Goal: Task Accomplishment & Management: Use online tool/utility

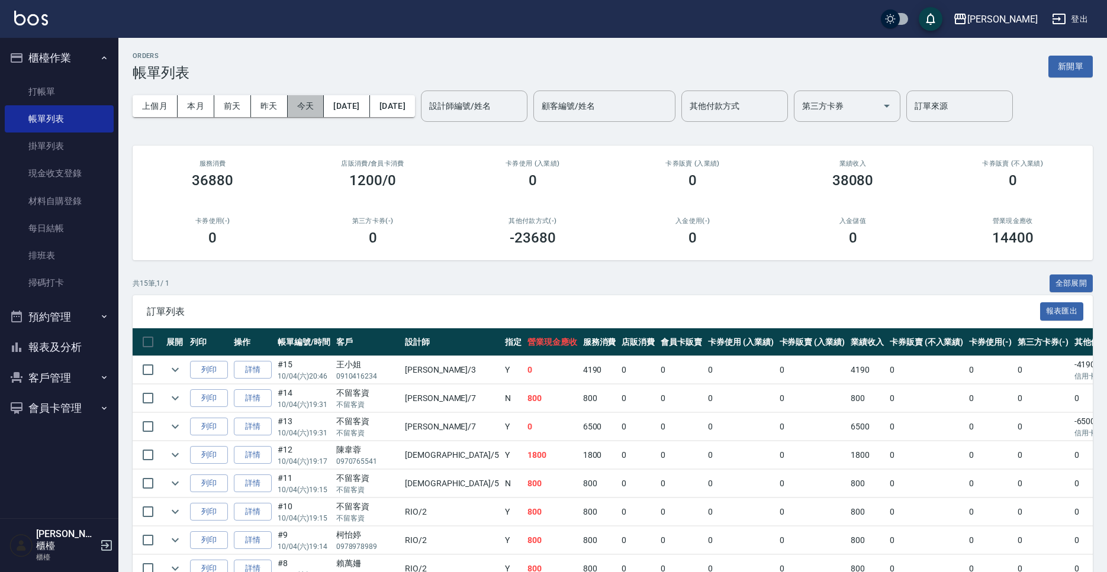
click at [317, 115] on button "今天" at bounding box center [306, 106] width 37 height 22
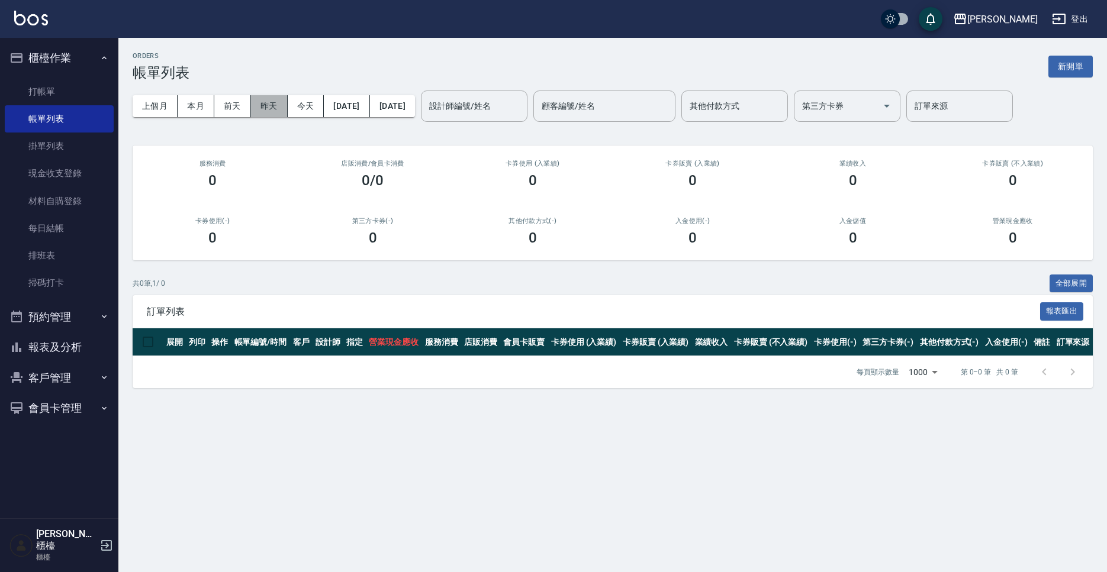
click at [282, 112] on button "昨天" at bounding box center [269, 106] width 37 height 22
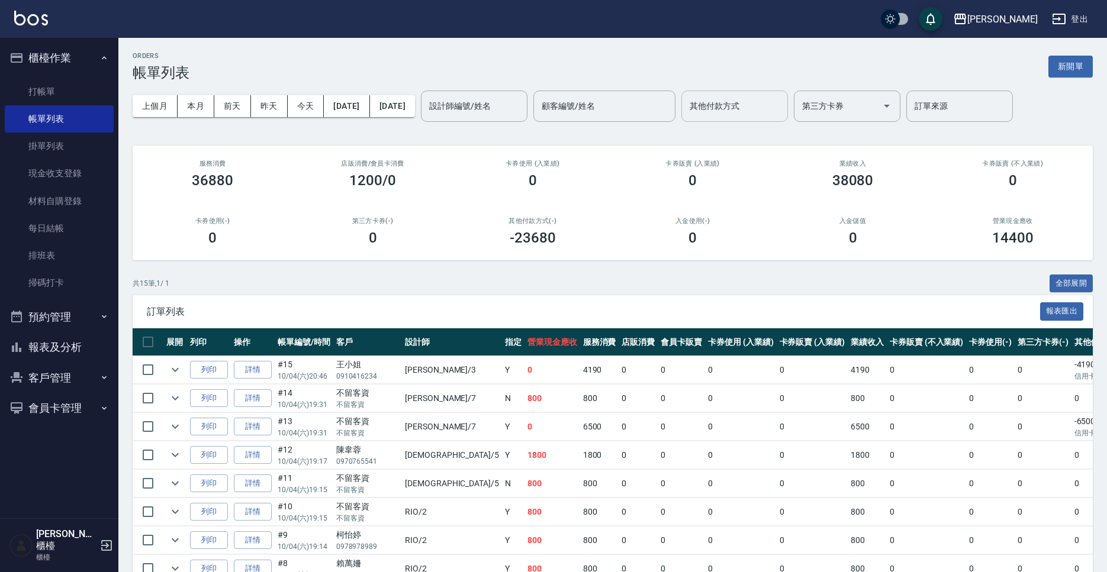
click at [788, 119] on div "其他付款方式" at bounding box center [734, 106] width 107 height 31
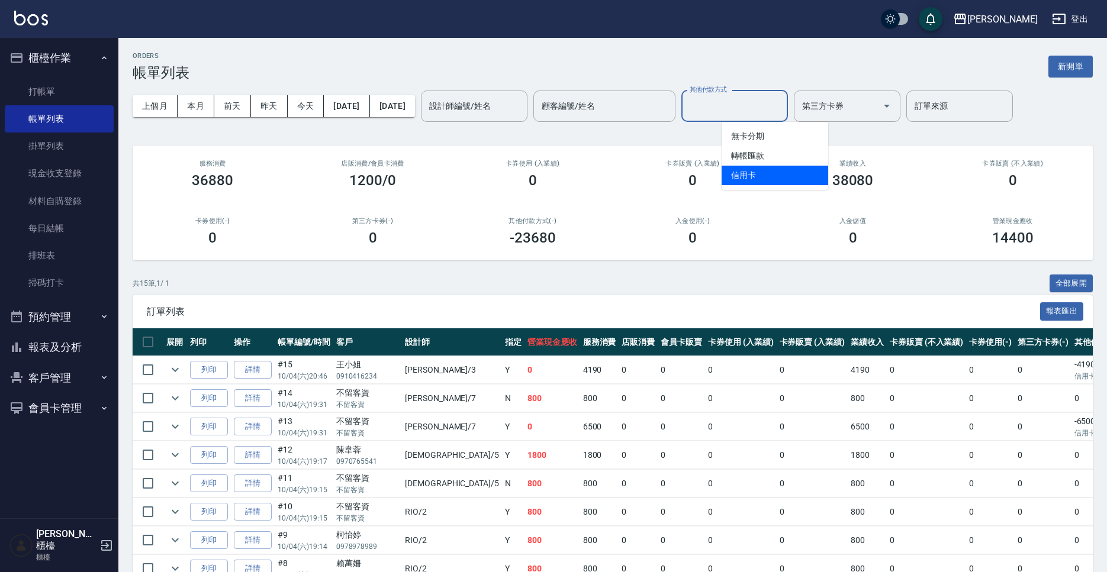
click at [774, 175] on span "信用卡" at bounding box center [775, 176] width 107 height 20
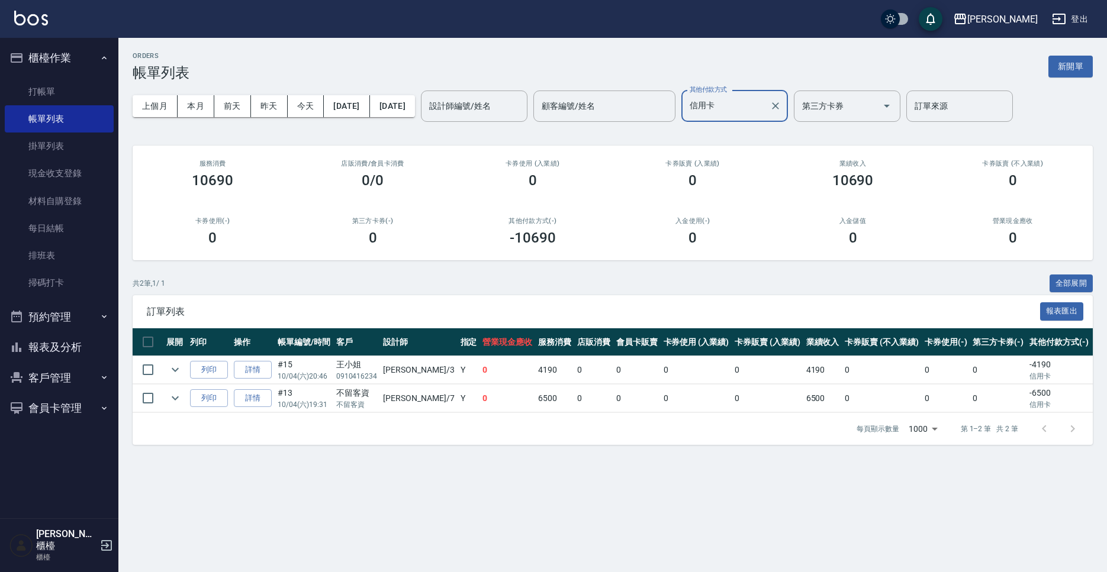
drag, startPoint x: 789, startPoint y: 110, endPoint x: 781, endPoint y: 117, distance: 10.0
click at [765, 110] on input "信用卡" at bounding box center [726, 106] width 78 height 21
click at [769, 155] on span "轉帳匯款" at bounding box center [775, 156] width 107 height 20
type input "轉帳匯款"
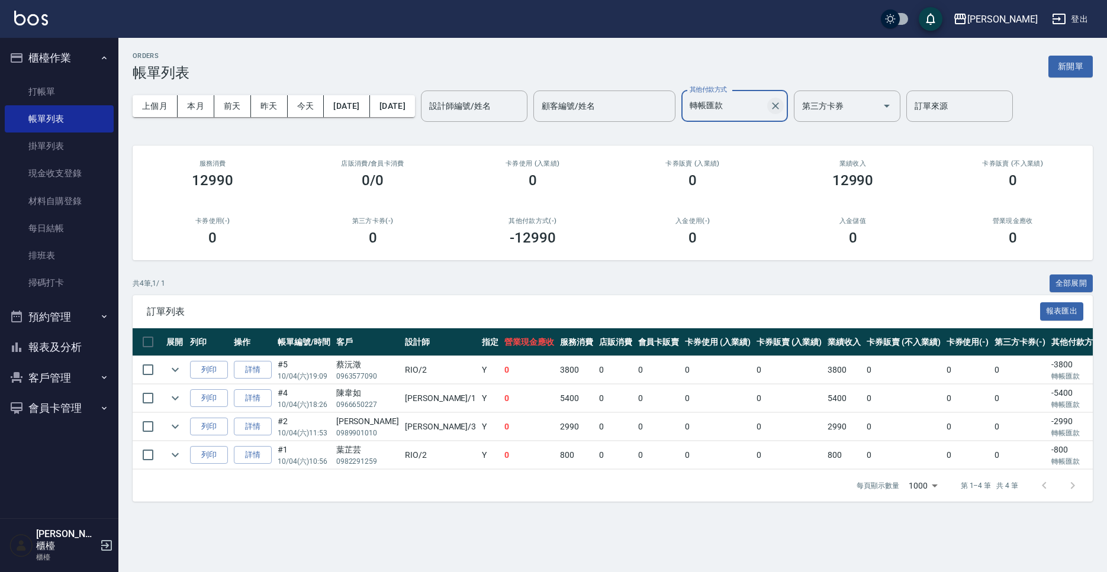
click at [781, 107] on icon "Clear" at bounding box center [776, 106] width 12 height 12
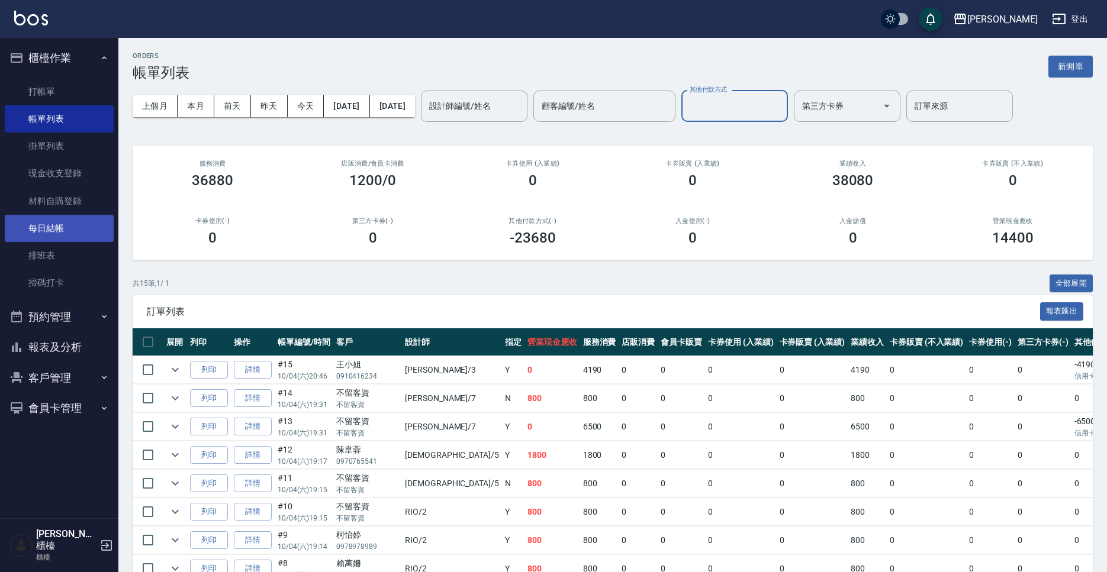
drag, startPoint x: 52, startPoint y: 238, endPoint x: 108, endPoint y: 234, distance: 56.3
click at [52, 238] on link "每日結帳" at bounding box center [59, 228] width 109 height 27
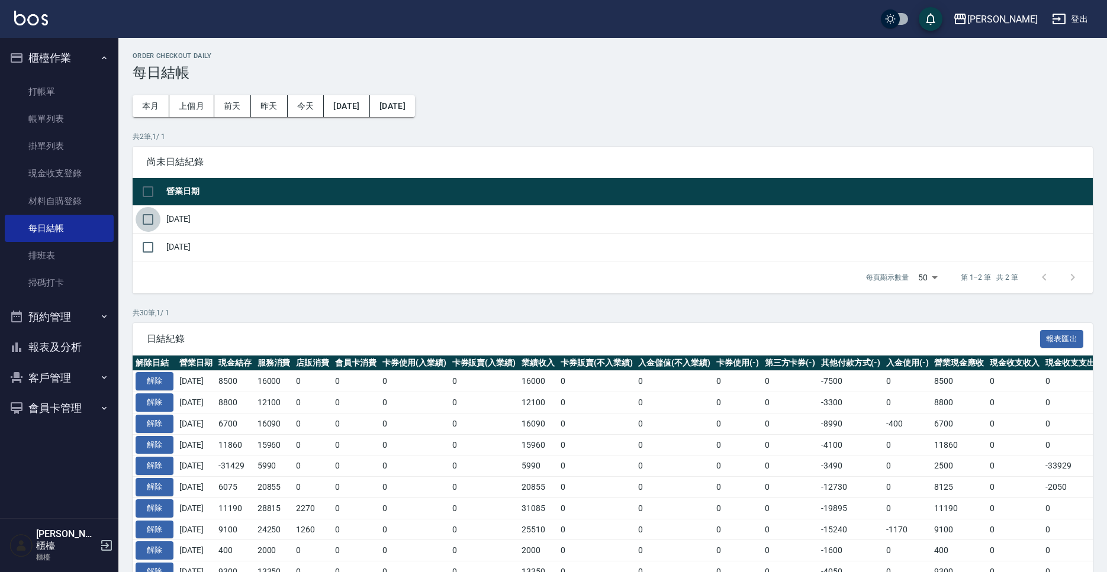
drag, startPoint x: 150, startPoint y: 218, endPoint x: 198, endPoint y: 235, distance: 50.7
click at [151, 219] on input "checkbox" at bounding box center [148, 219] width 25 height 25
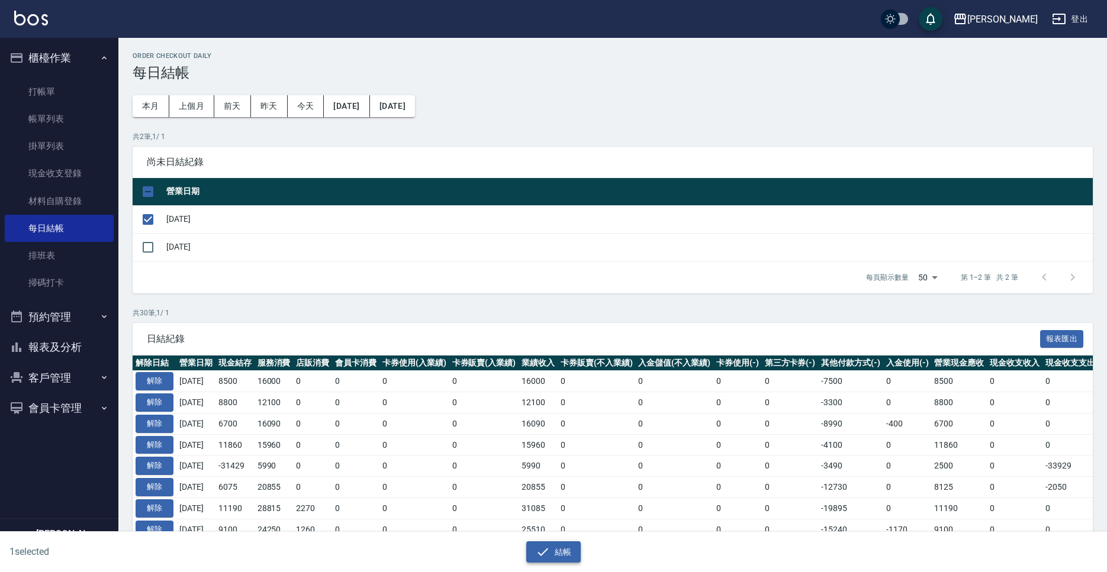
click at [564, 553] on button "結帳" at bounding box center [553, 553] width 55 height 22
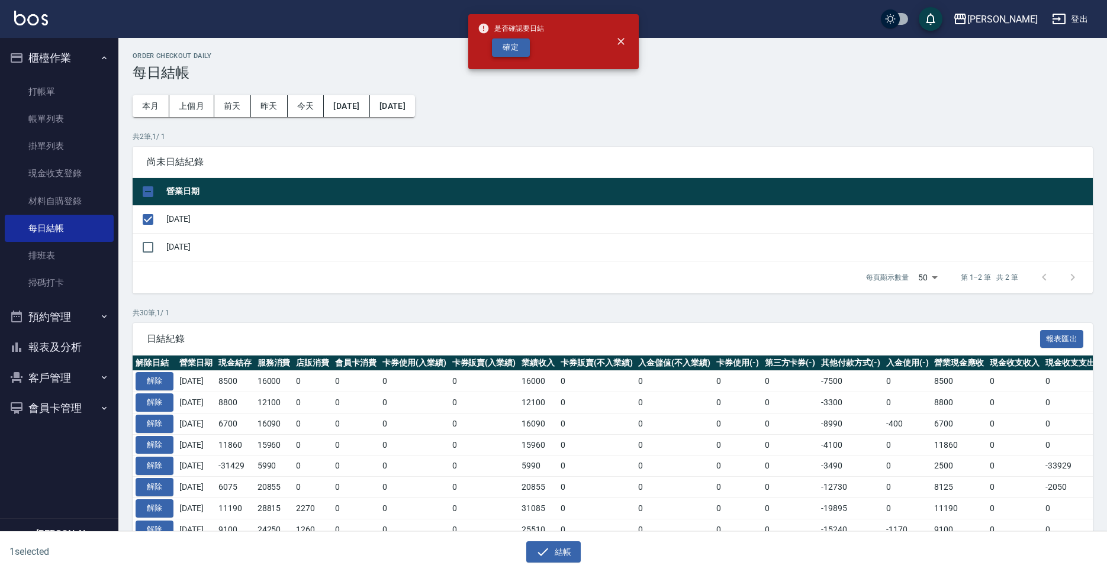
click at [511, 50] on button "確定" at bounding box center [511, 47] width 38 height 18
checkbox input "false"
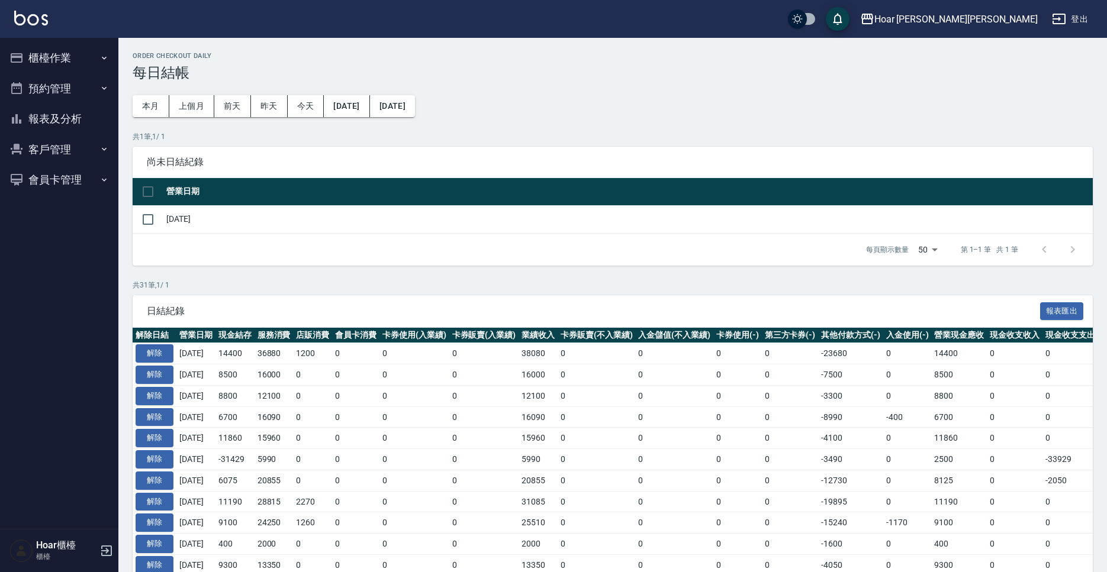
click at [49, 56] on button "櫃檯作業" at bounding box center [59, 58] width 109 height 31
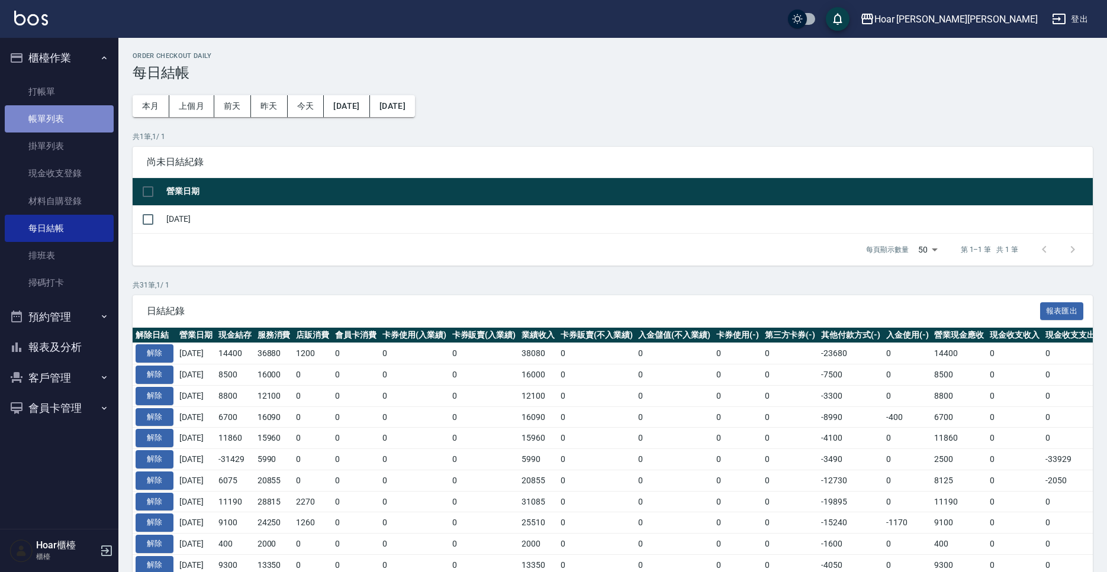
click at [46, 115] on link "帳單列表" at bounding box center [59, 118] width 109 height 27
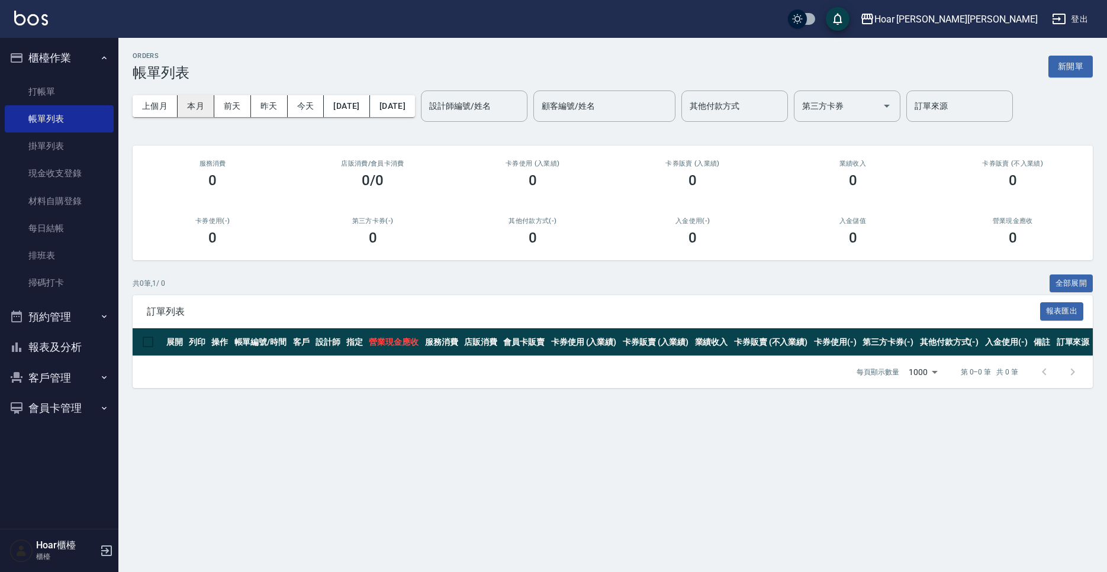
click at [182, 112] on button "本月" at bounding box center [196, 106] width 37 height 22
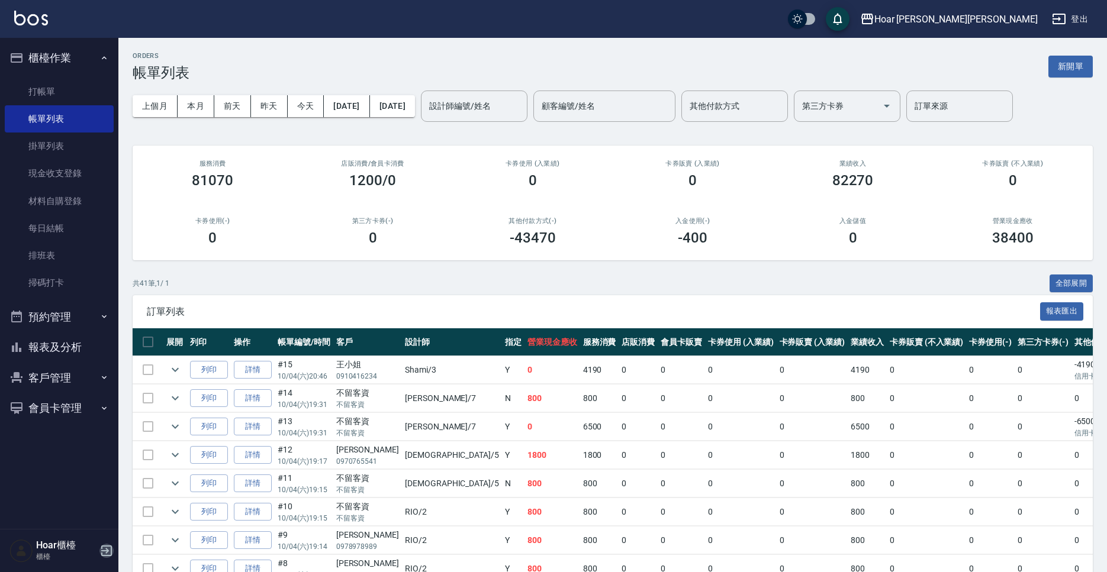
click at [111, 555] on icon "button" at bounding box center [106, 551] width 11 height 11
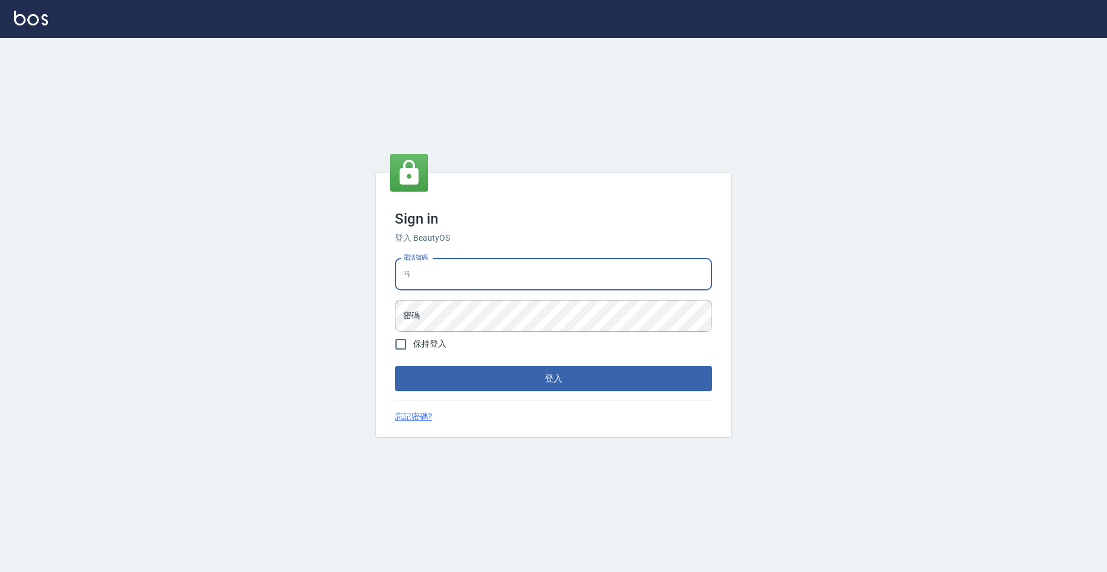
type input "ㄞ"
type input "0931317287"
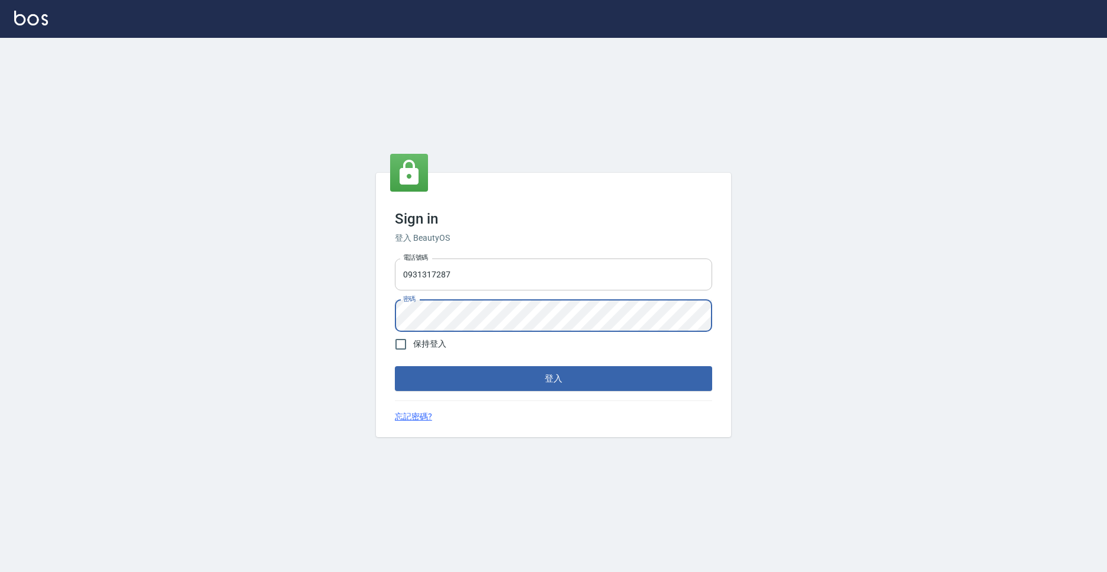
click at [395, 366] on button "登入" at bounding box center [553, 378] width 317 height 25
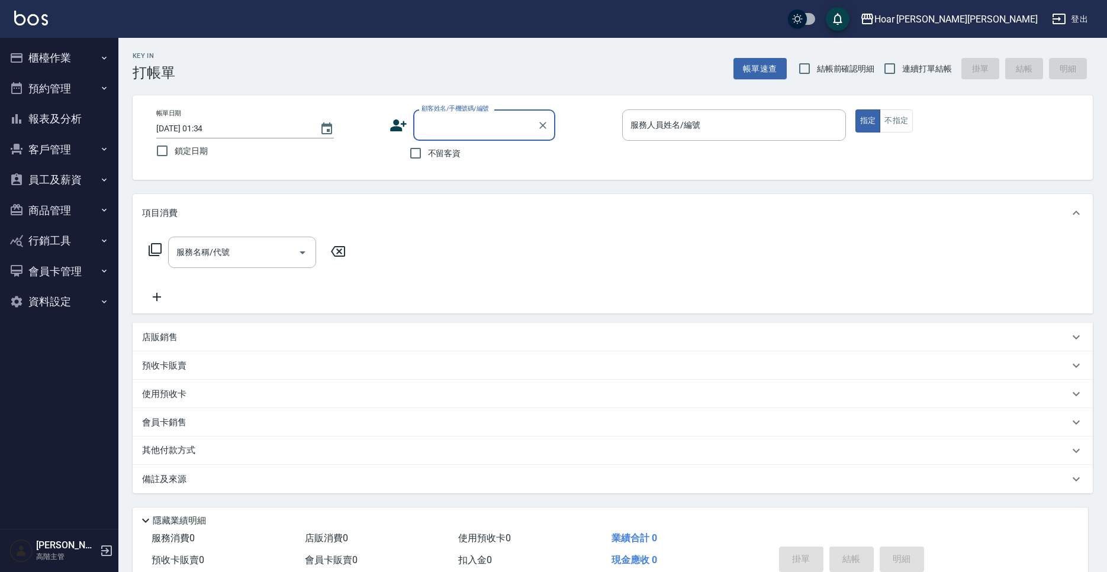
click at [49, 61] on button "櫃檯作業" at bounding box center [59, 58] width 109 height 31
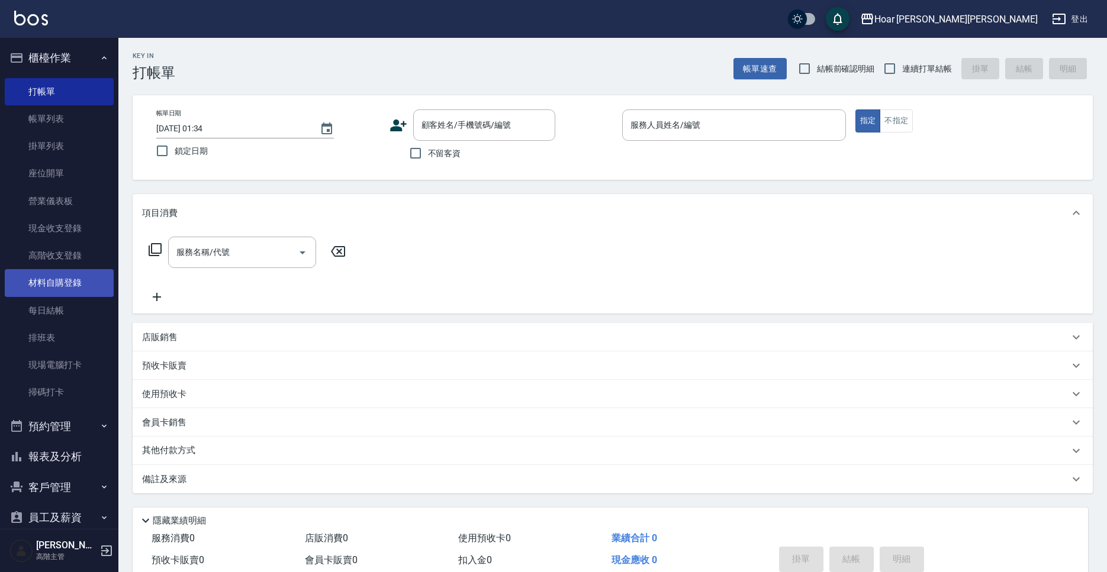
click at [75, 282] on link "材料自購登錄" at bounding box center [59, 282] width 109 height 27
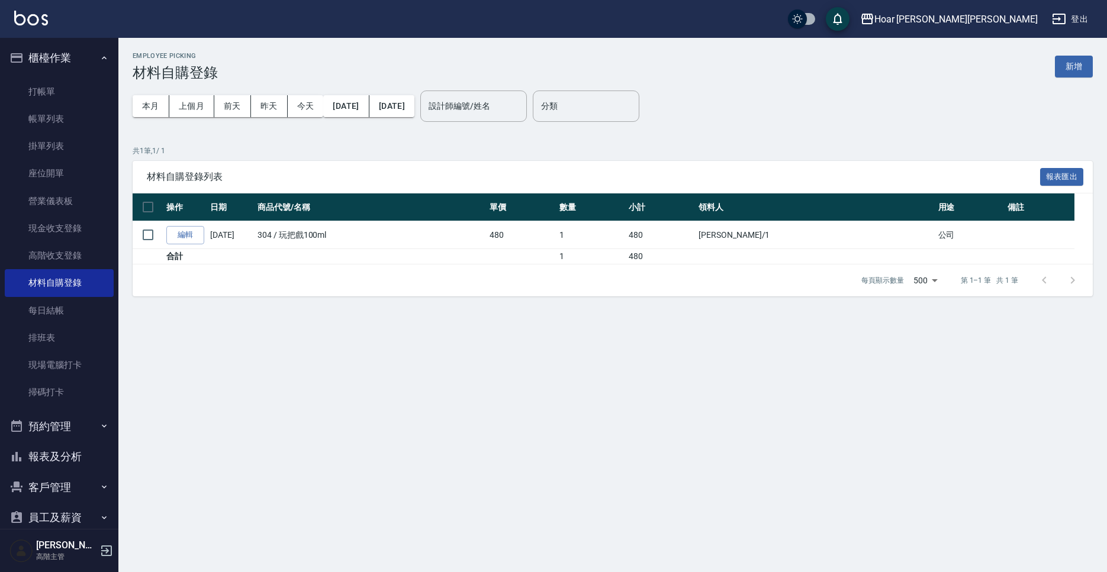
drag, startPoint x: 1082, startPoint y: 72, endPoint x: 1060, endPoint y: 75, distance: 22.8
click at [1080, 72] on button "新增" at bounding box center [1074, 67] width 38 height 22
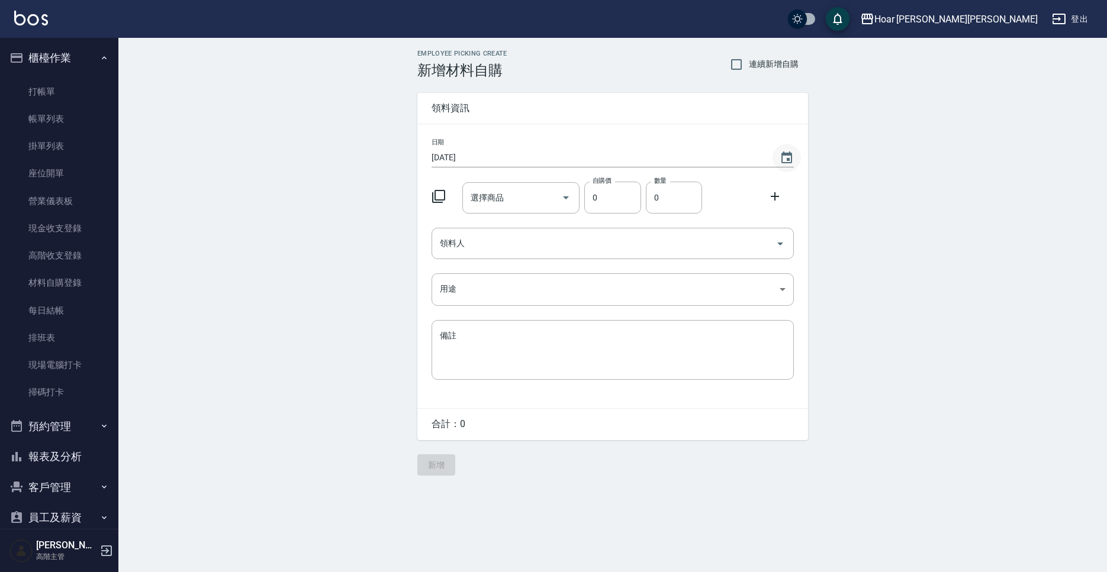
drag, startPoint x: 801, startPoint y: 157, endPoint x: 786, endPoint y: 161, distance: 15.8
click at [796, 159] on div "日期 2025/10/05 選擇商品 選擇商品 自購價 0 自購價 數量 0 數量 領料人 領料人 用途 ​ 用途 備註 x 備註" at bounding box center [612, 266] width 391 height 284
click at [786, 161] on icon "Choose date, selected date is 2025-10-05" at bounding box center [787, 158] width 14 height 14
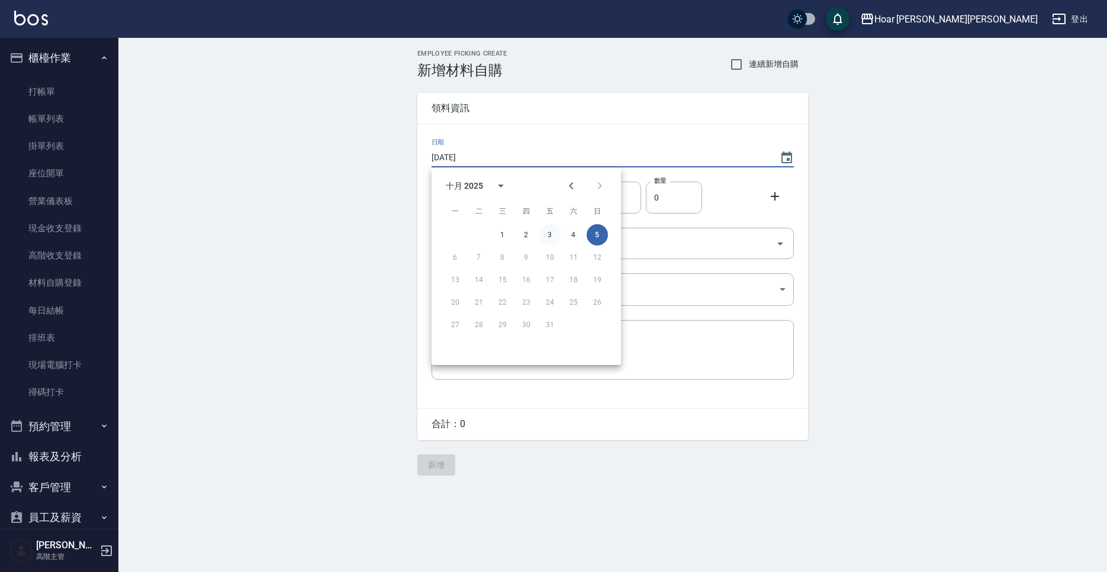
click at [552, 236] on button "3" at bounding box center [549, 234] width 21 height 21
type input "[DATE]"
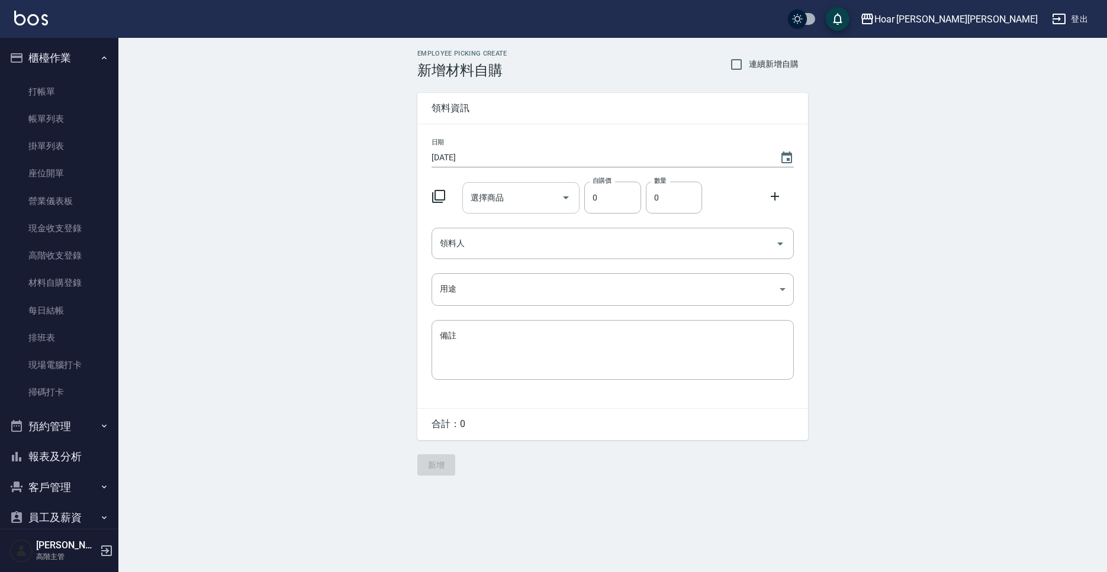
click at [524, 202] on input "選擇商品" at bounding box center [512, 198] width 89 height 21
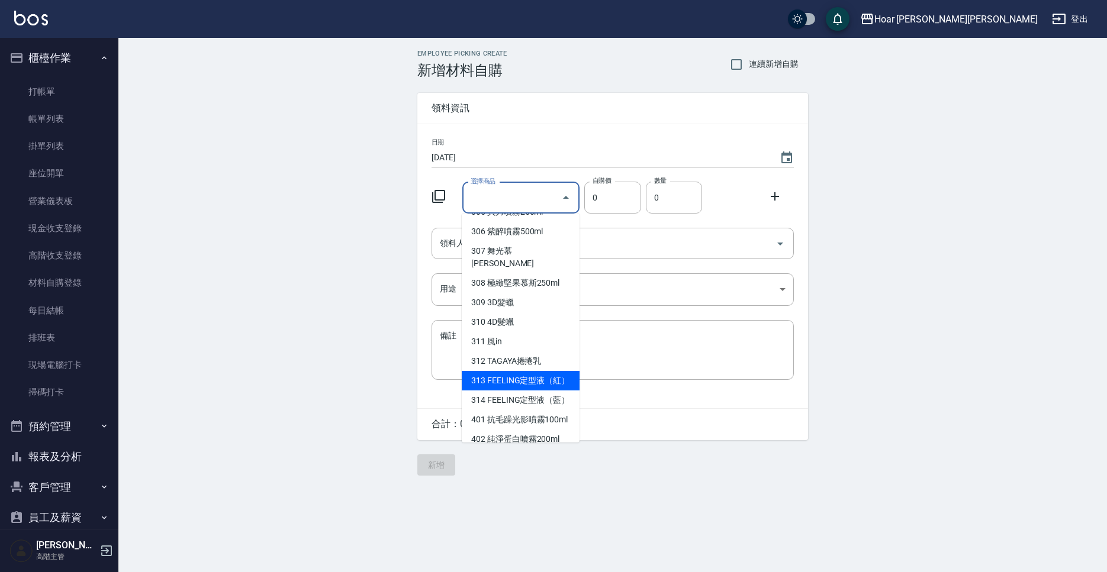
scroll to position [1201, 0]
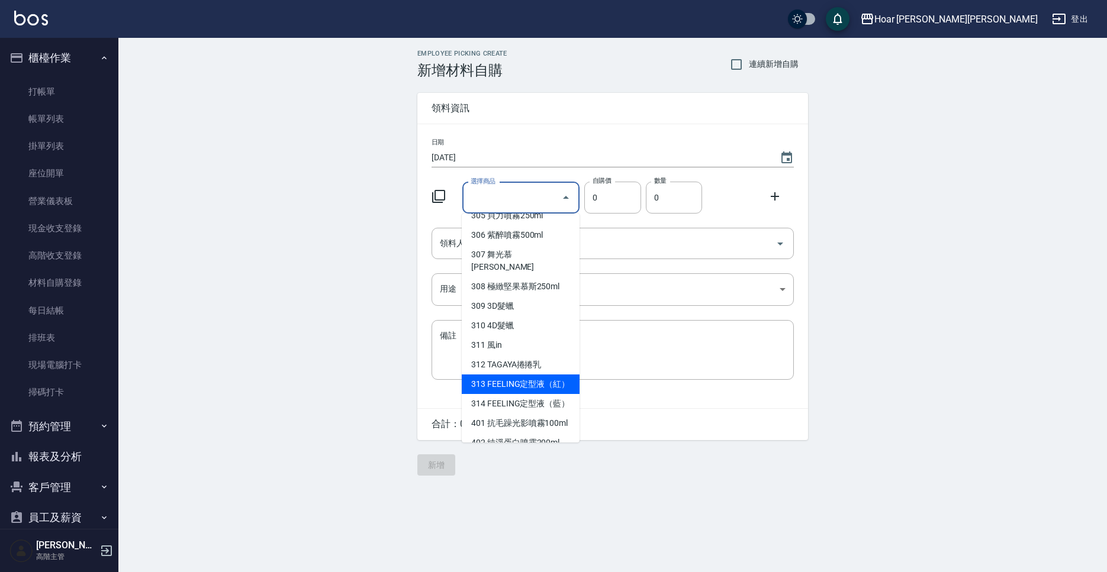
click at [540, 375] on li "313 FEELING定型液（紅）" at bounding box center [521, 385] width 118 height 20
type input "FEELING定型液（紅）"
type input "290"
type input "1"
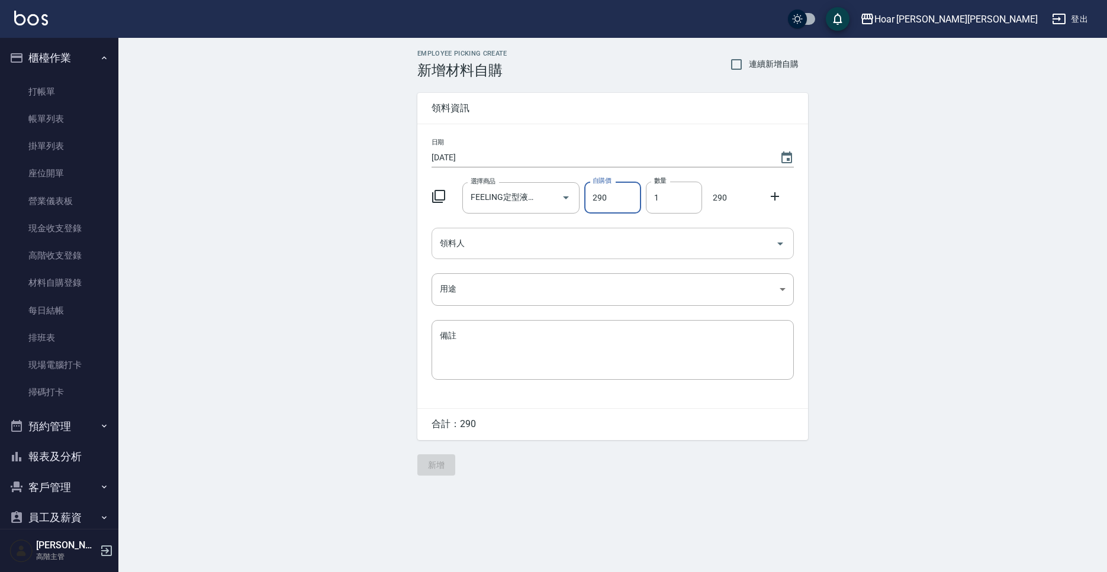
drag, startPoint x: 598, startPoint y: 244, endPoint x: 580, endPoint y: 250, distance: 18.7
click at [594, 245] on input "領料人" at bounding box center [604, 243] width 334 height 21
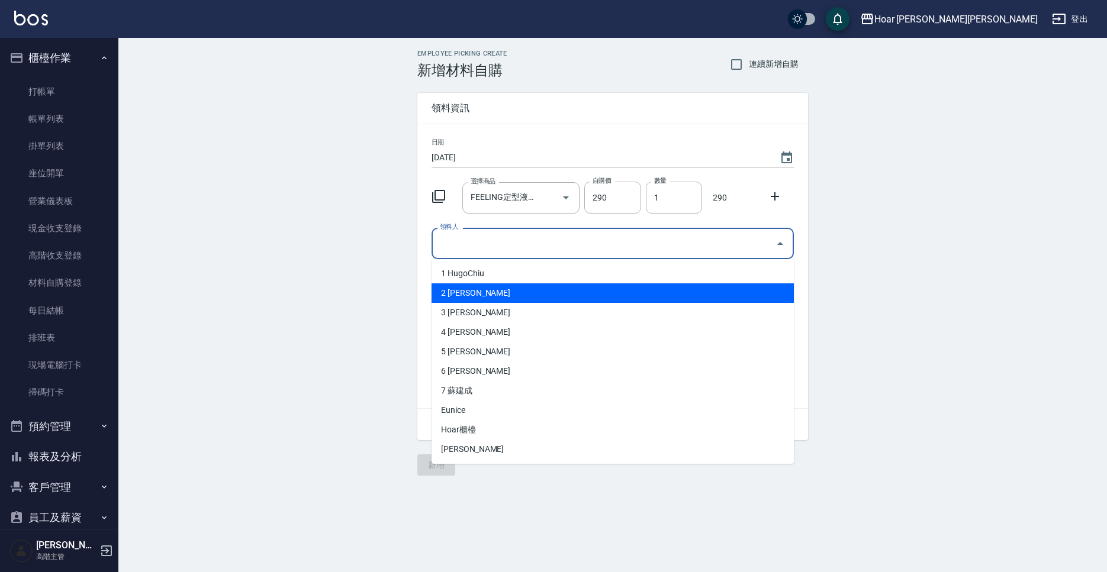
click at [474, 291] on li "2 許宏瑋" at bounding box center [613, 294] width 362 height 20
type input "許宏瑋"
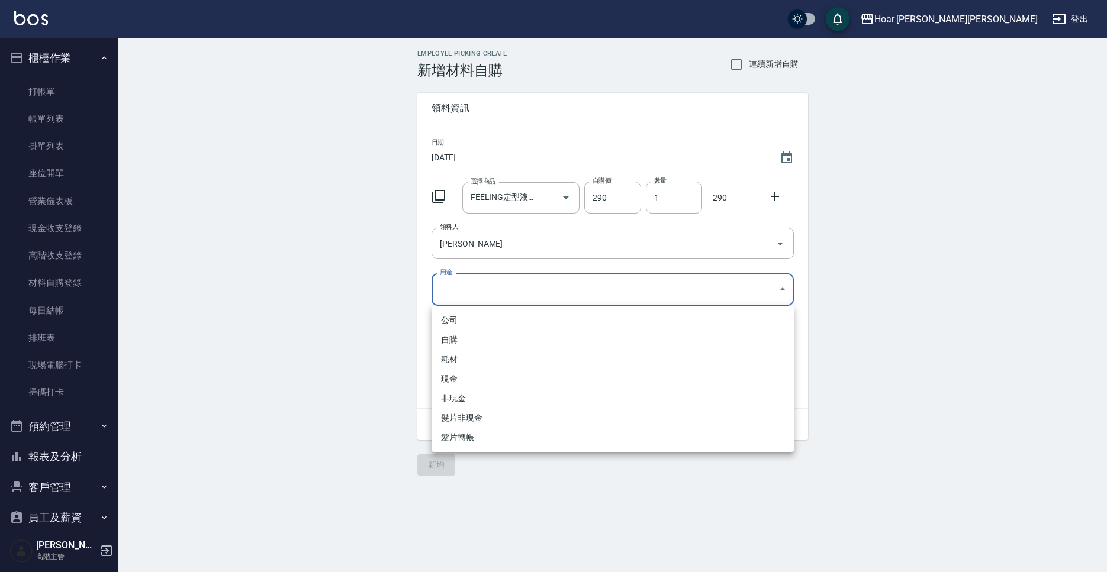
click at [474, 281] on body "Hoar 霍爾沙龍 登出 櫃檯作業 打帳單 帳單列表 掛單列表 座位開單 營業儀表板 現金收支登錄 高階收支登錄 材料自購登錄 每日結帳 排班表 現場電腦打卡…" at bounding box center [553, 286] width 1107 height 572
click at [461, 339] on li "自購" at bounding box center [613, 340] width 362 height 20
type input "自購"
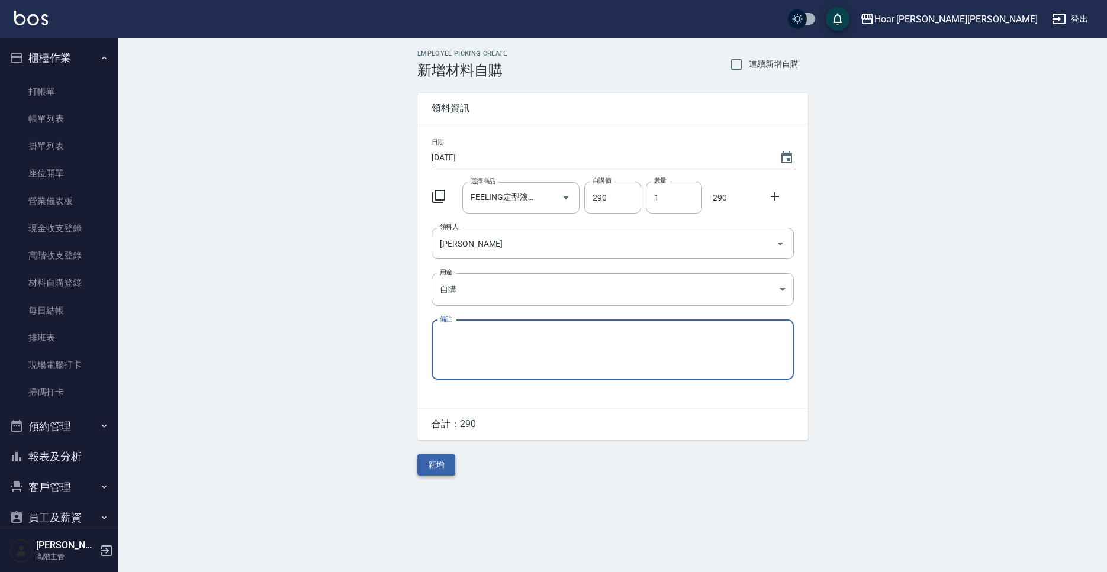
click at [440, 471] on button "新增" at bounding box center [436, 466] width 38 height 22
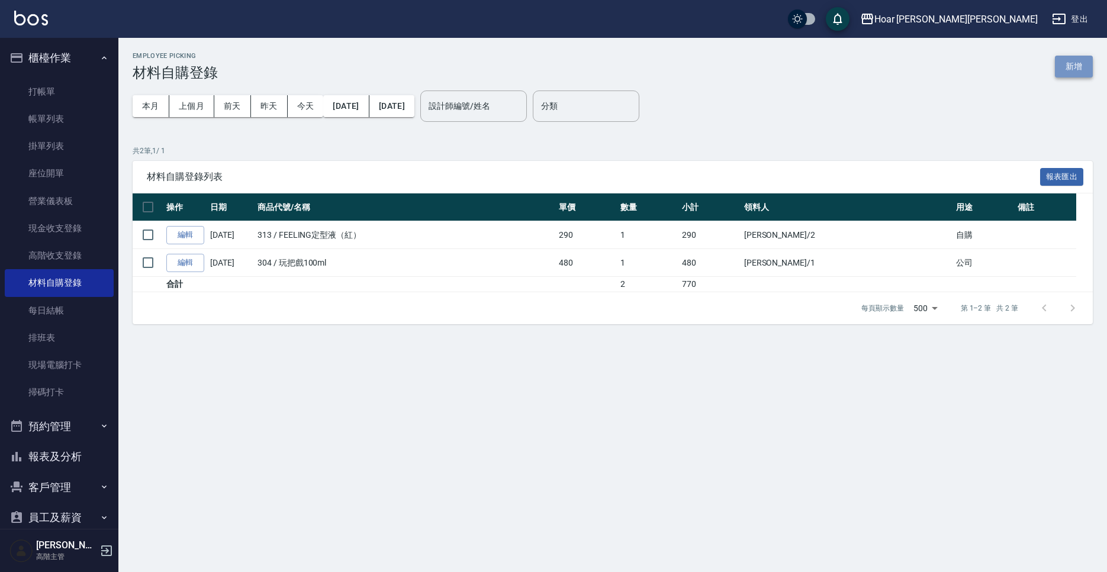
click at [1087, 73] on button "新增" at bounding box center [1074, 67] width 38 height 22
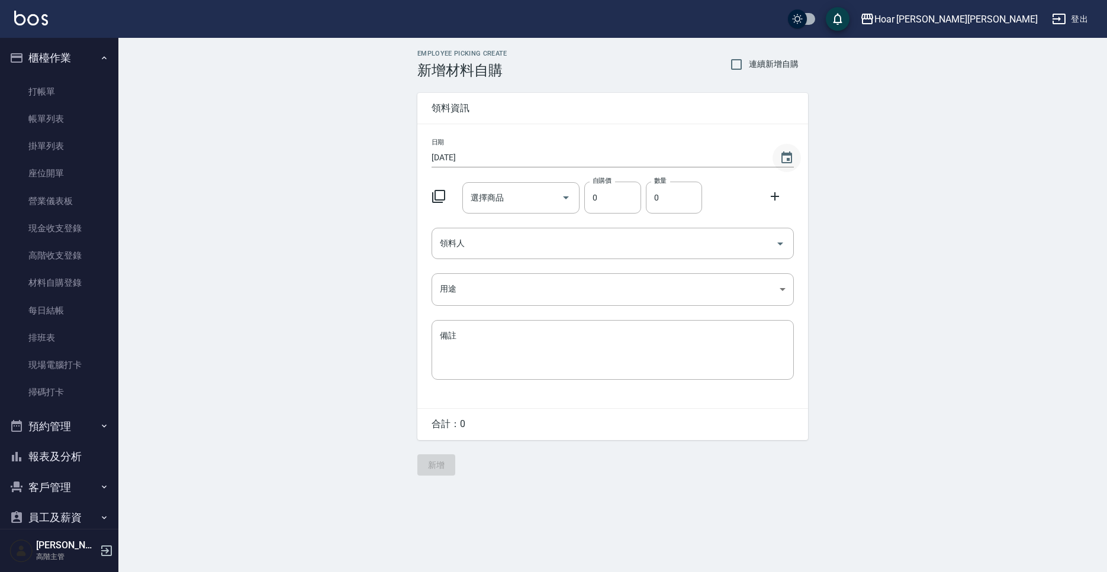
click at [786, 157] on icon "Choose date, selected date is 2025-10-05" at bounding box center [787, 158] width 14 height 14
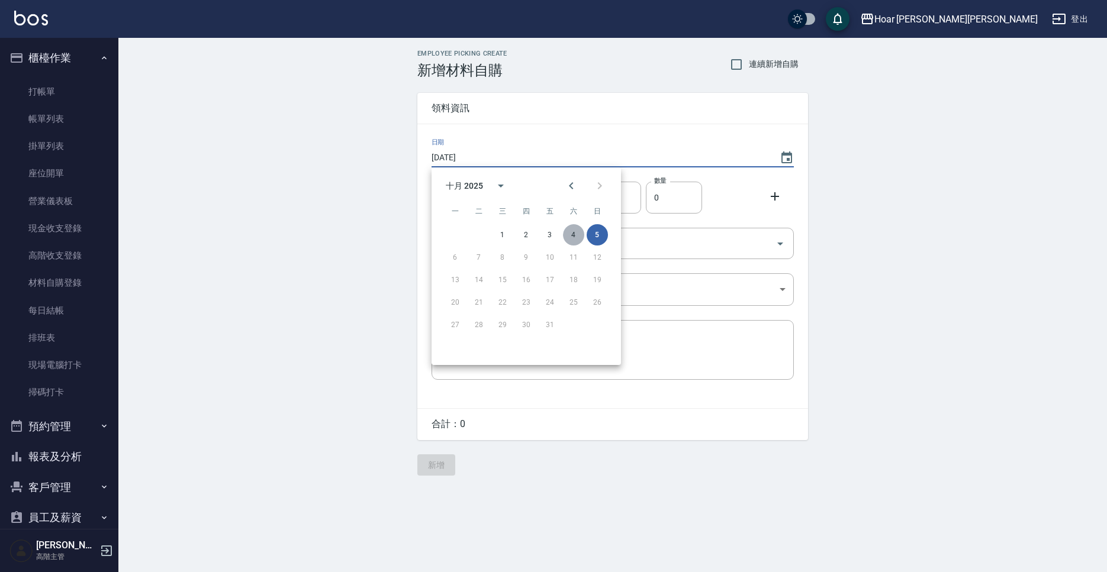
drag, startPoint x: 575, startPoint y: 239, endPoint x: 538, endPoint y: 223, distance: 39.8
click at [575, 239] on button "4" at bounding box center [573, 234] width 21 height 21
type input "[DATE]"
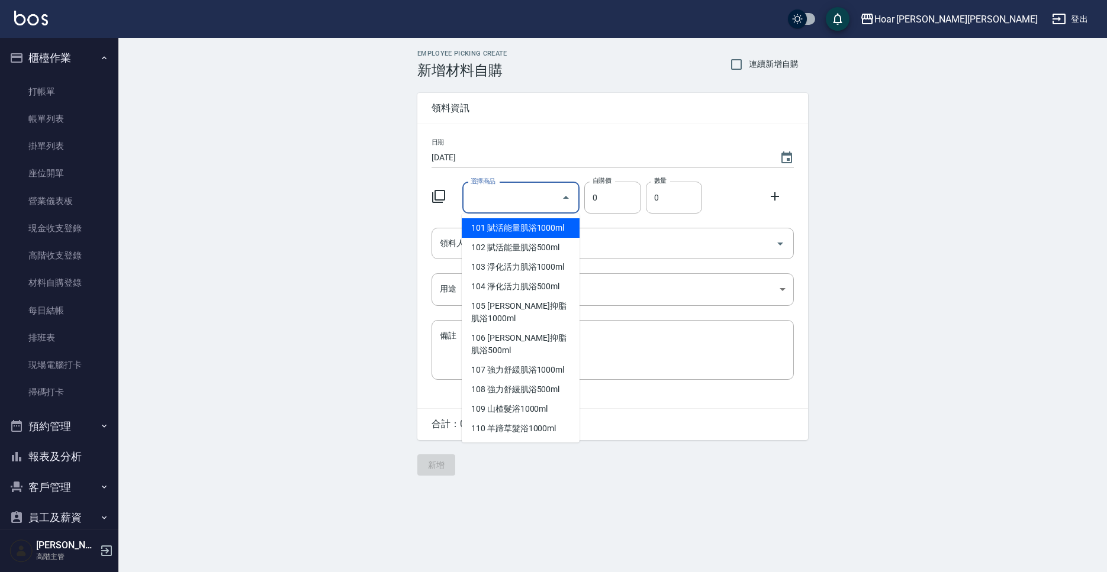
click at [512, 199] on input "選擇商品" at bounding box center [512, 198] width 89 height 21
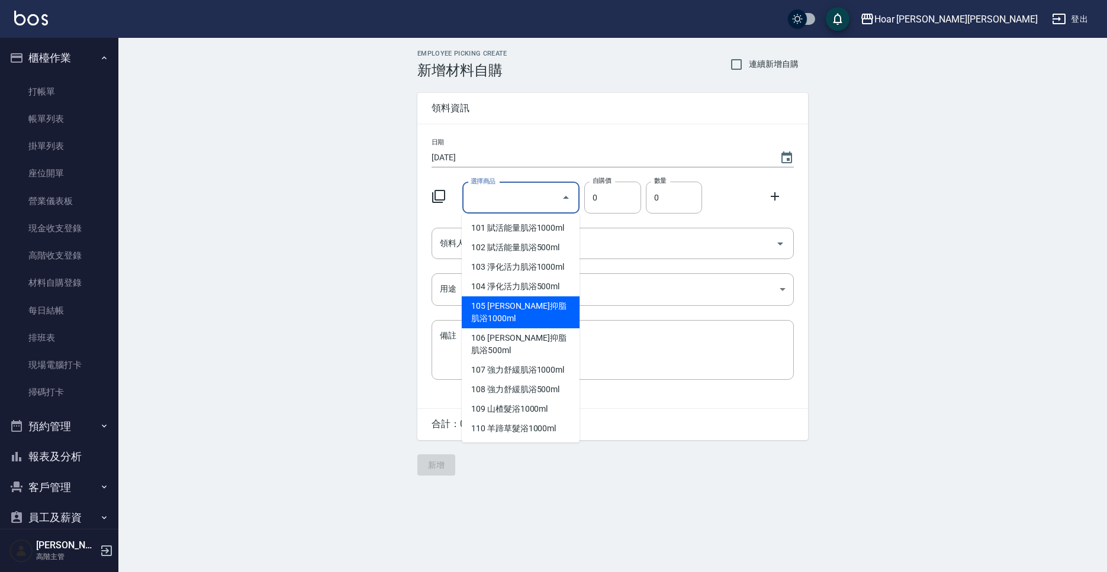
click at [838, 250] on div "Employee Picking Create 新增材料自購 連續新增自購 領料資訊 日期 2025/10/04 選擇商品 選擇商品 自購價 0 自購價 數量…" at bounding box center [612, 263] width 989 height 450
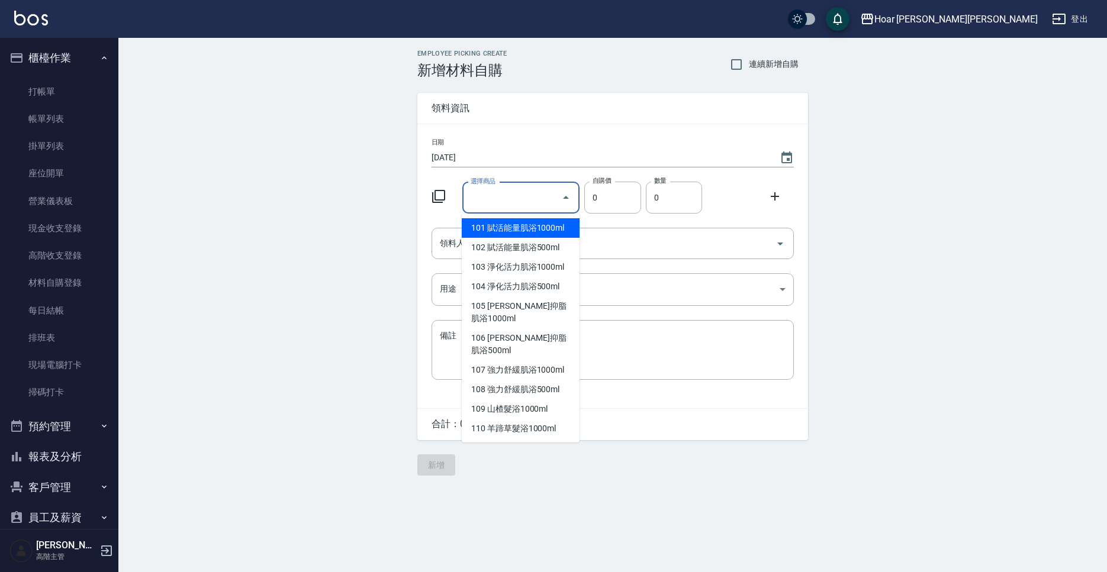
click at [551, 201] on input "選擇商品" at bounding box center [512, 198] width 89 height 21
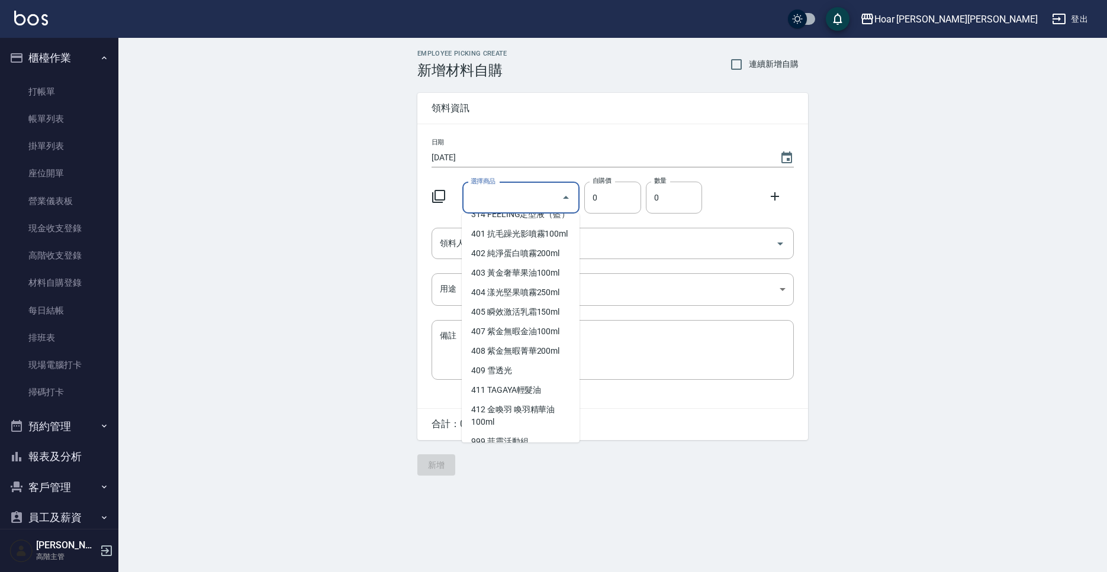
scroll to position [1398, 0]
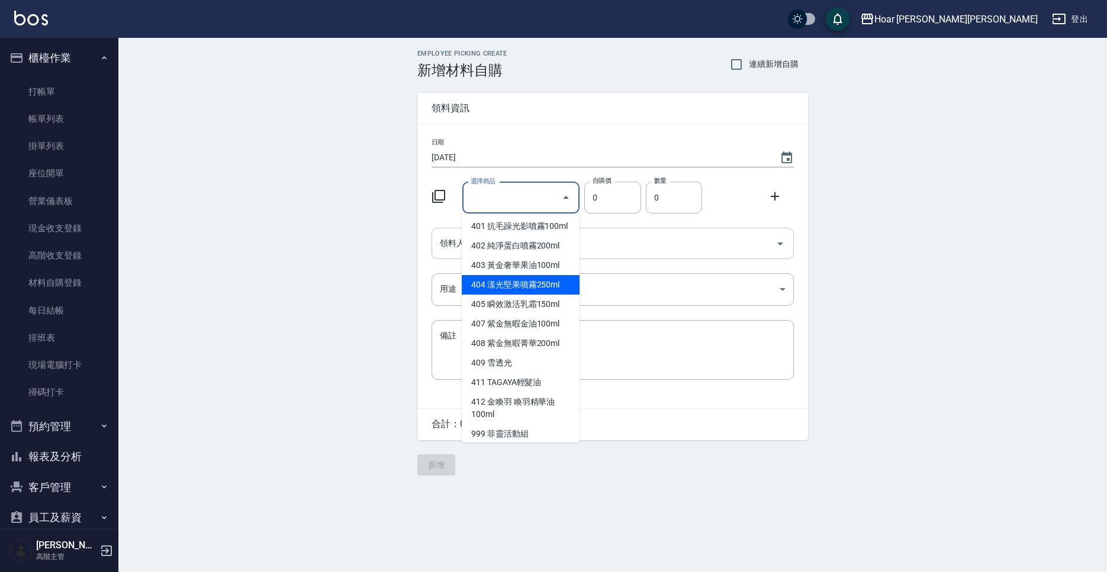
click at [536, 275] on li "404 漾光堅果噴霧250ml" at bounding box center [521, 285] width 118 height 20
type input "漾光堅果噴霧250ml"
type input "780"
type input "1"
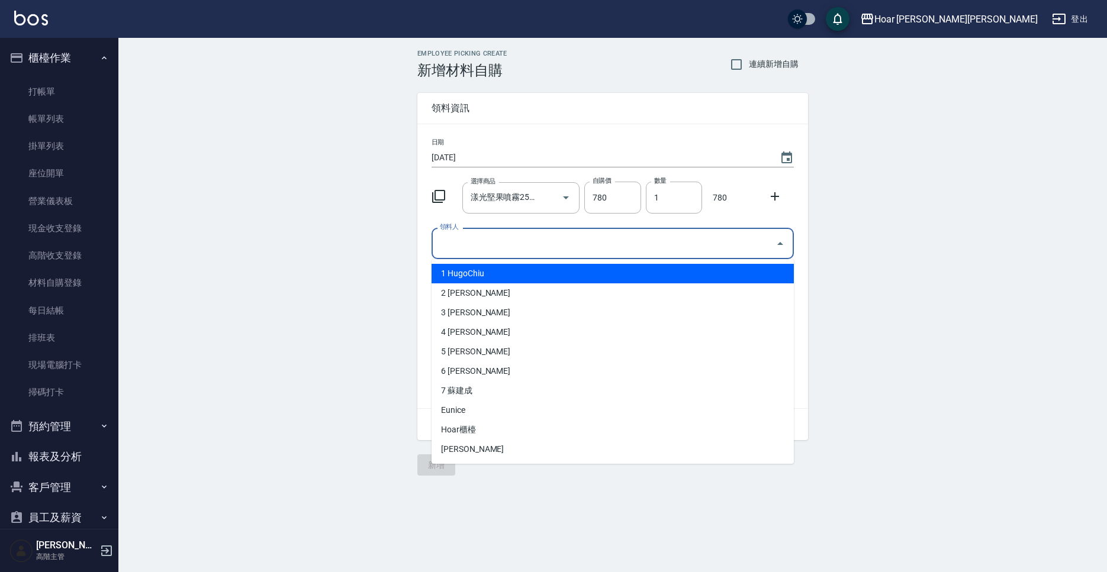
click at [531, 249] on input "領料人" at bounding box center [604, 243] width 334 height 21
click at [481, 282] on li "1 HugoChiu" at bounding box center [613, 274] width 362 height 20
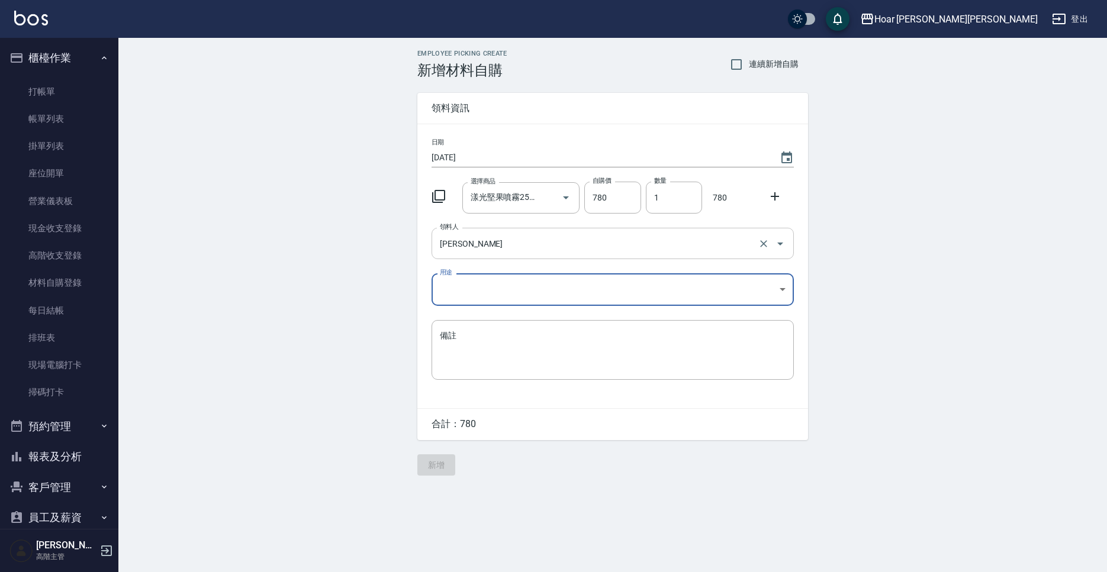
click at [478, 252] on input "HugoChiu" at bounding box center [596, 243] width 318 height 21
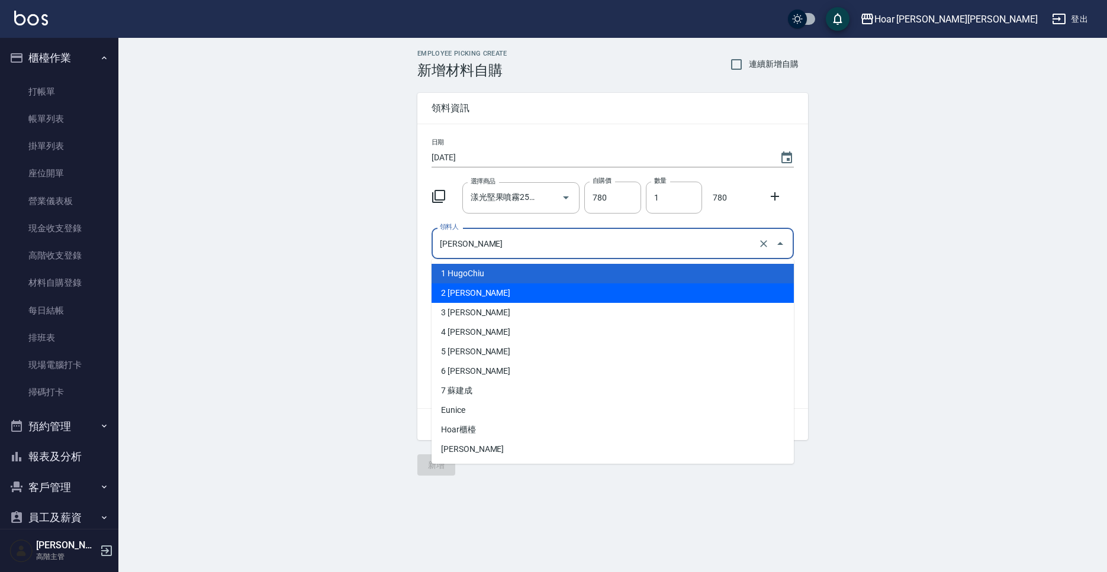
click at [472, 287] on li "2 許宏瑋" at bounding box center [613, 294] width 362 height 20
type input "許宏瑋"
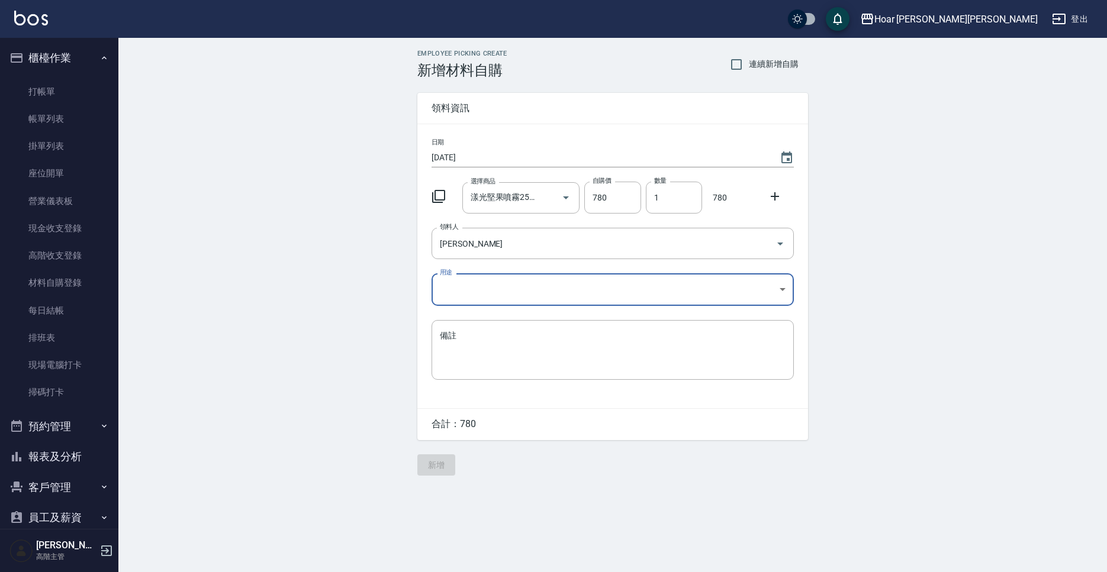
click at [471, 288] on body "Hoar 霍爾沙龍 登出 櫃檯作業 打帳單 帳單列表 掛單列表 座位開單 營業儀表板 現金收支登錄 高階收支登錄 材料自購登錄 每日結帳 排班表 現場電腦打卡…" at bounding box center [553, 286] width 1107 height 572
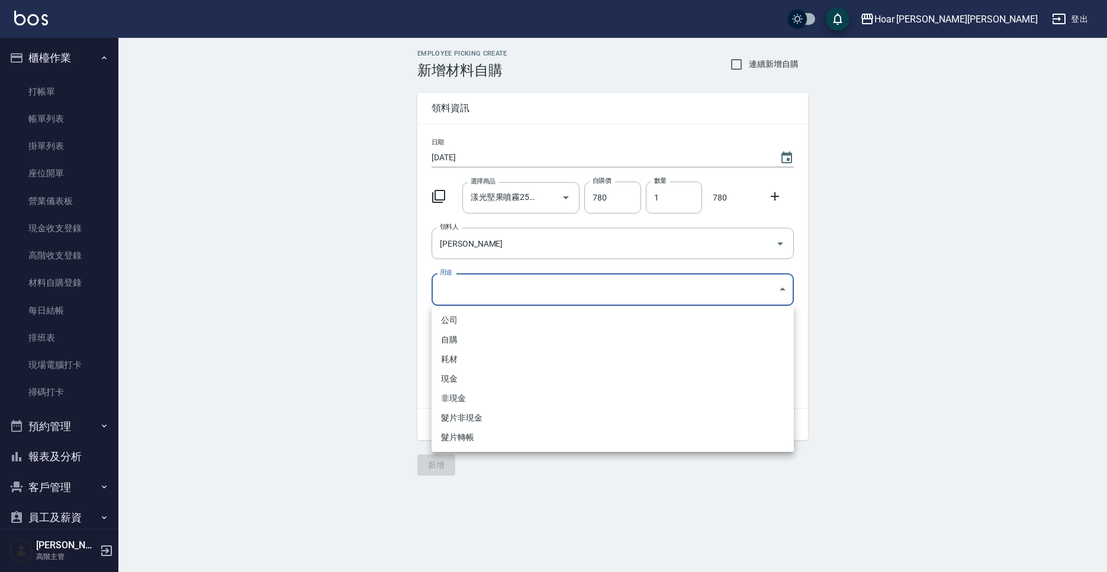
click at [467, 340] on li "自購" at bounding box center [613, 340] width 362 height 20
type input "自購"
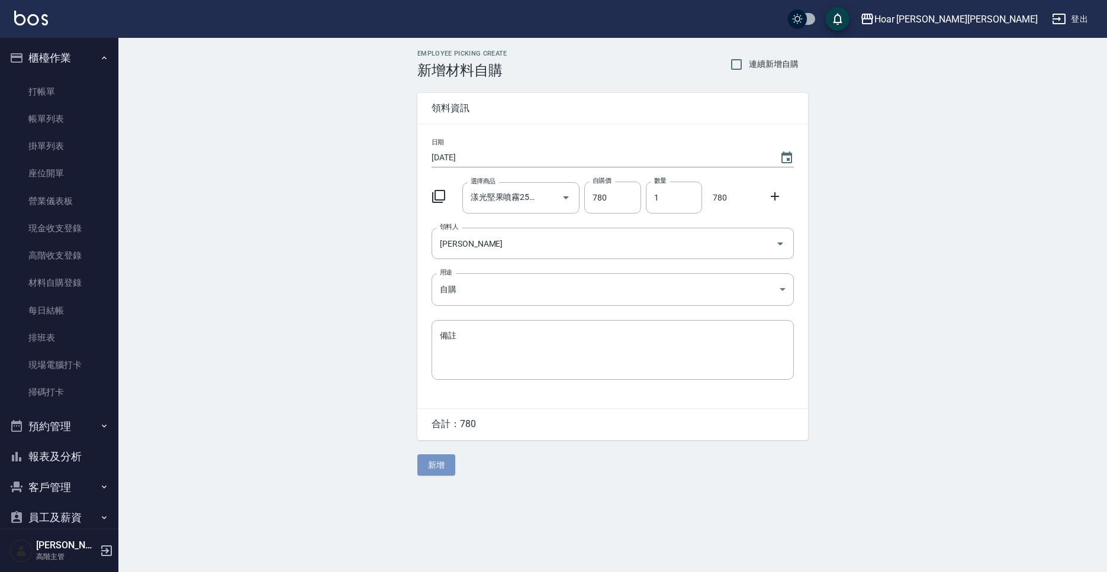
click at [440, 466] on button "新增" at bounding box center [436, 466] width 38 height 22
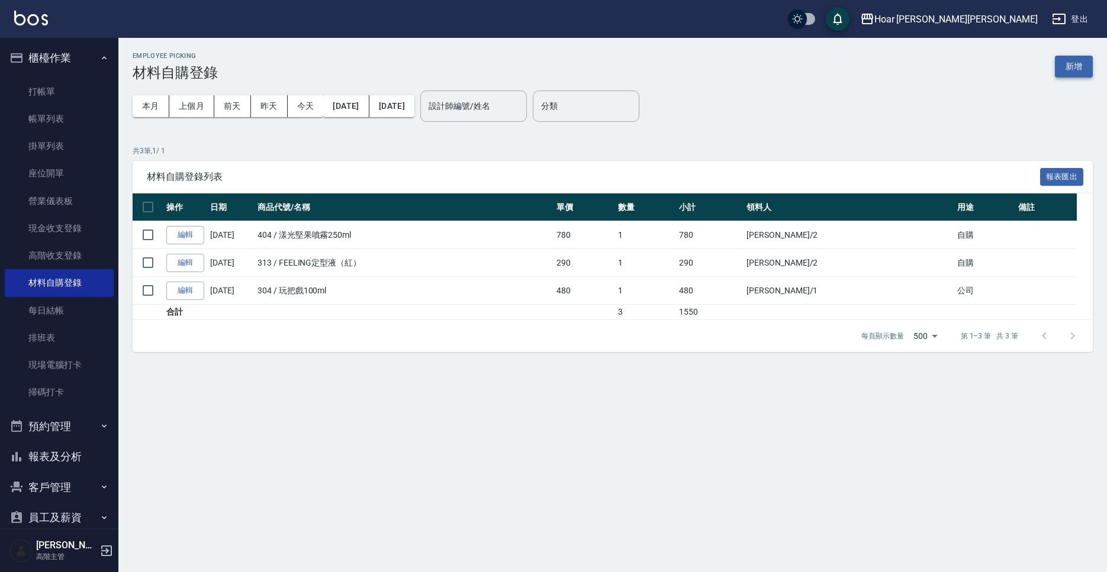
click at [1080, 73] on button "新增" at bounding box center [1074, 67] width 38 height 22
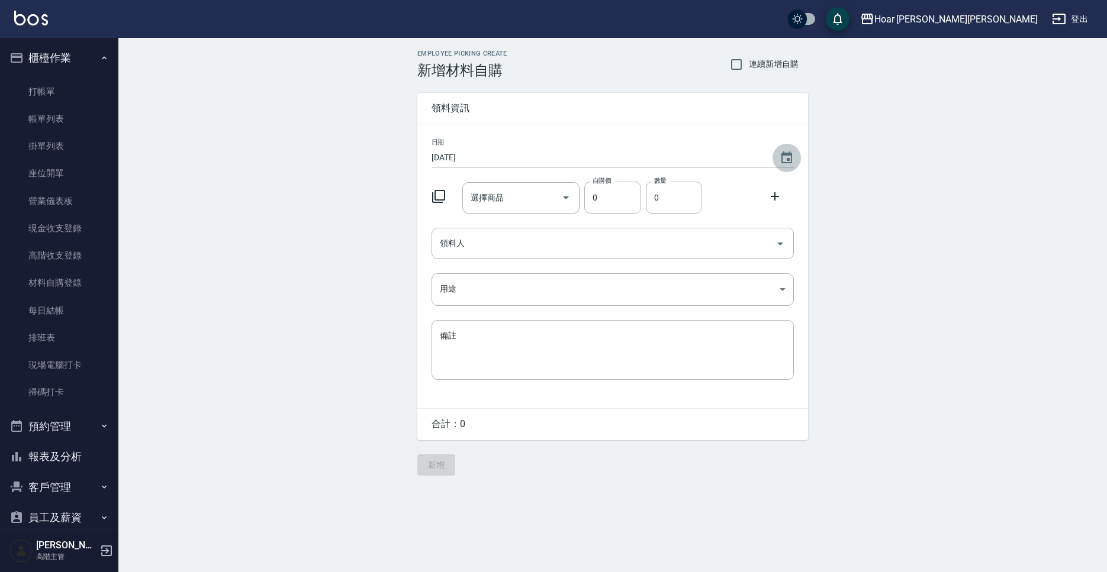
click at [799, 155] on button "Choose date, selected date is 2025-10-05" at bounding box center [787, 158] width 28 height 28
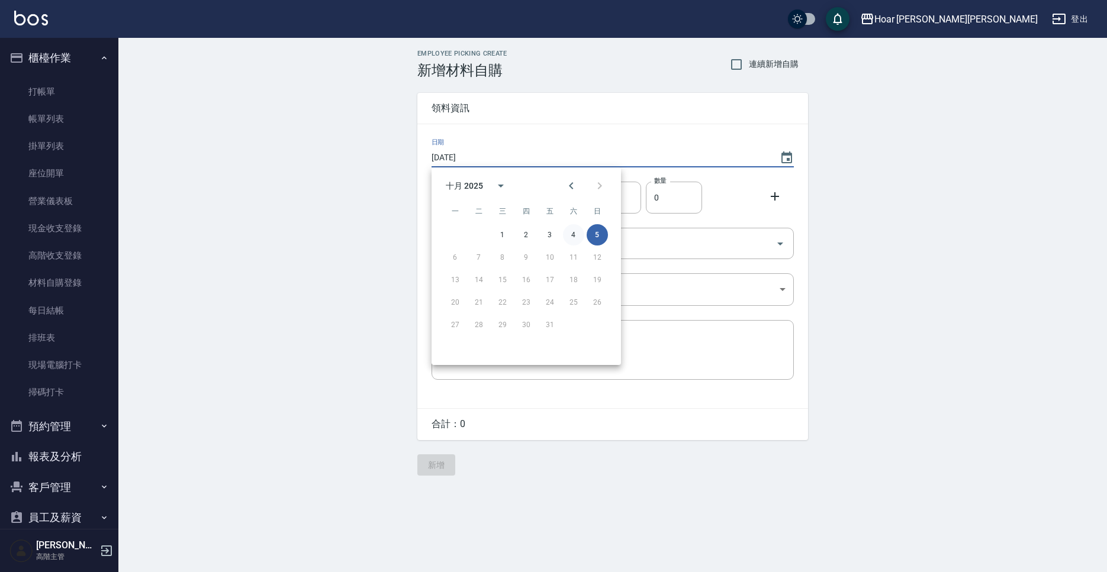
drag, startPoint x: 578, startPoint y: 239, endPoint x: 565, endPoint y: 231, distance: 14.6
click at [578, 239] on button "4" at bounding box center [573, 234] width 21 height 21
type input "[DATE]"
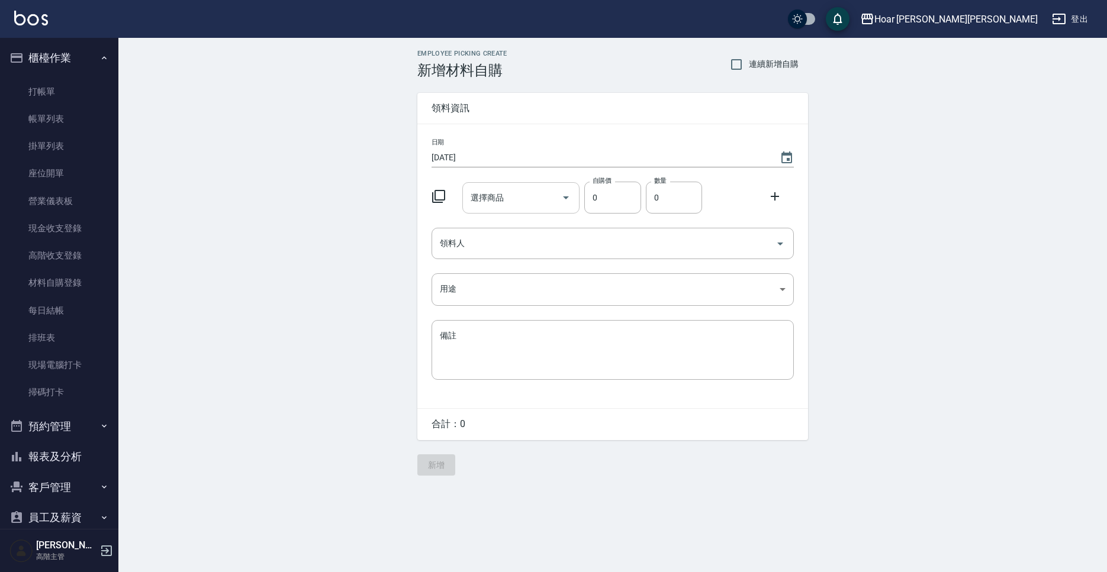
click at [532, 208] on input "選擇商品" at bounding box center [512, 198] width 89 height 21
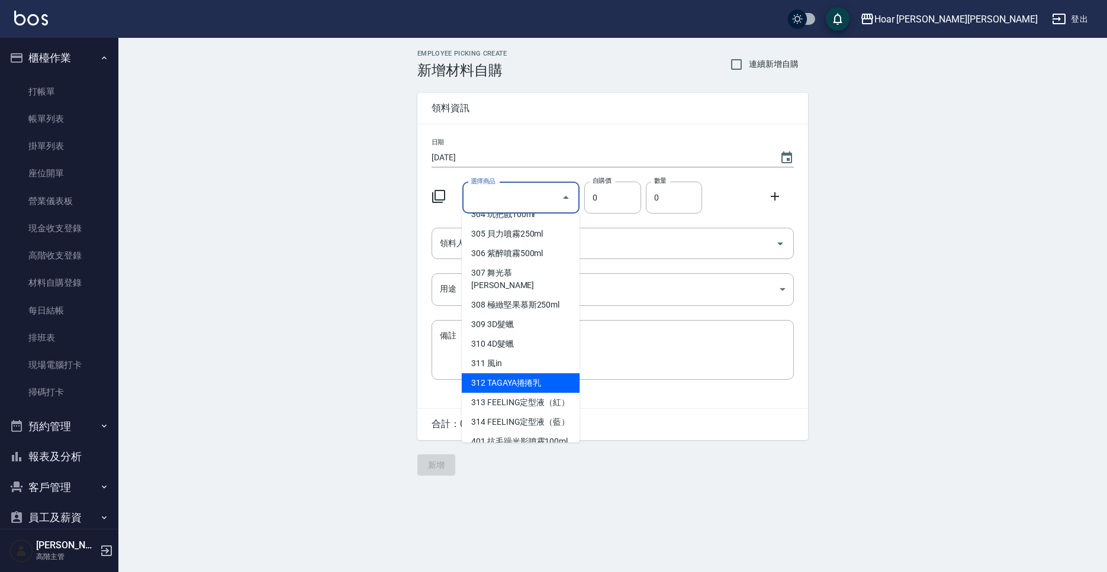
scroll to position [1192, 0]
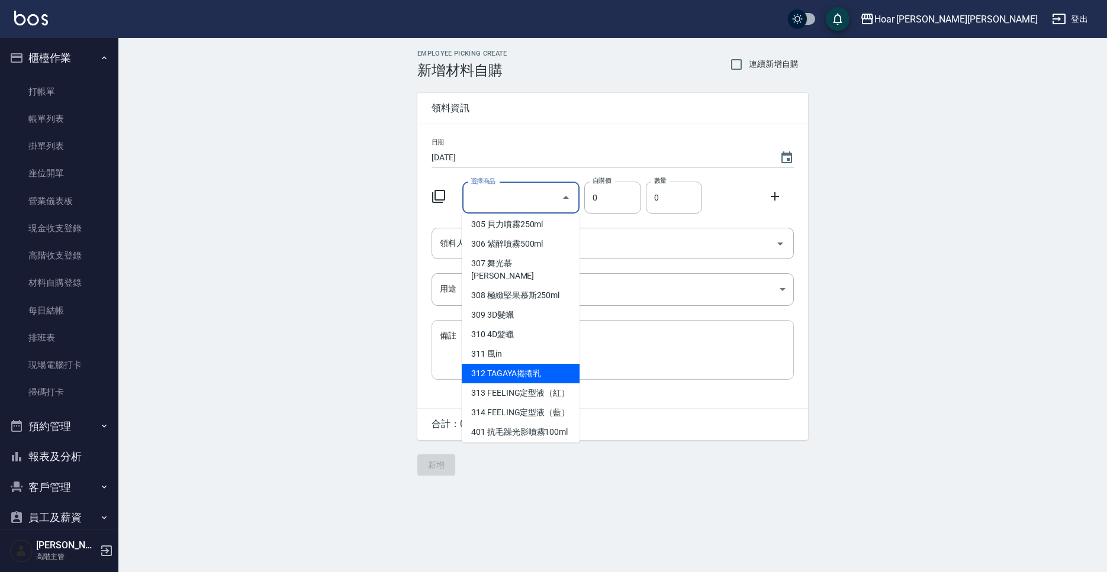
click at [541, 364] on li "312 TAGAYA捲捲乳" at bounding box center [521, 374] width 118 height 20
type input "TAGAYA捲捲乳"
type input "260"
type input "1"
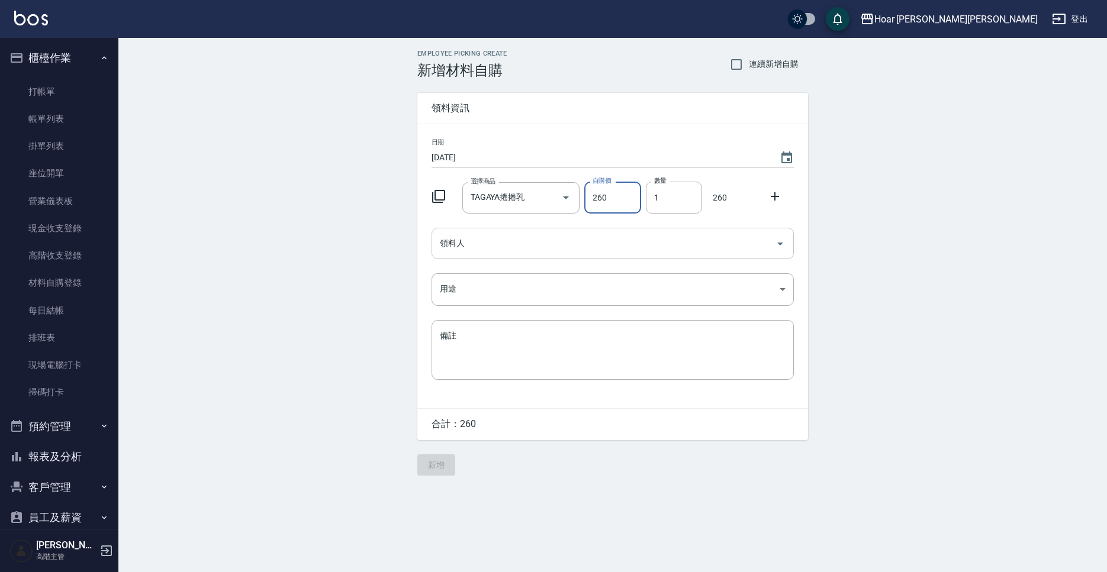
click at [524, 252] on input "領料人" at bounding box center [604, 243] width 334 height 21
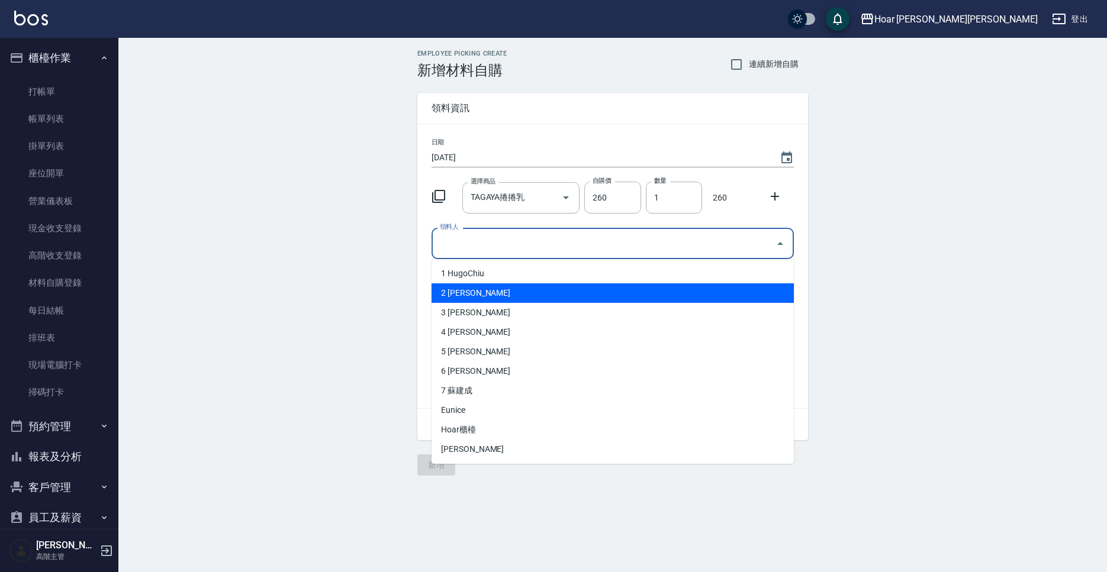
click at [469, 290] on li "2 許宏瑋" at bounding box center [613, 294] width 362 height 20
type input "許宏瑋"
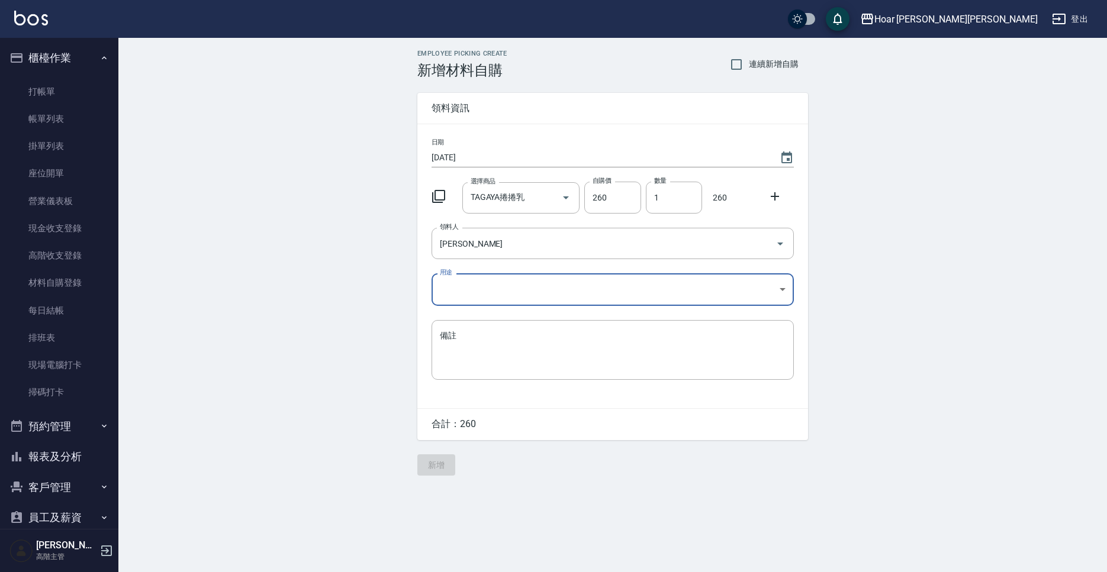
click at [469, 290] on body "Hoar 霍爾沙龍 登出 櫃檯作業 打帳單 帳單列表 掛單列表 座位開單 營業儀表板 現金收支登錄 高階收支登錄 材料自購登錄 每日結帳 排班表 現場電腦打卡…" at bounding box center [553, 286] width 1107 height 572
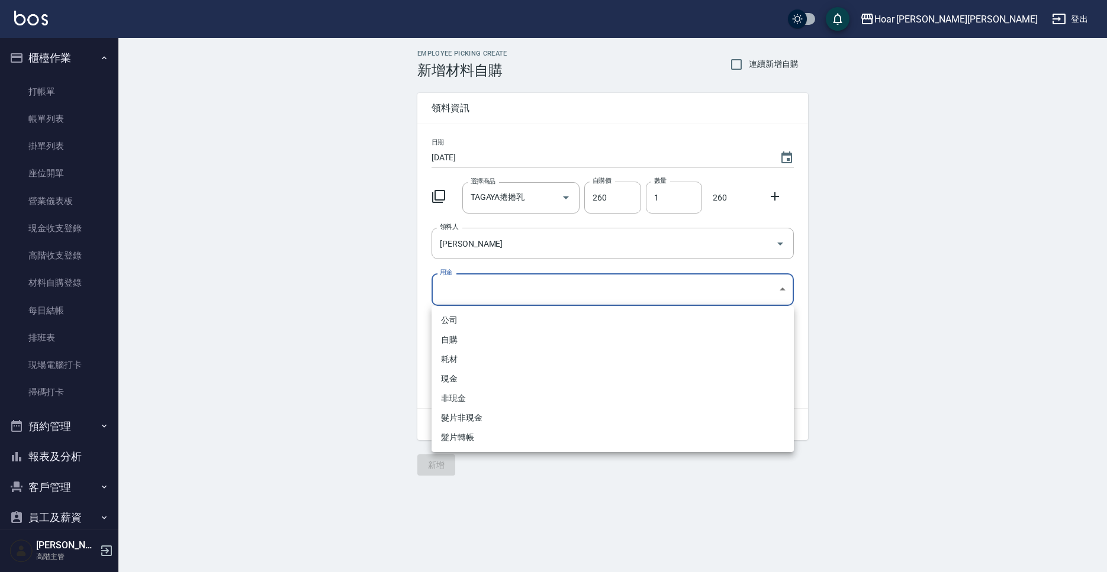
drag, startPoint x: 455, startPoint y: 336, endPoint x: 461, endPoint y: 357, distance: 21.5
click at [455, 336] on li "自購" at bounding box center [613, 340] width 362 height 20
type input "自購"
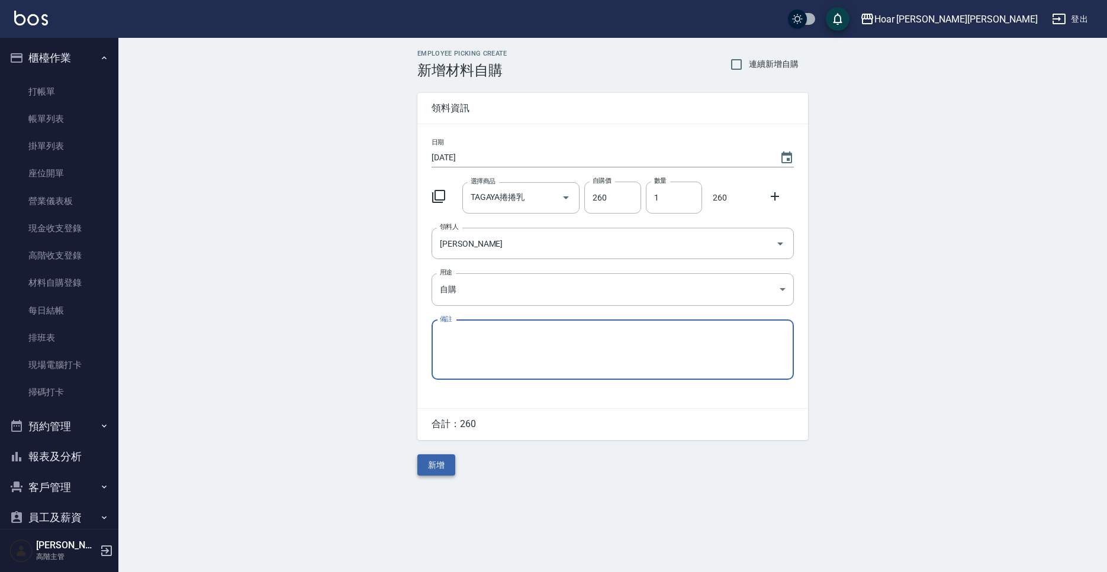
click at [443, 468] on button "新增" at bounding box center [436, 466] width 38 height 22
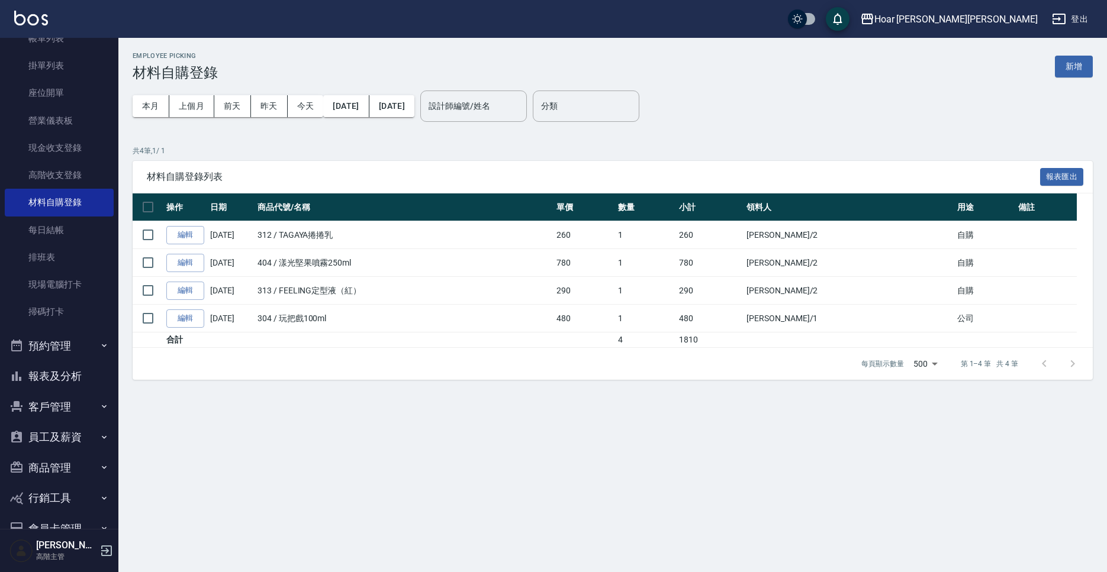
scroll to position [105, 0]
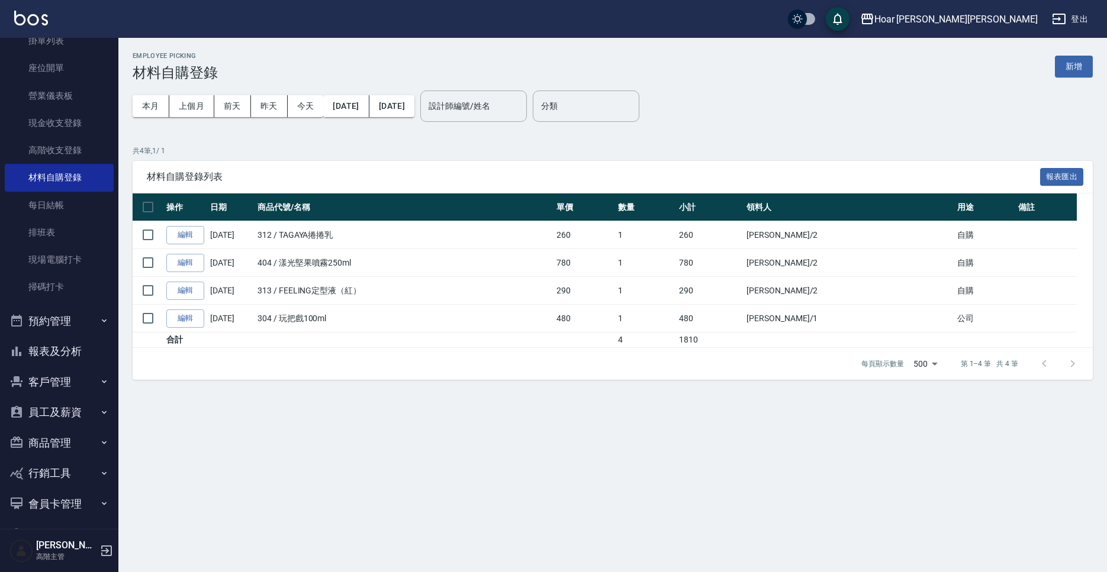
click at [69, 416] on button "員工及薪資" at bounding box center [59, 412] width 109 height 31
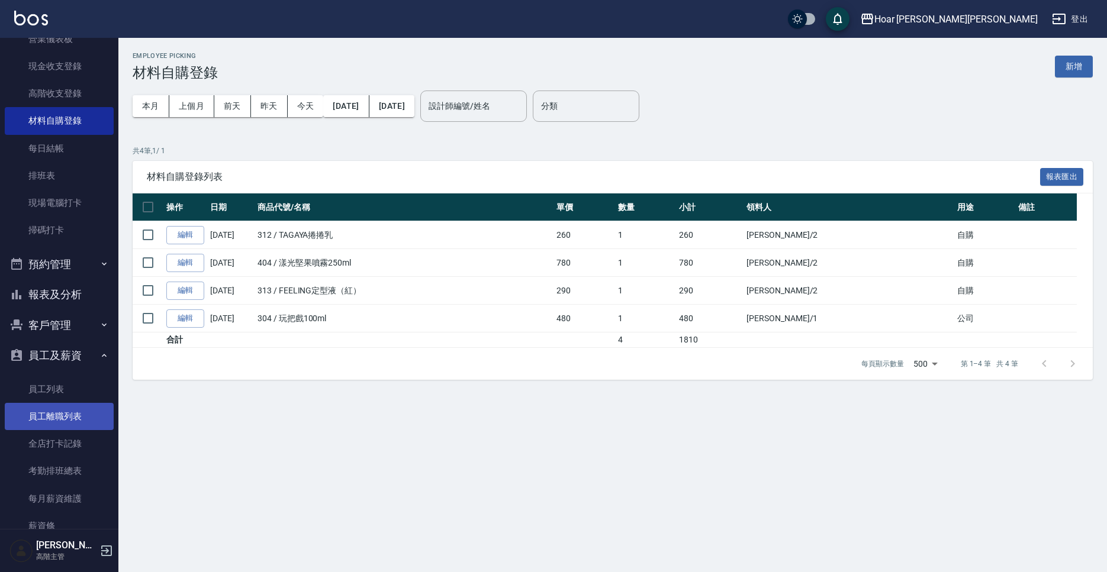
scroll to position [186, 0]
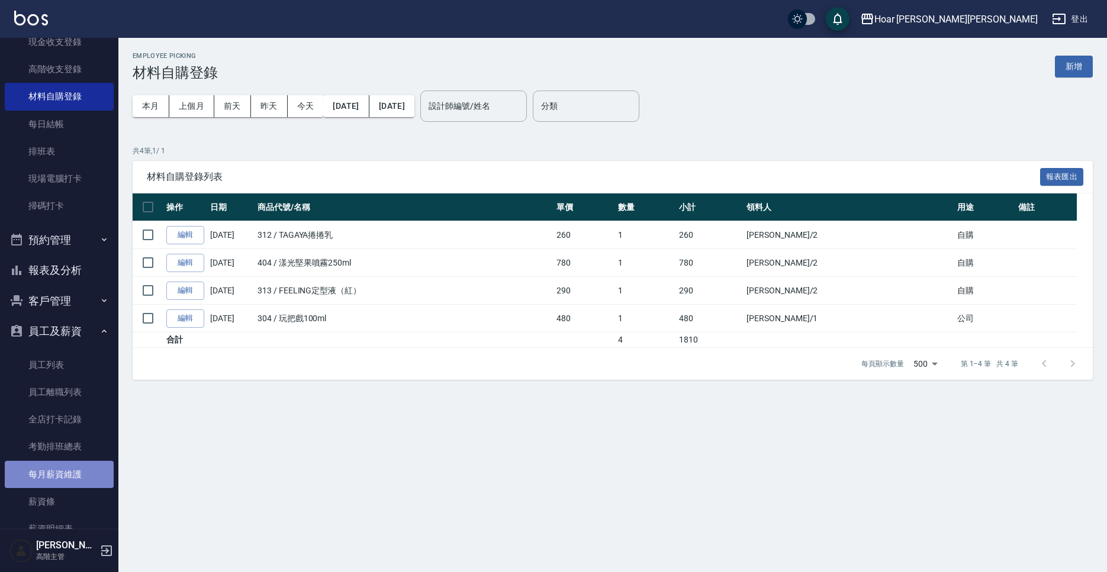
click at [74, 471] on link "每月薪資維護" at bounding box center [59, 474] width 109 height 27
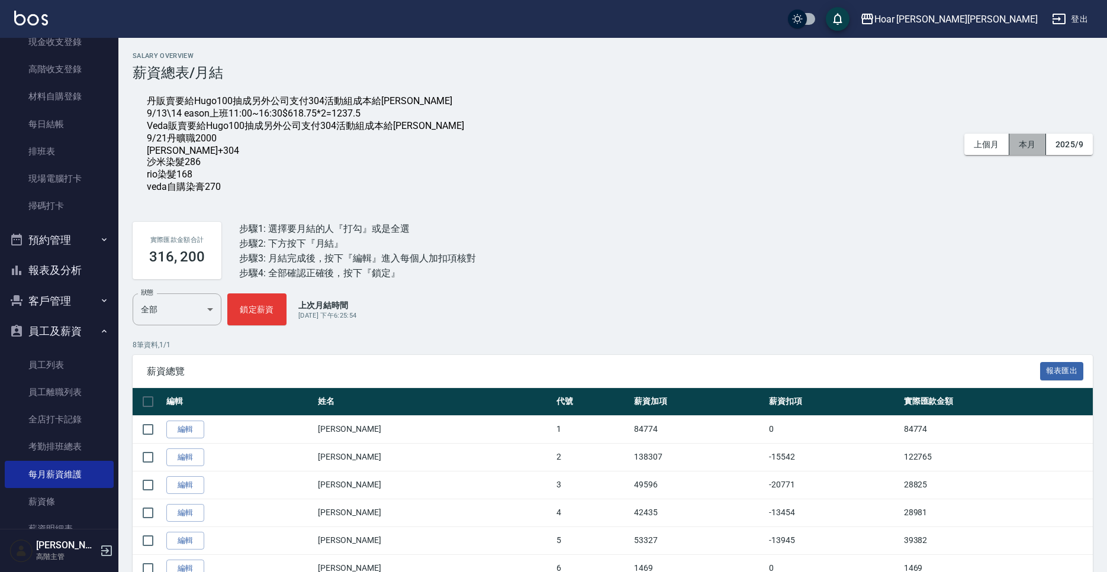
click at [1017, 148] on button "本月" at bounding box center [1027, 145] width 37 height 22
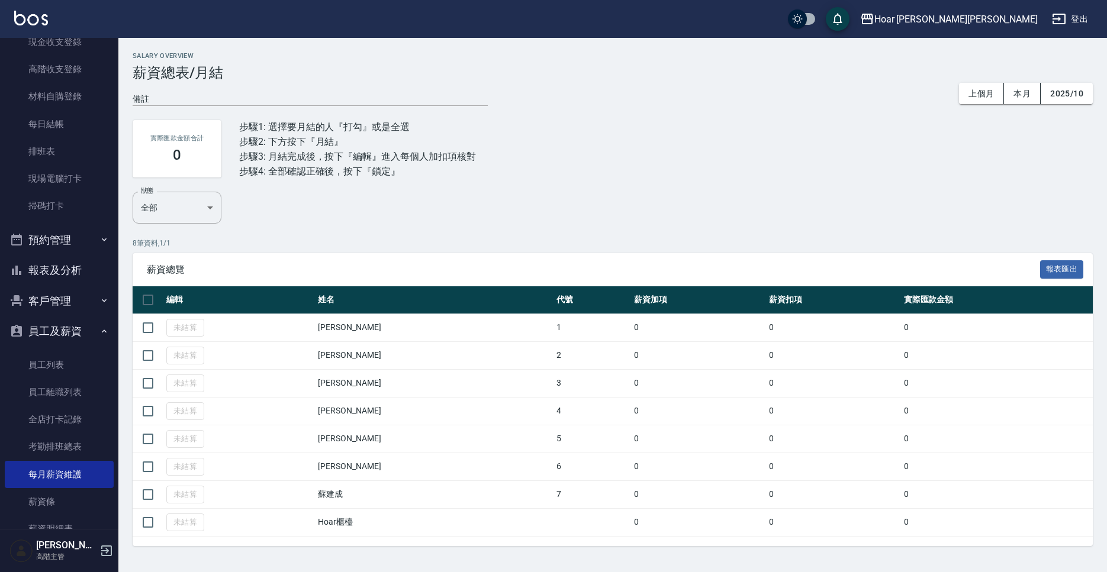
scroll to position [2, 0]
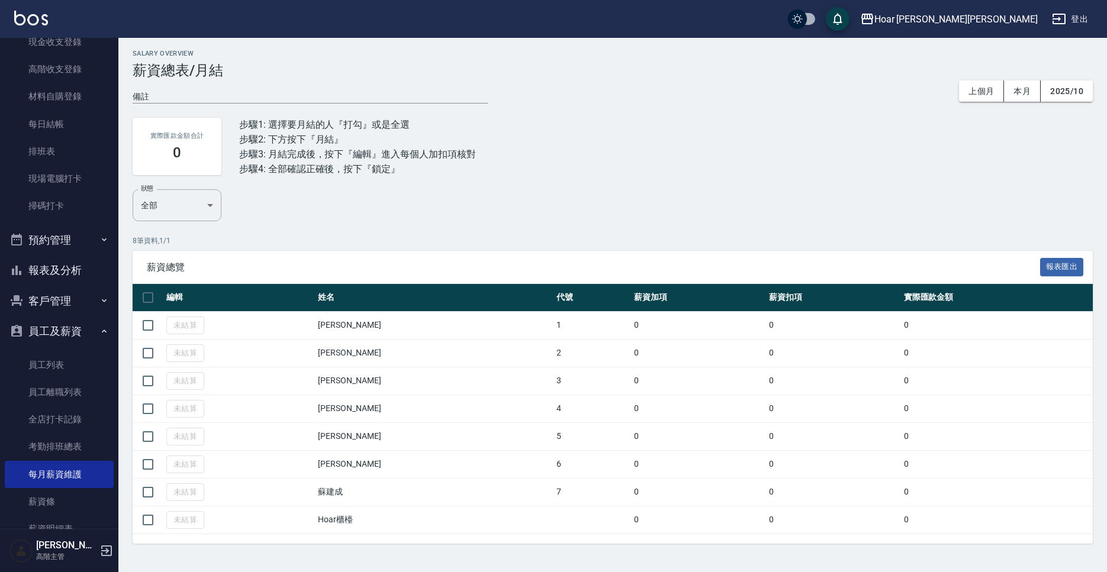
click at [240, 90] on div "x" at bounding box center [310, 95] width 355 height 15
type textarea "10/3課程用料100"
click at [794, 188] on div "實際匯款金額合計 0 步驟1: 選擇要月結的人『打勾』或是全選 步驟2: 下方按下『月結』 步驟3: 月結完成後，按下『編輯』進入每個人加扣項核對 步驟4: …" at bounding box center [613, 147] width 960 height 86
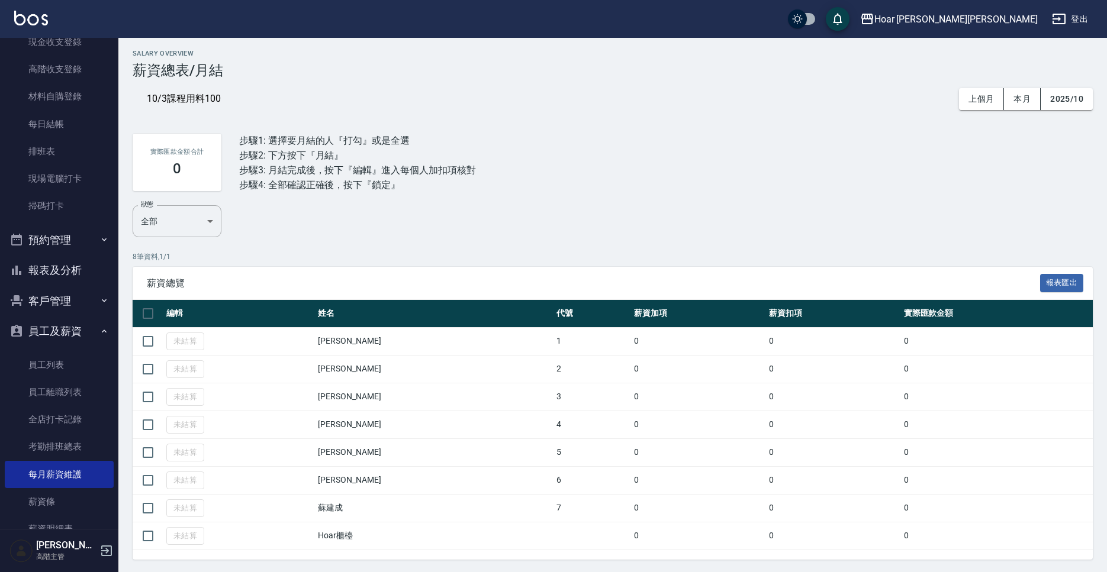
click at [46, 266] on button "報表及分析" at bounding box center [59, 270] width 109 height 31
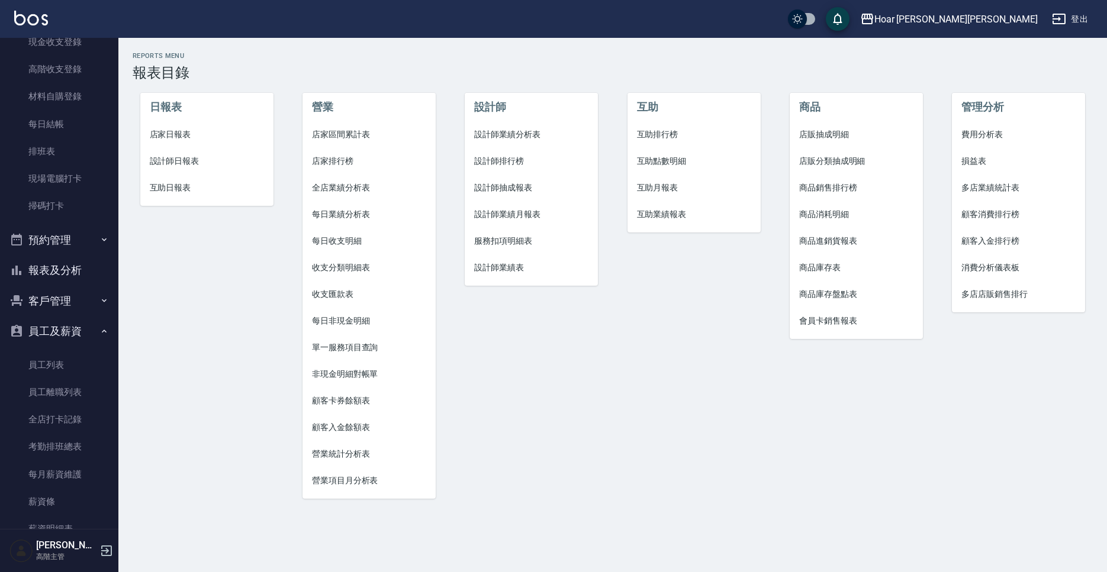
click at [832, 270] on span "商品庫存表" at bounding box center [856, 268] width 114 height 12
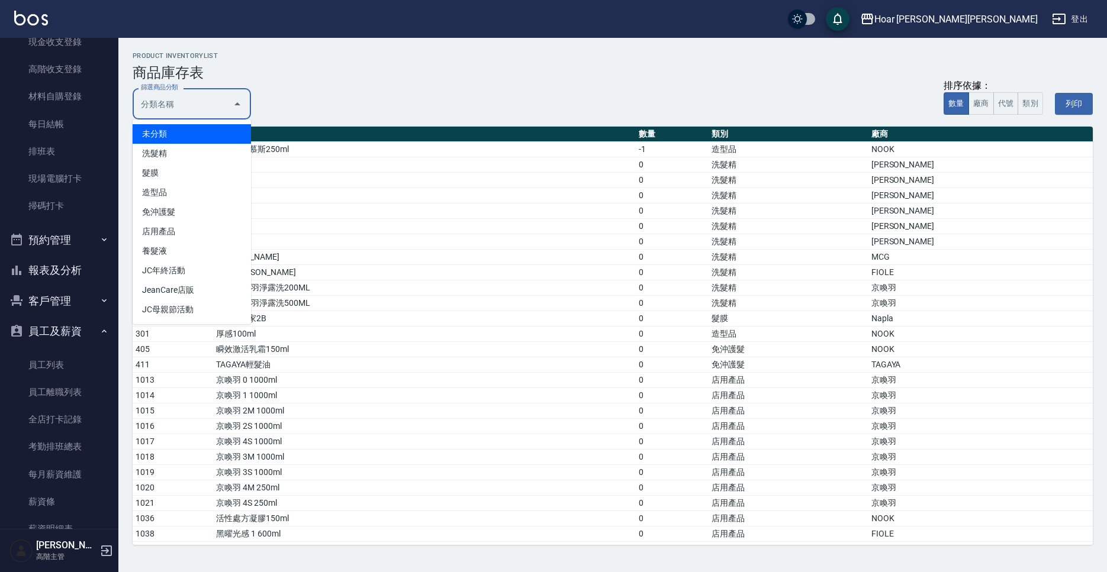
click at [207, 103] on input "篩選商品分類" at bounding box center [183, 104] width 90 height 21
click at [175, 187] on li "造型品" at bounding box center [192, 193] width 118 height 20
type input "造型品"
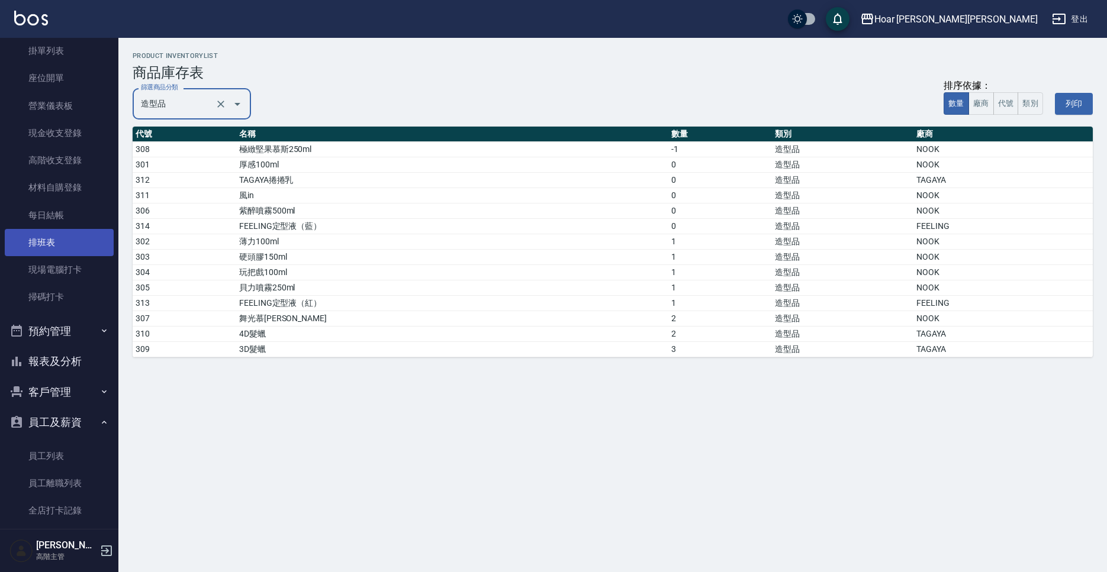
scroll to position [96, 0]
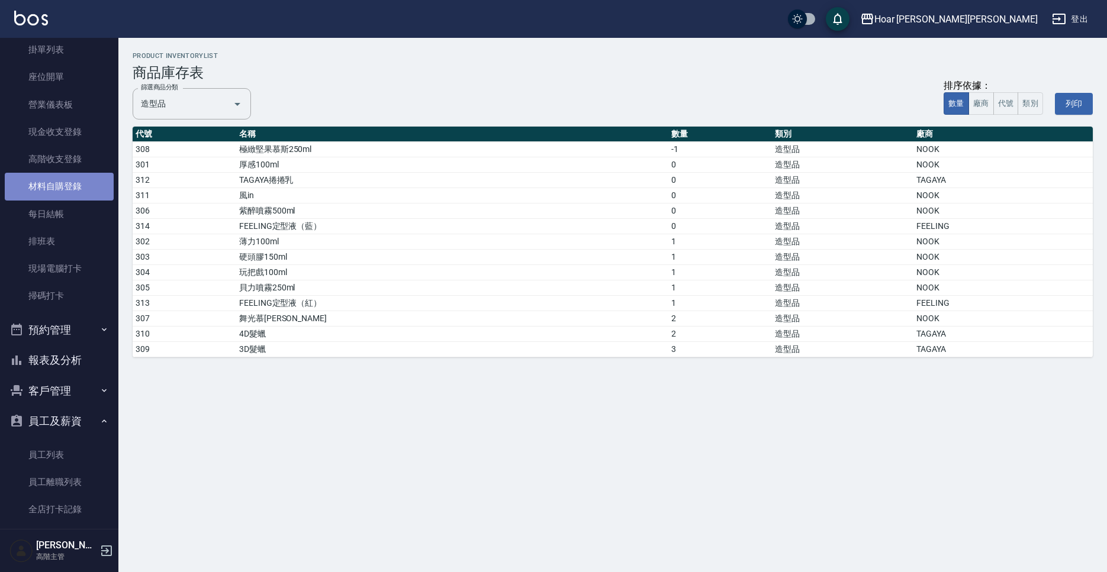
click at [66, 182] on link "材料自購登錄" at bounding box center [59, 186] width 109 height 27
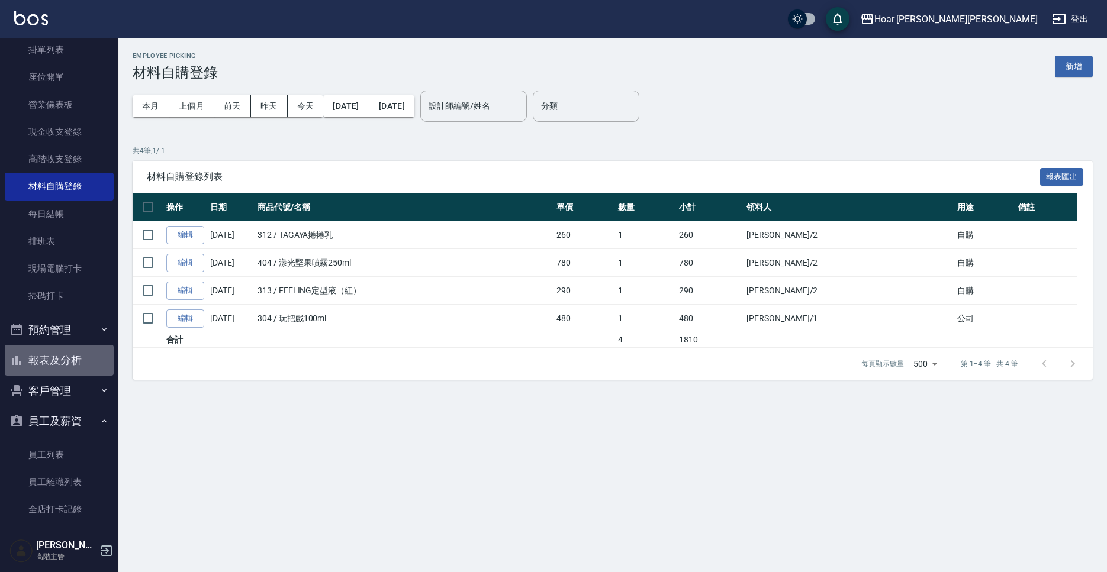
drag, startPoint x: 62, startPoint y: 355, endPoint x: 84, endPoint y: 351, distance: 22.9
click at [62, 355] on button "報表及分析" at bounding box center [59, 360] width 109 height 31
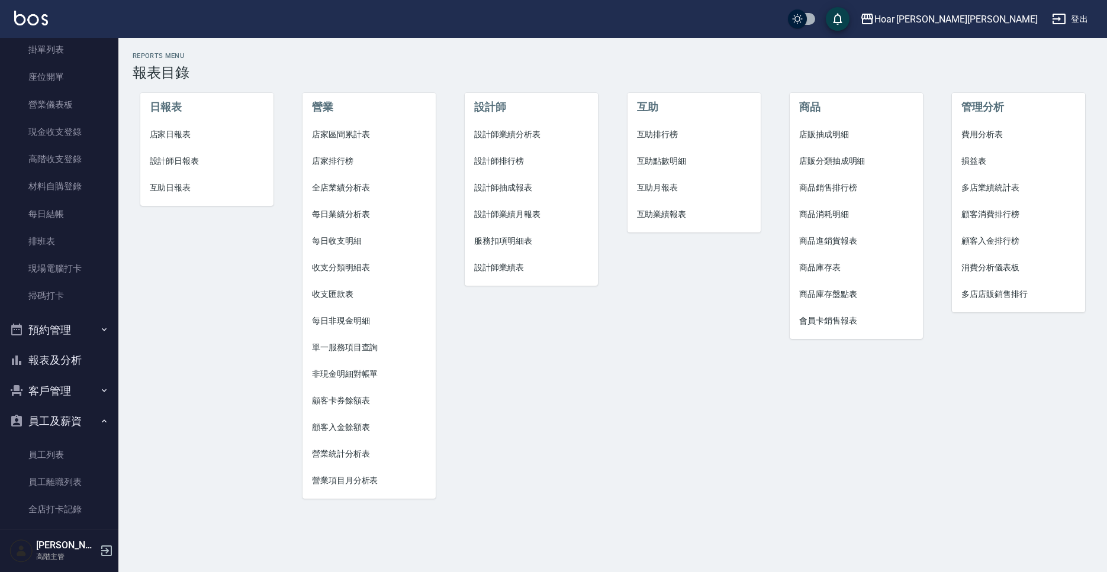
click at [830, 262] on span "商品庫存表" at bounding box center [856, 268] width 114 height 12
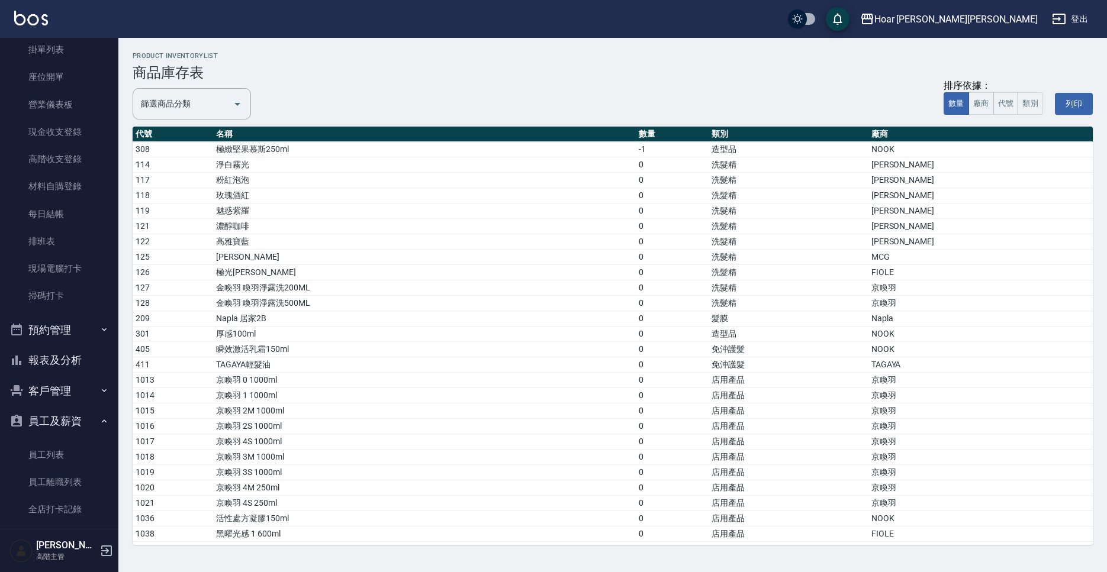
click at [176, 85] on div "篩選商品分類 篩選商品分類 排序依據： 數量 廠商 代號 類別 列印" at bounding box center [613, 104] width 960 height 46
click at [179, 95] on input "篩選商品分類" at bounding box center [183, 104] width 90 height 21
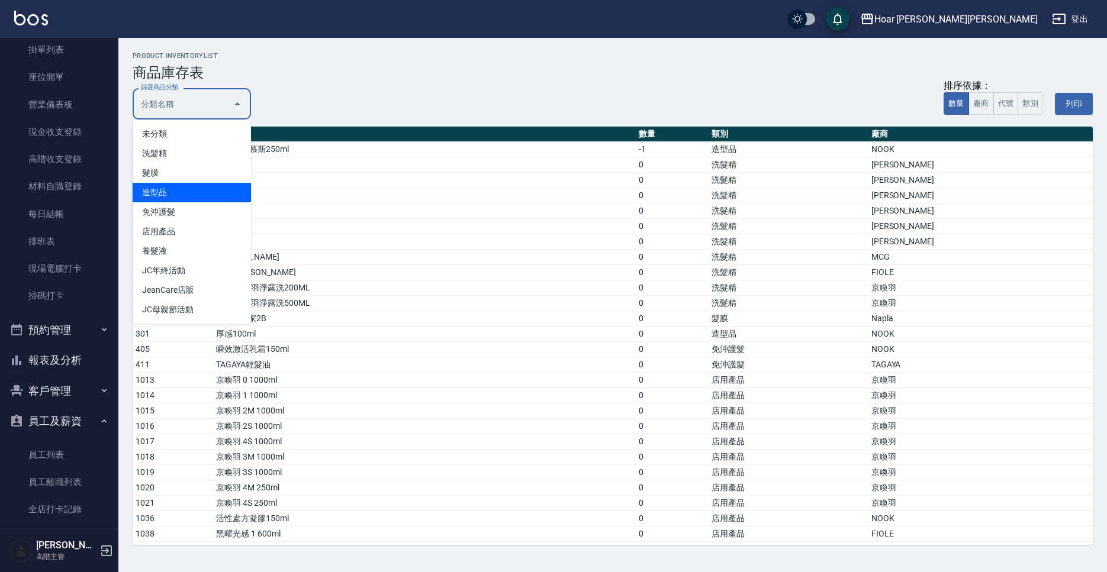
click at [187, 195] on li "造型品" at bounding box center [192, 193] width 118 height 20
type input "造型品"
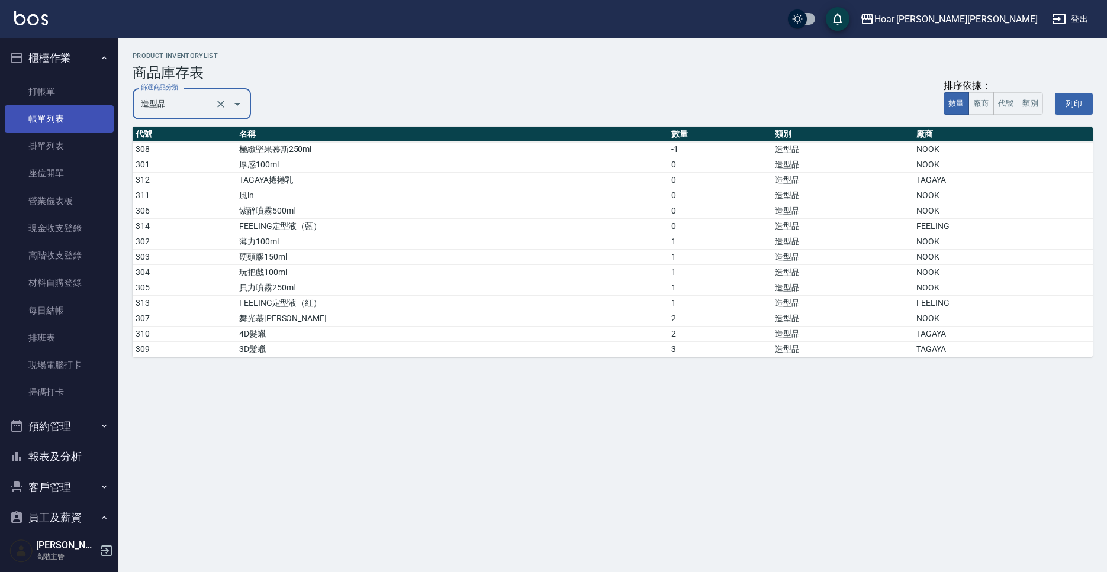
click at [43, 126] on link "帳單列表" at bounding box center [59, 118] width 109 height 27
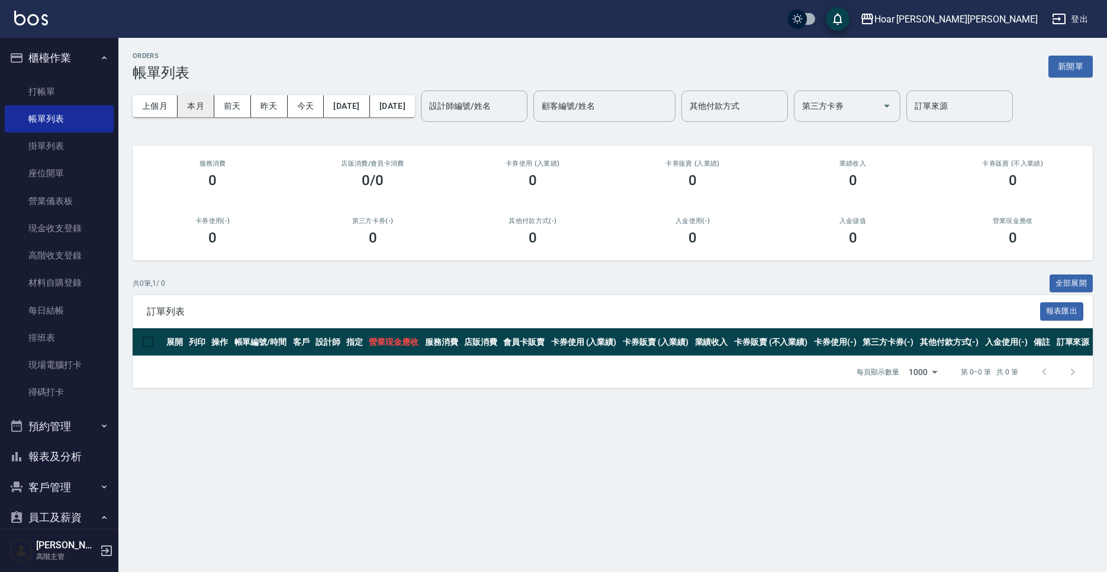
click at [197, 105] on button "本月" at bounding box center [196, 106] width 37 height 22
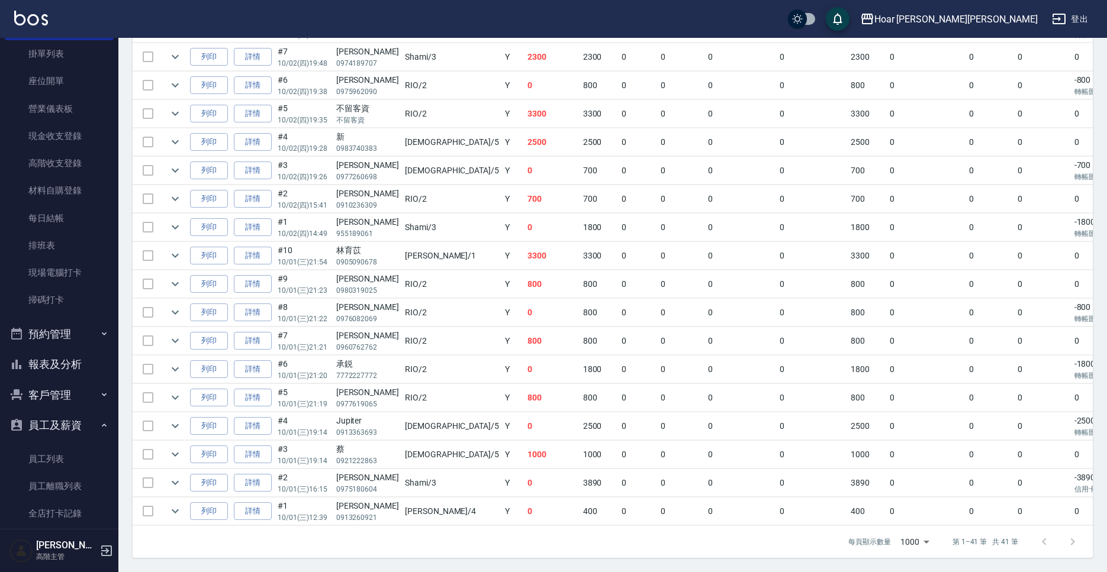
scroll to position [93, 0]
drag, startPoint x: 72, startPoint y: 359, endPoint x: 128, endPoint y: 357, distance: 56.3
click at [71, 359] on button "報表及分析" at bounding box center [59, 364] width 109 height 31
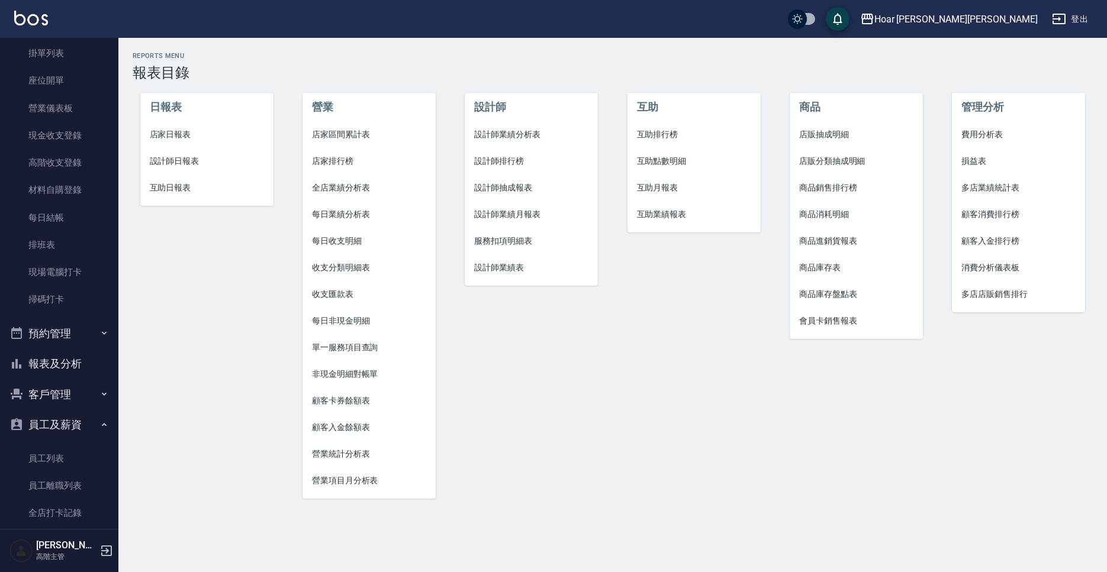
click at [831, 215] on span "商品消耗明細" at bounding box center [856, 214] width 114 height 12
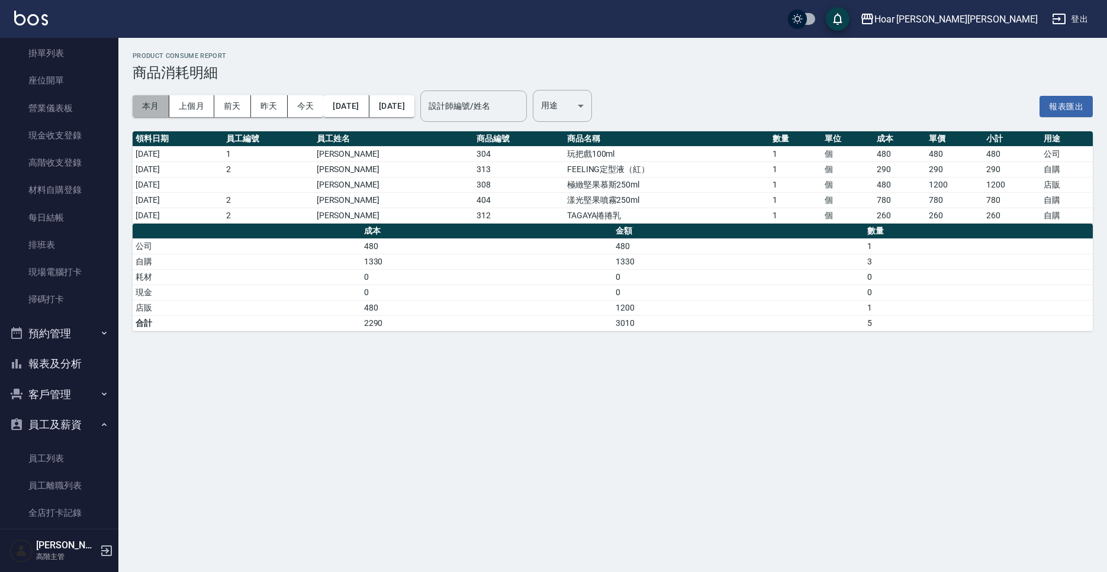
click at [153, 107] on button "本月" at bounding box center [151, 106] width 37 height 22
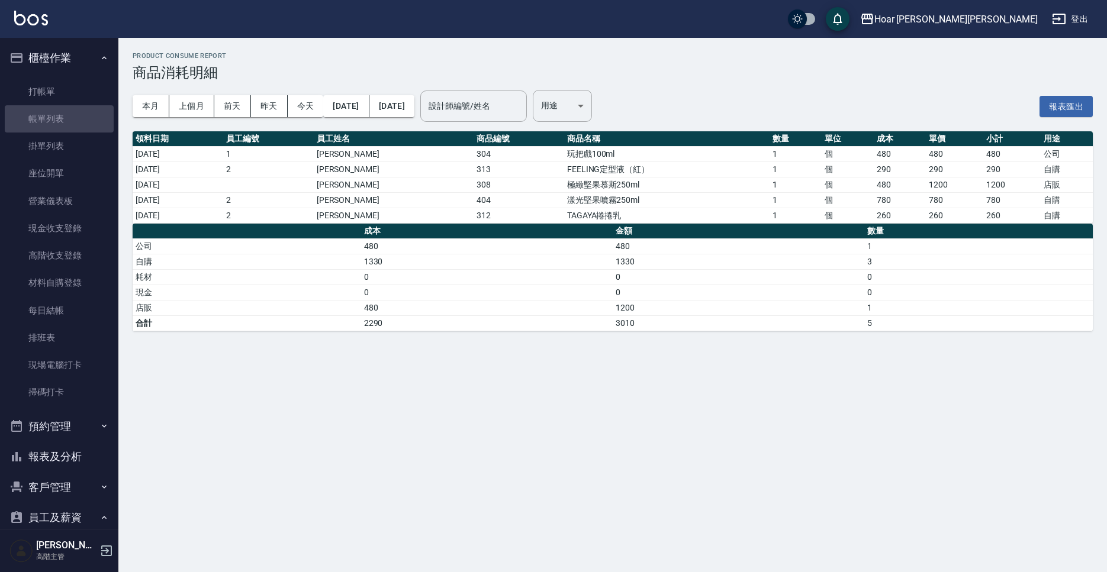
drag, startPoint x: 52, startPoint y: 114, endPoint x: 286, endPoint y: 165, distance: 239.3
click at [52, 115] on link "帳單列表" at bounding box center [59, 118] width 109 height 27
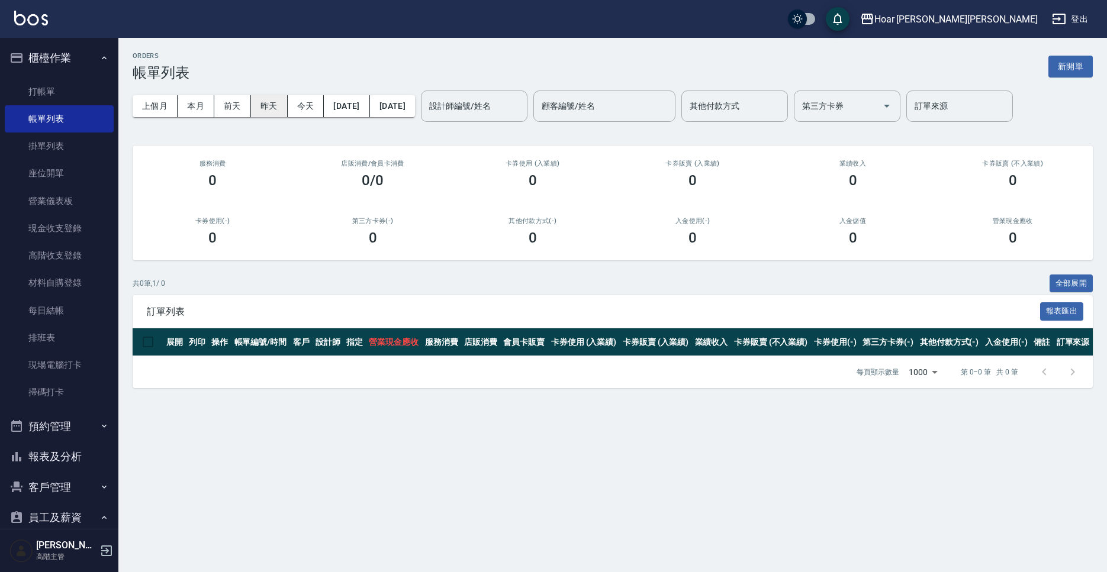
click at [258, 104] on button "昨天" at bounding box center [269, 106] width 37 height 22
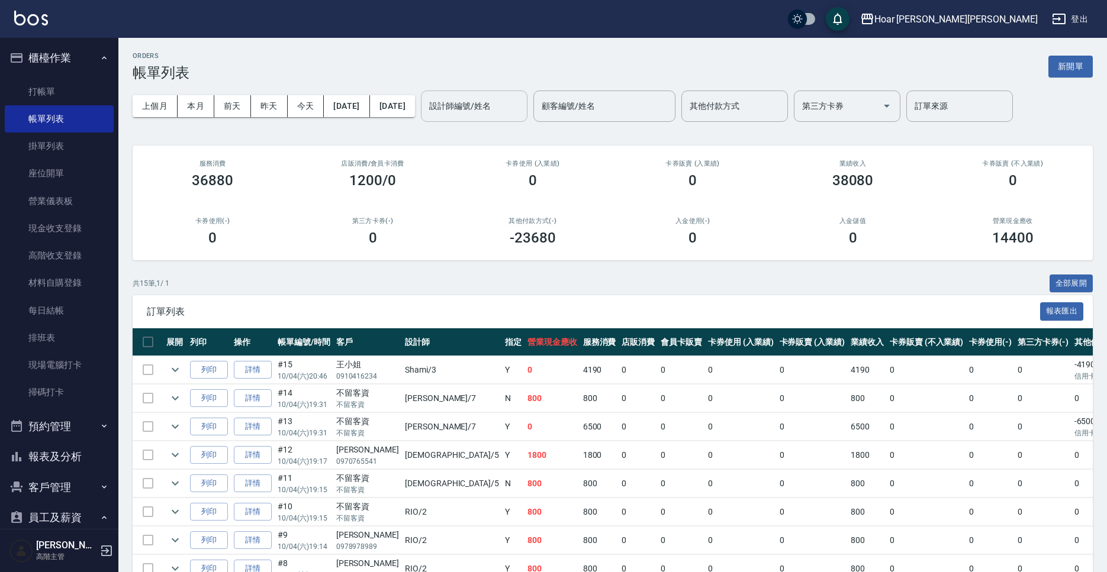
click at [485, 119] on div "設計師編號/姓名" at bounding box center [474, 106] width 107 height 31
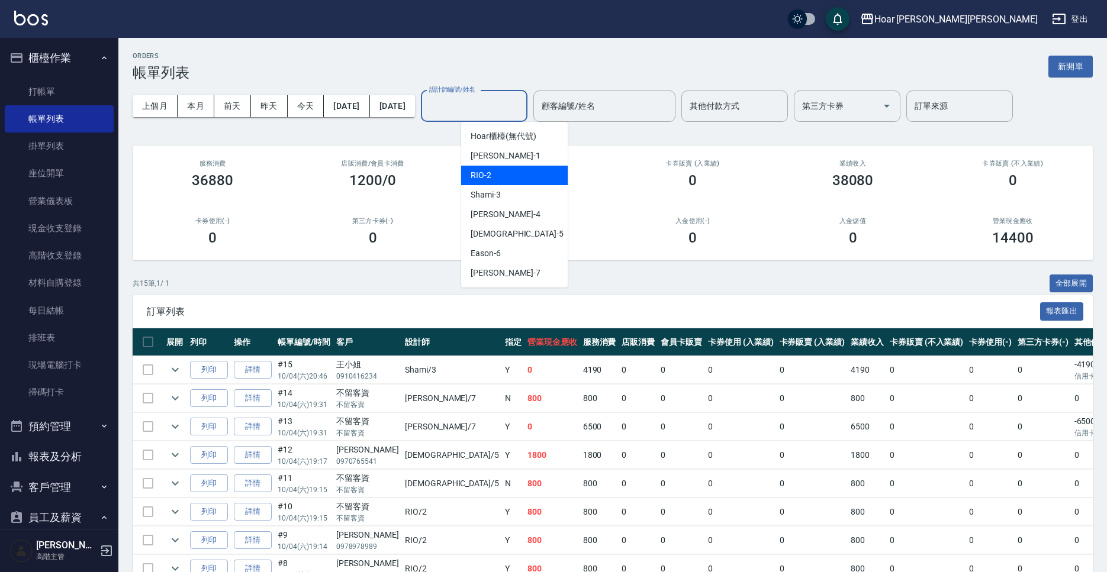
click at [489, 173] on span "RIO -2" at bounding box center [481, 175] width 21 height 12
type input "RIO-2"
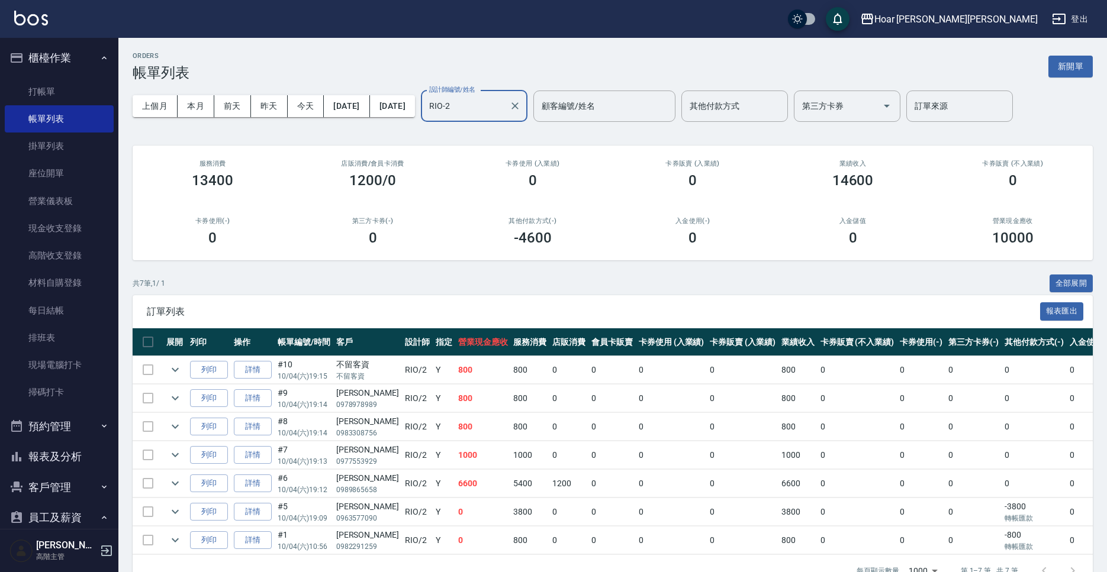
scroll to position [29, 0]
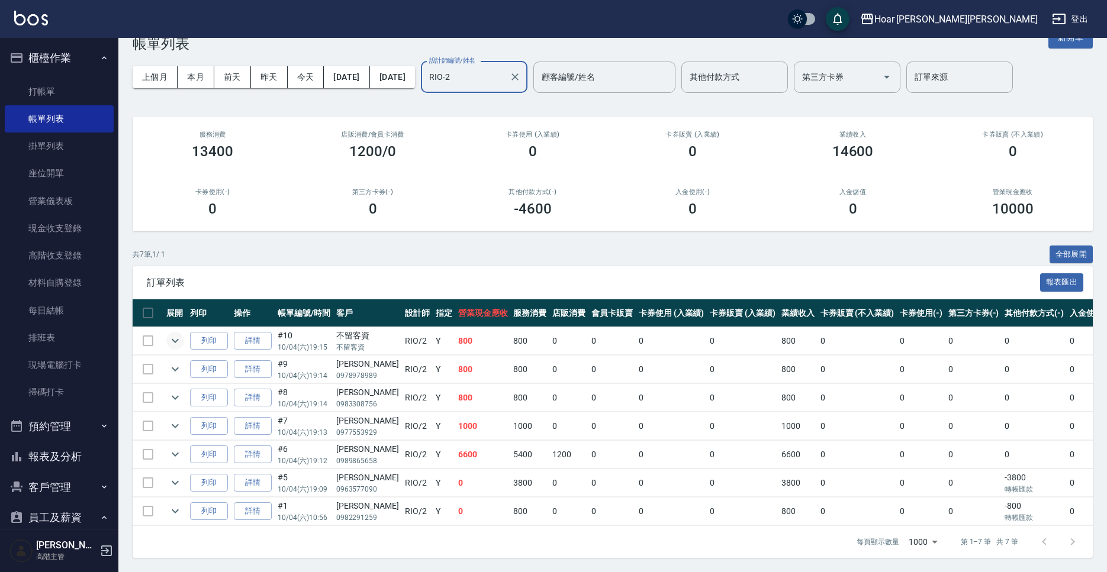
click at [172, 345] on icon "expand row" at bounding box center [175, 341] width 14 height 14
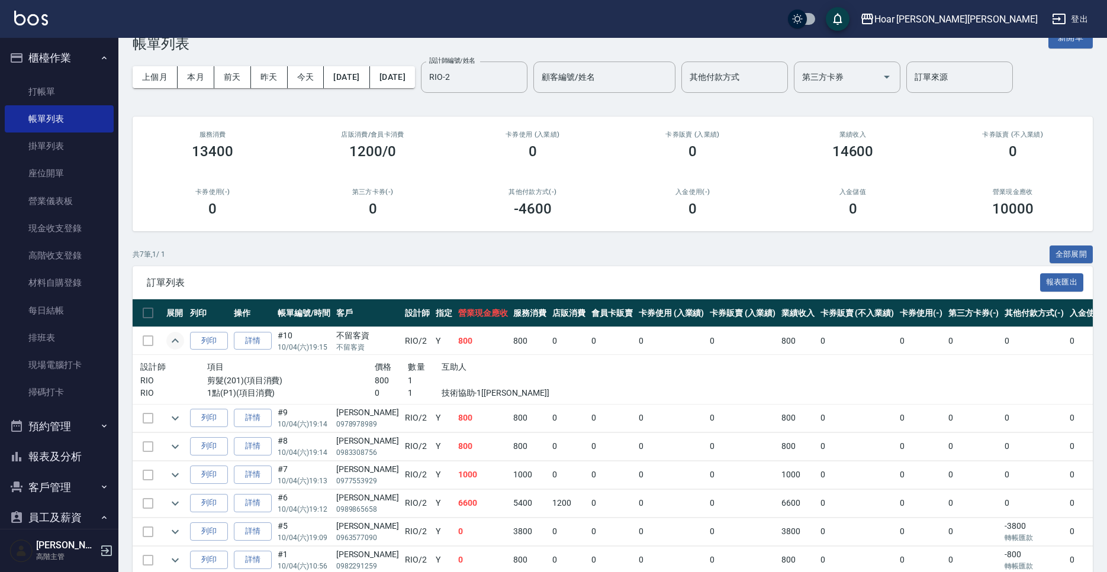
scroll to position [78, 0]
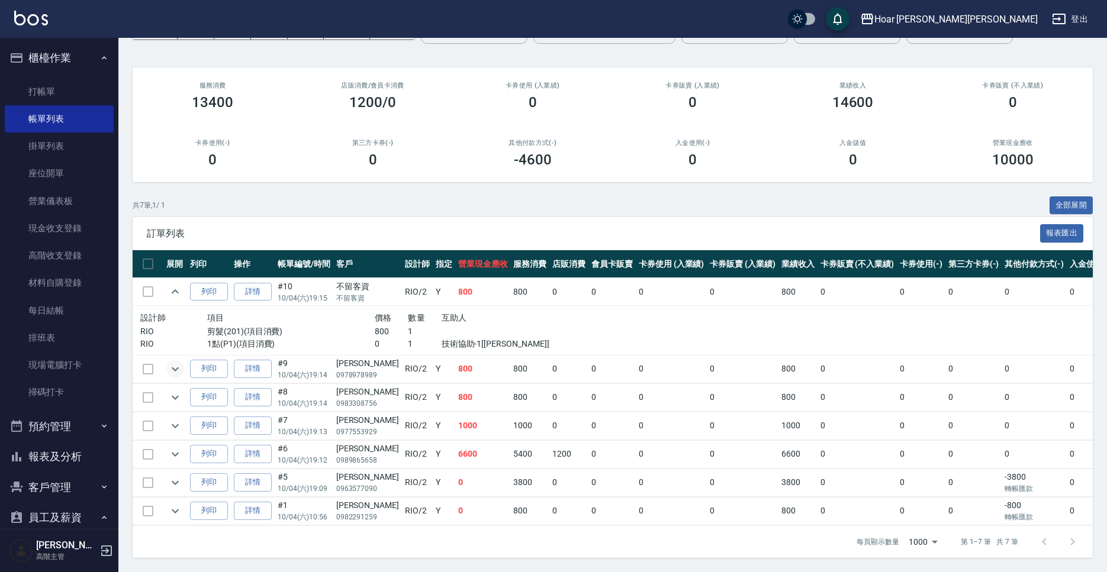
click at [178, 371] on icon "expand row" at bounding box center [175, 369] width 14 height 14
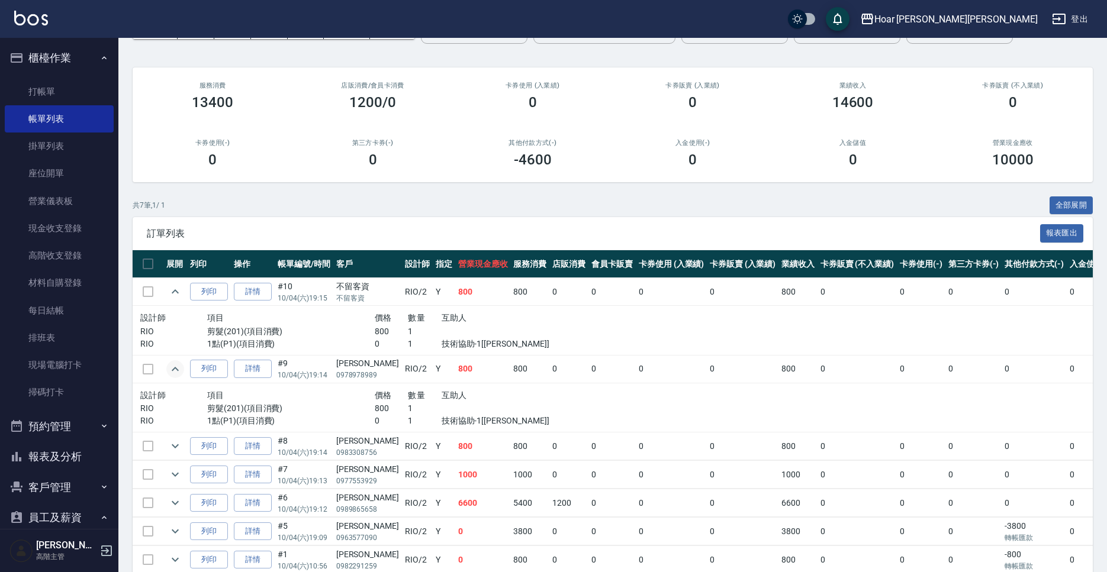
scroll to position [127, 0]
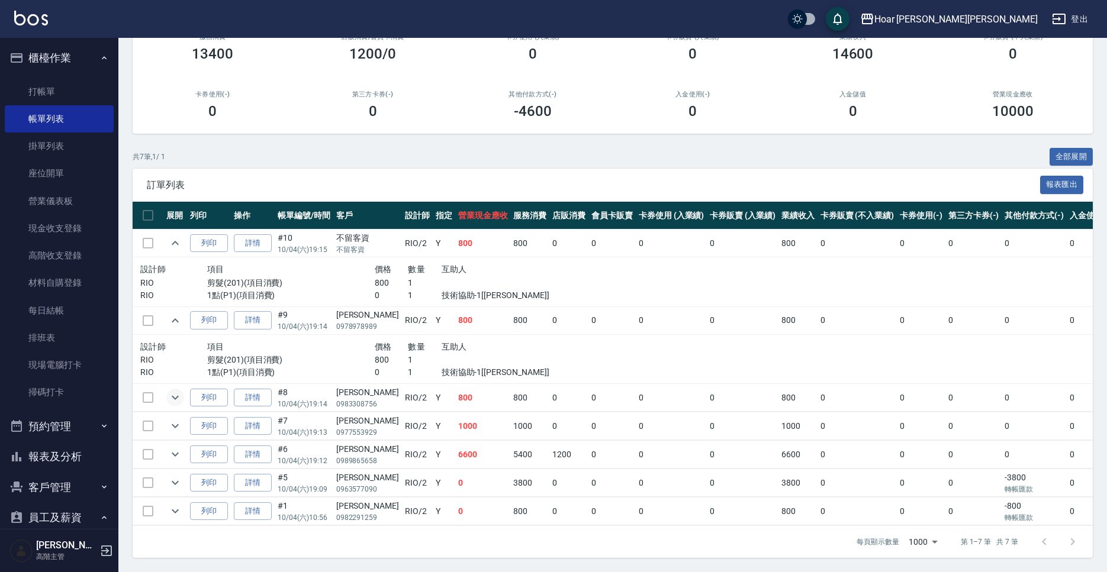
click at [172, 397] on icon "expand row" at bounding box center [175, 398] width 7 height 4
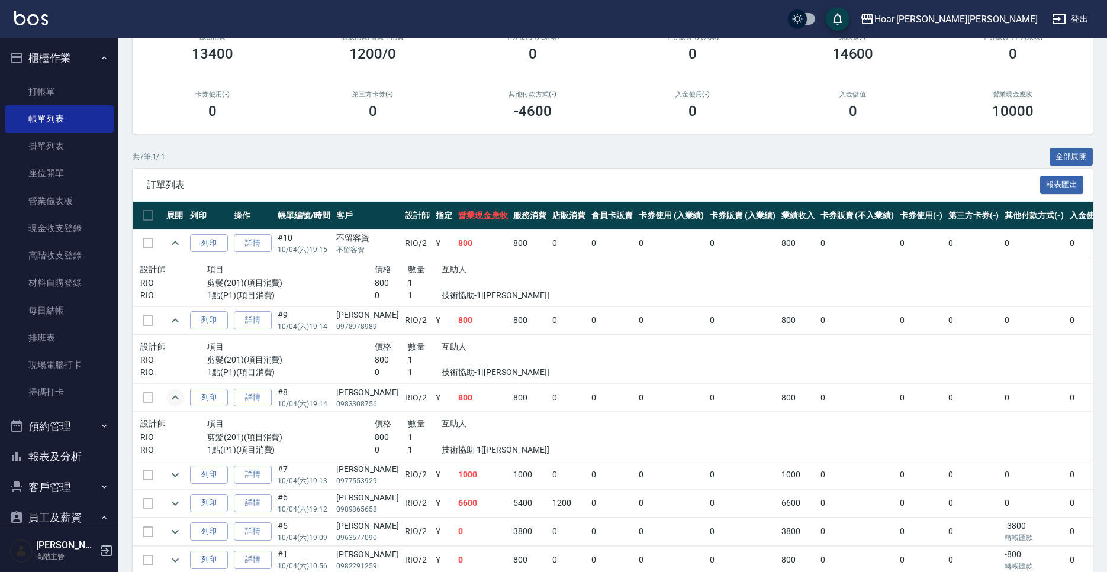
scroll to position [176, 0]
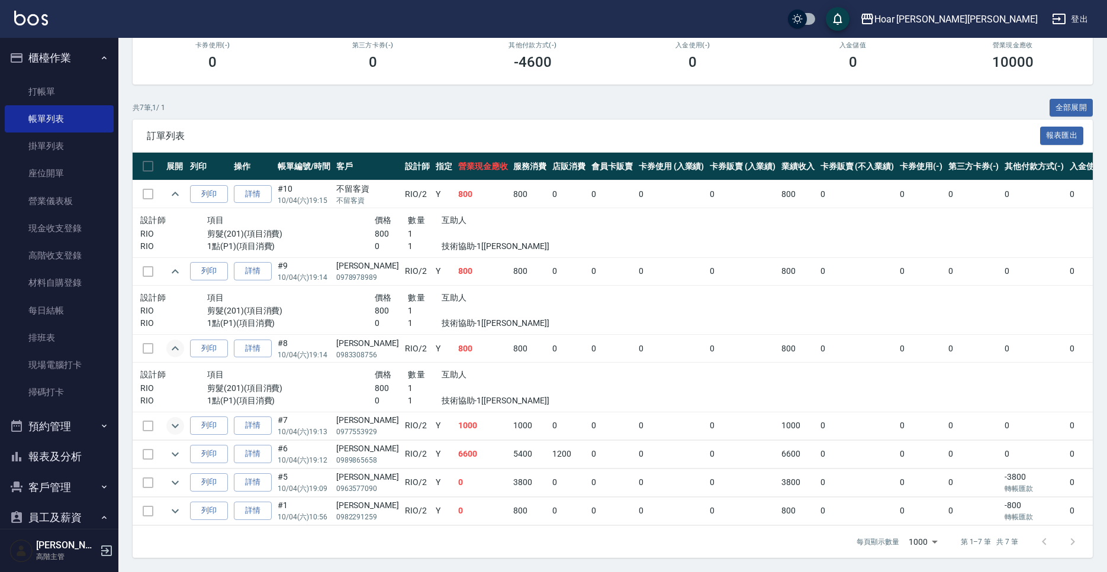
click at [178, 425] on icon "expand row" at bounding box center [175, 426] width 7 height 4
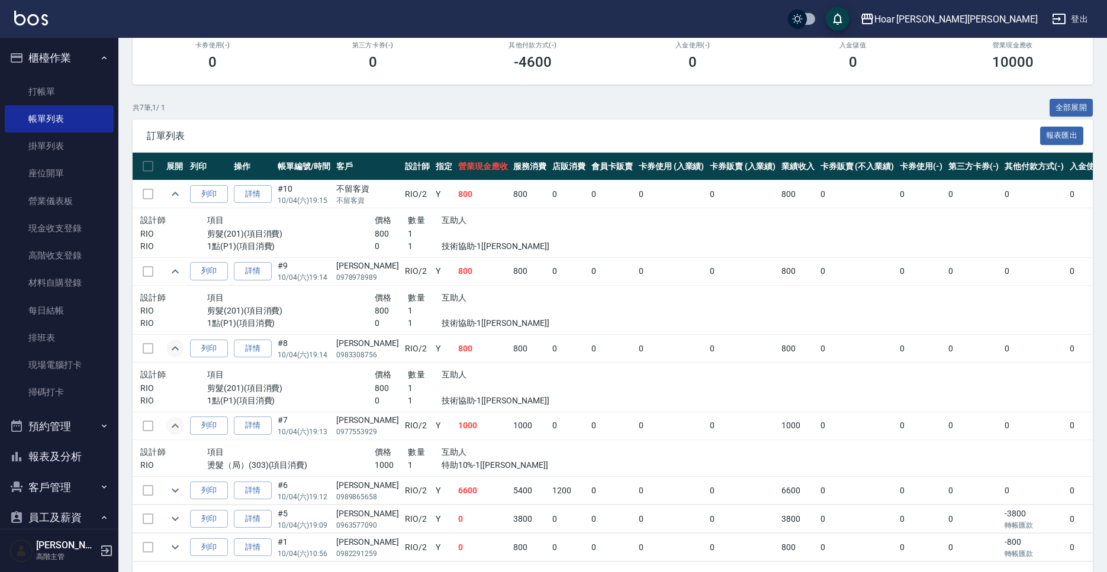
scroll to position [212, 0]
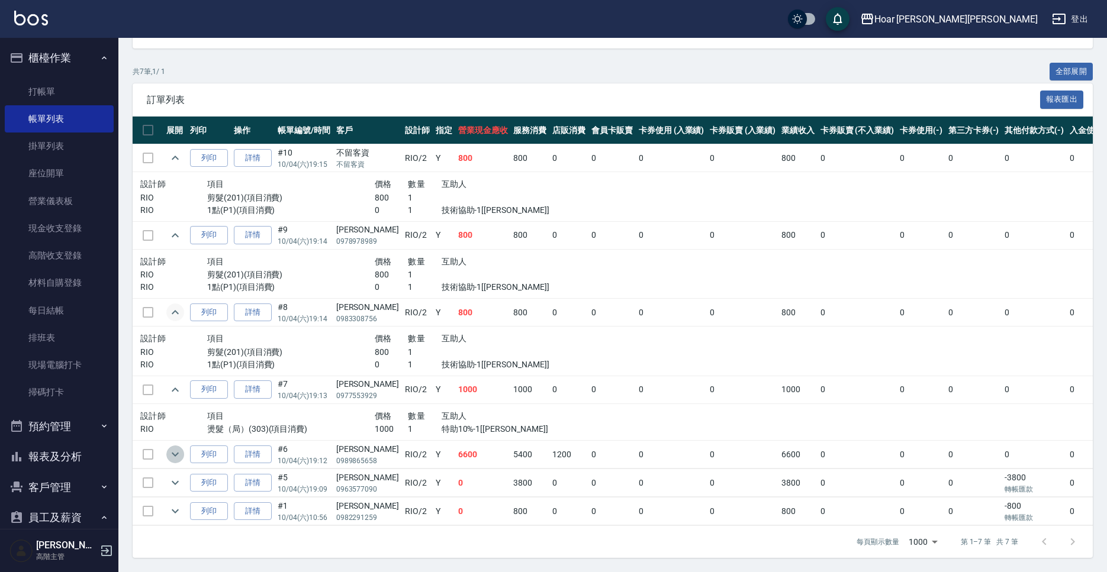
click at [179, 453] on icon "expand row" at bounding box center [175, 455] width 14 height 14
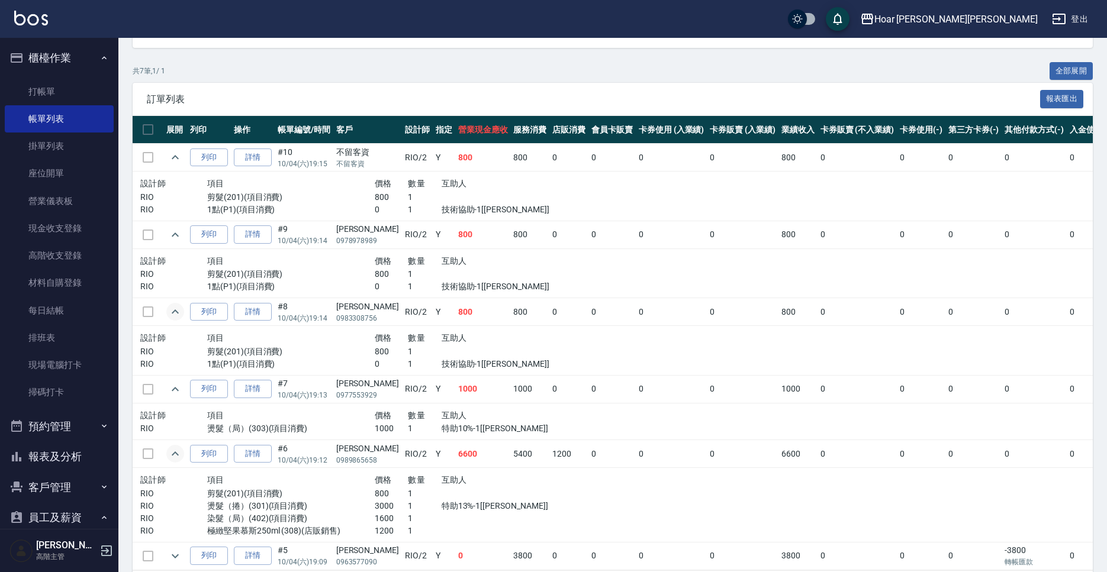
scroll to position [286, 0]
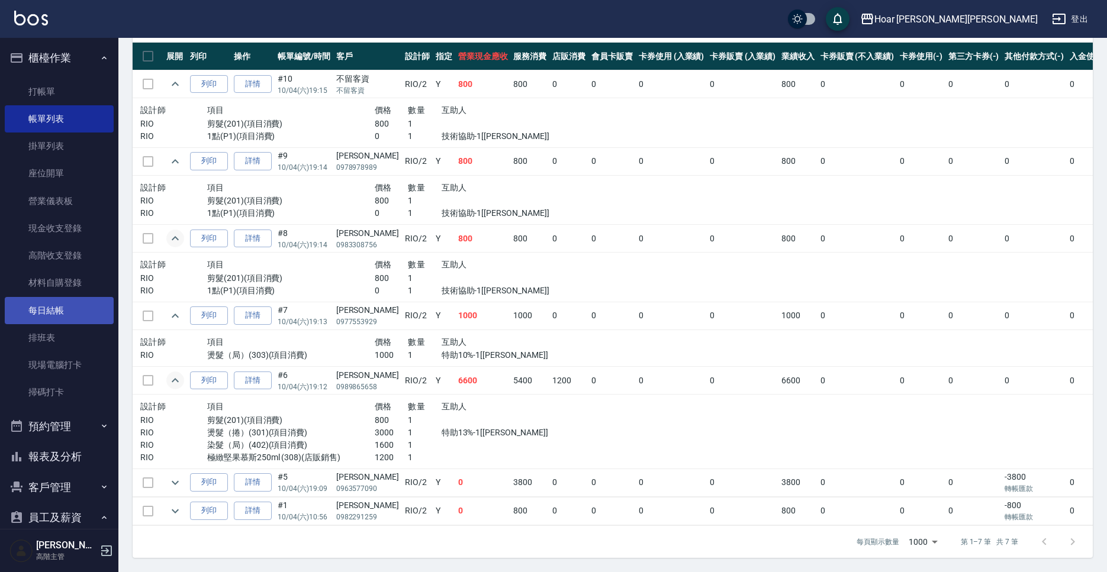
click at [69, 316] on link "每日結帳" at bounding box center [59, 310] width 109 height 27
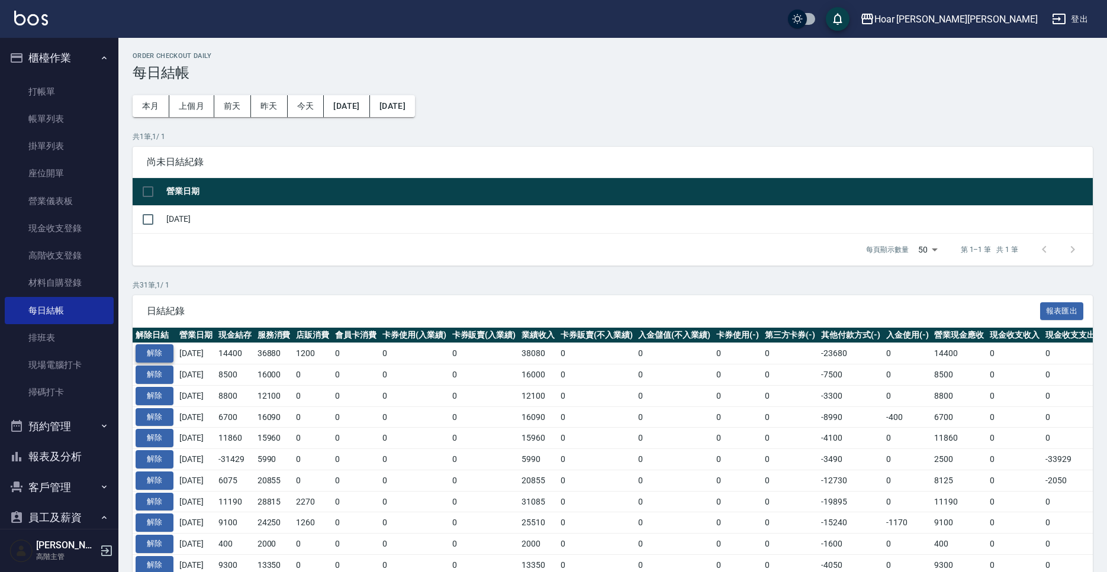
click at [167, 355] on button "解除" at bounding box center [155, 354] width 38 height 18
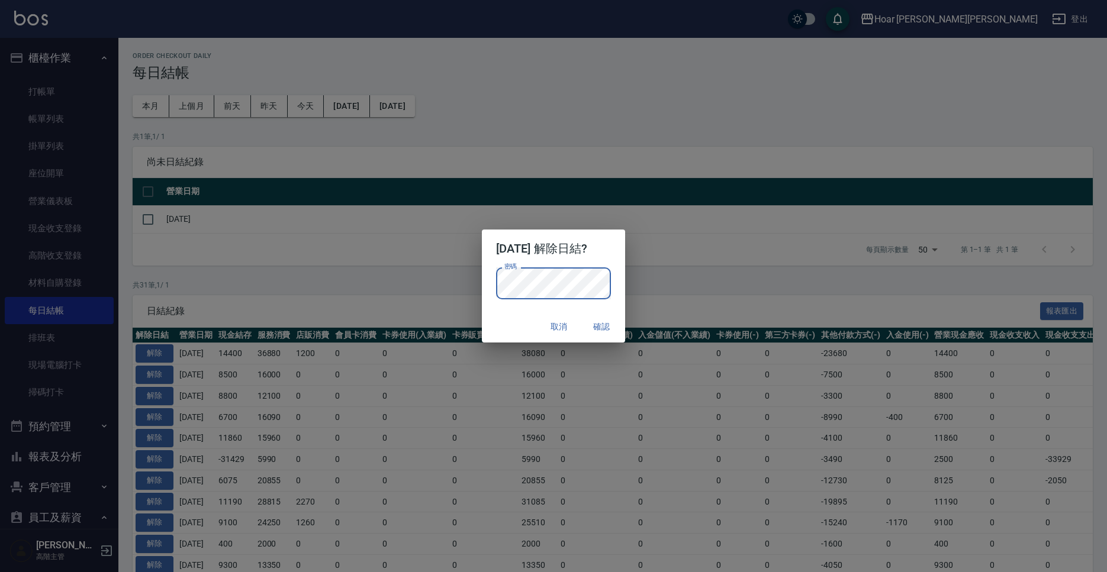
click at [601, 327] on button "確認" at bounding box center [602, 327] width 38 height 22
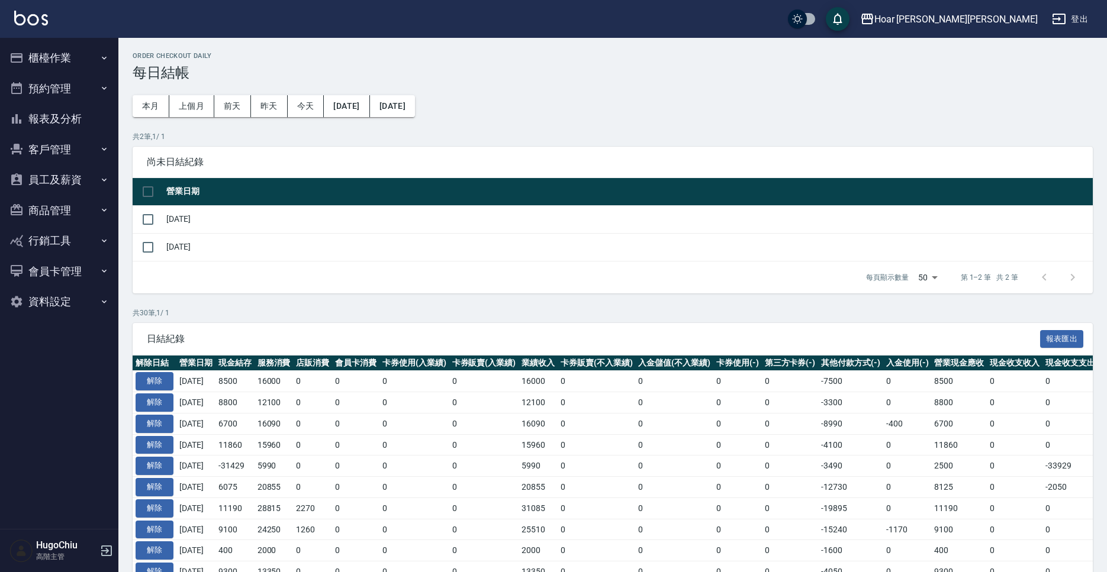
click at [62, 63] on button "櫃檯作業" at bounding box center [59, 58] width 109 height 31
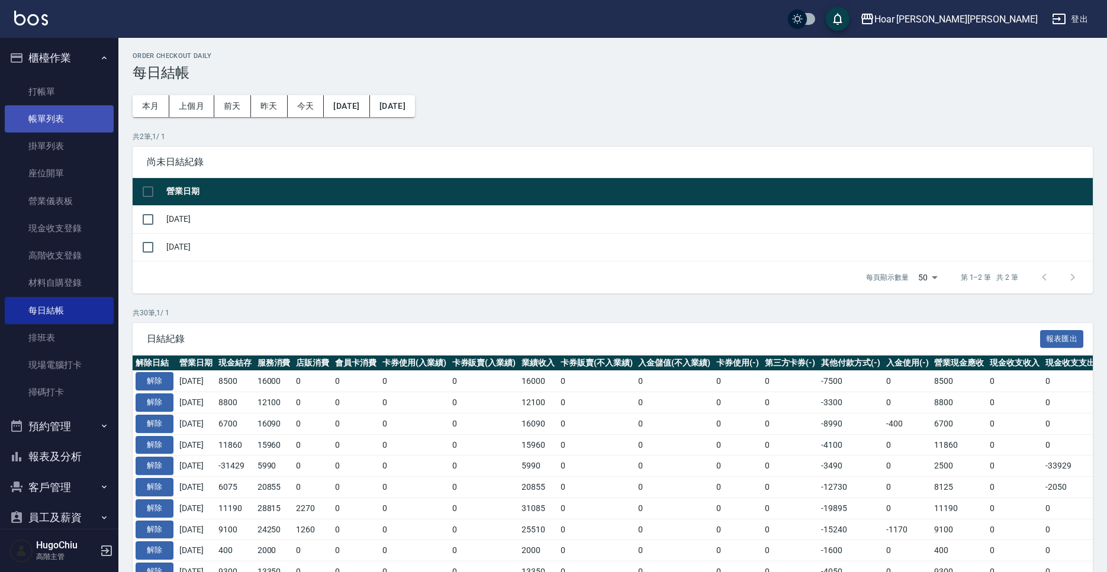
click at [59, 113] on link "帳單列表" at bounding box center [59, 118] width 109 height 27
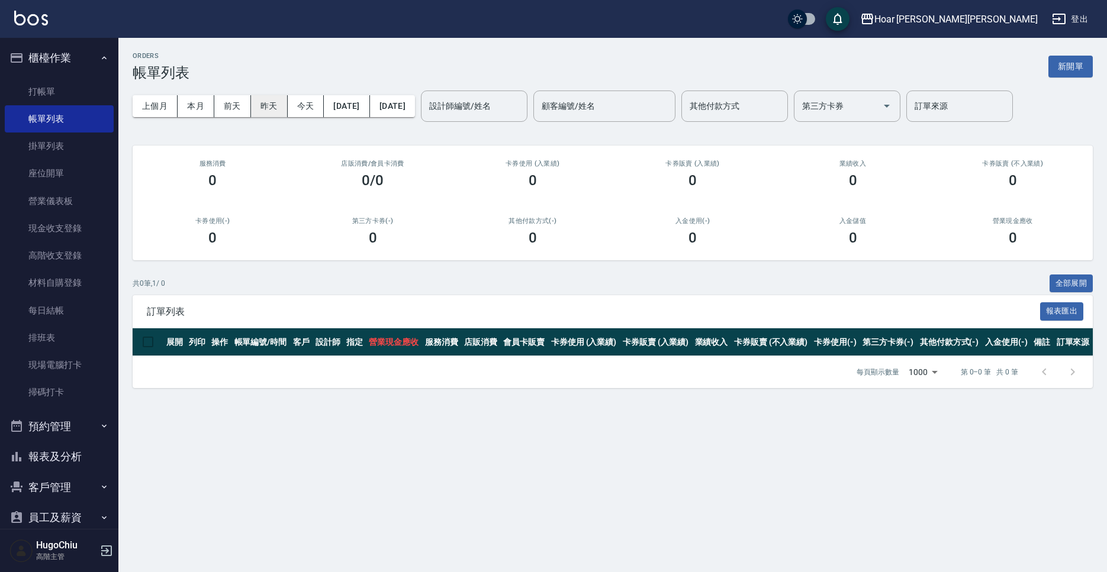
click at [274, 110] on button "昨天" at bounding box center [269, 106] width 37 height 22
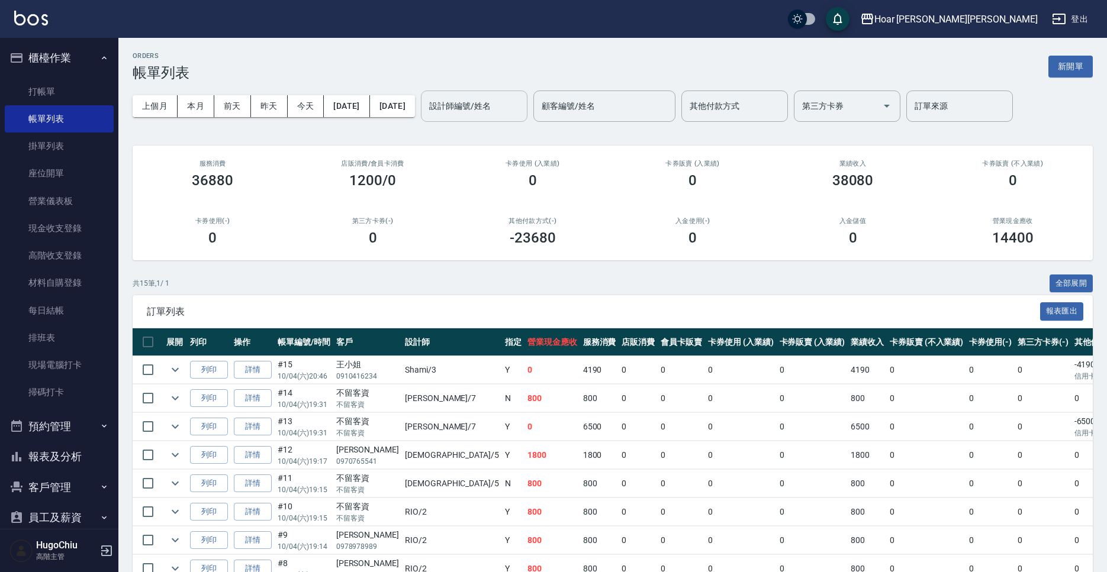
click at [522, 115] on input "設計師編號/姓名" at bounding box center [474, 106] width 96 height 21
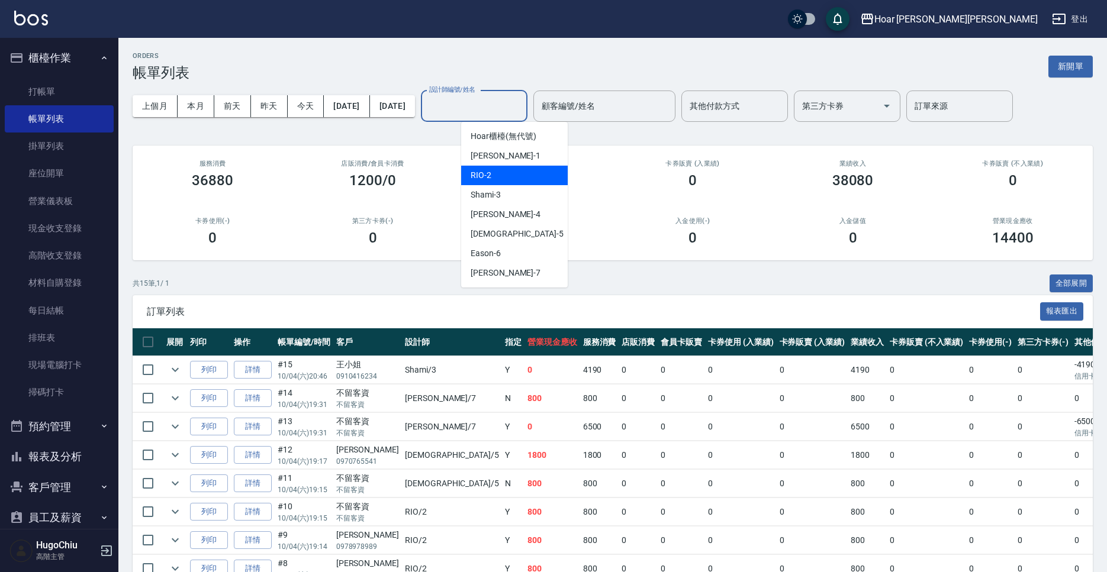
click at [511, 172] on div "RIO -2" at bounding box center [514, 176] width 107 height 20
type input "RIO-2"
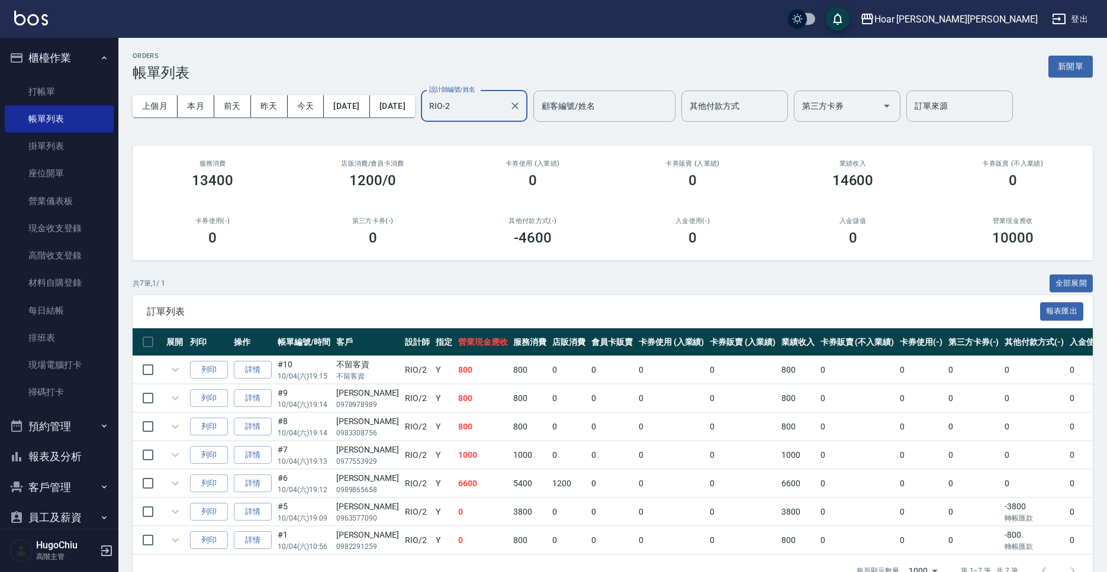
scroll to position [29, 0]
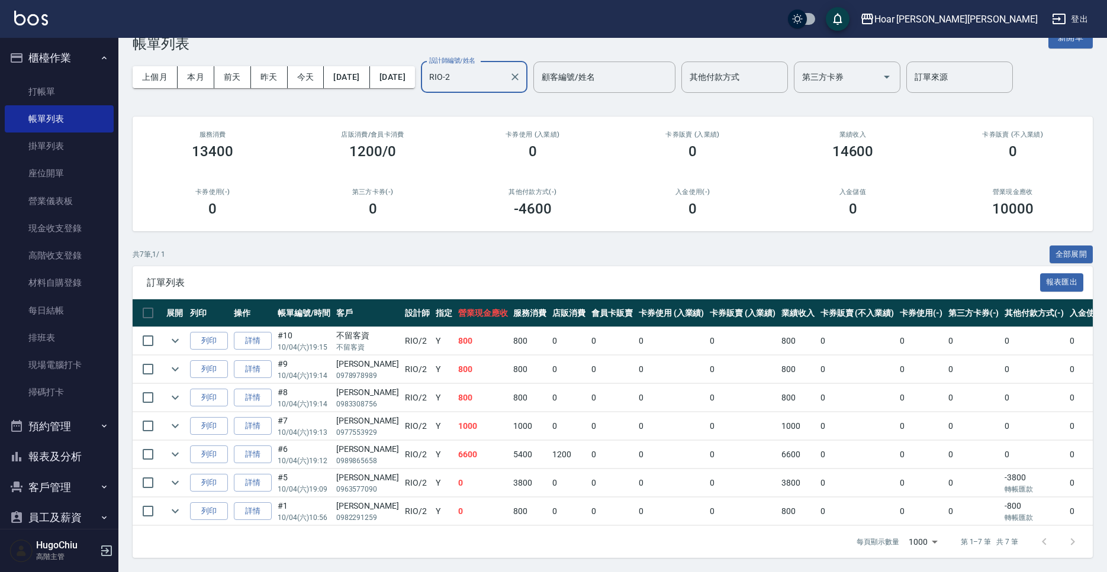
click at [271, 453] on link "詳情" at bounding box center [253, 455] width 38 height 18
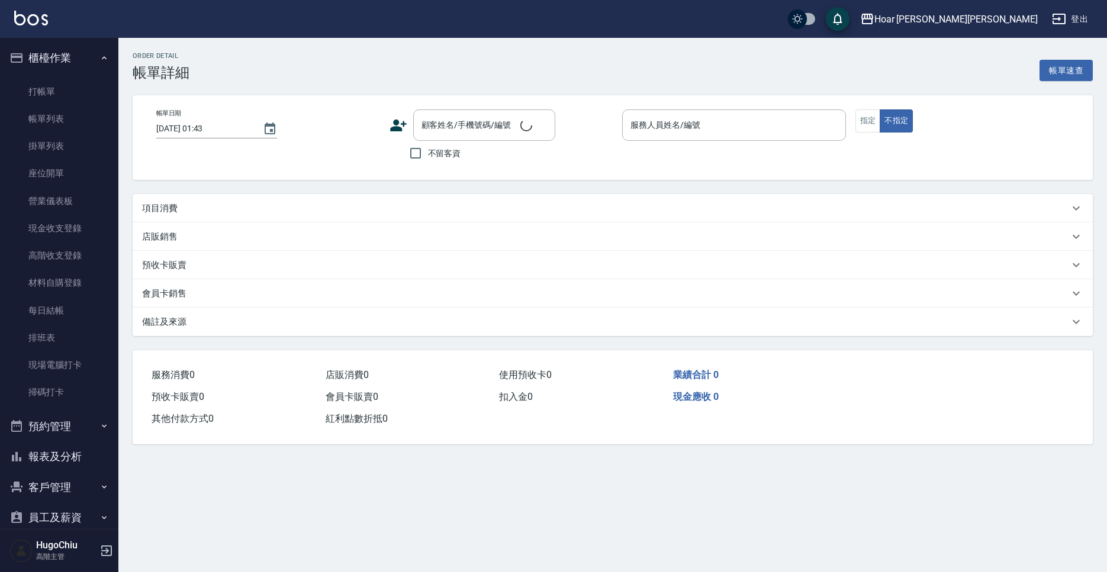
scroll to position [21, 0]
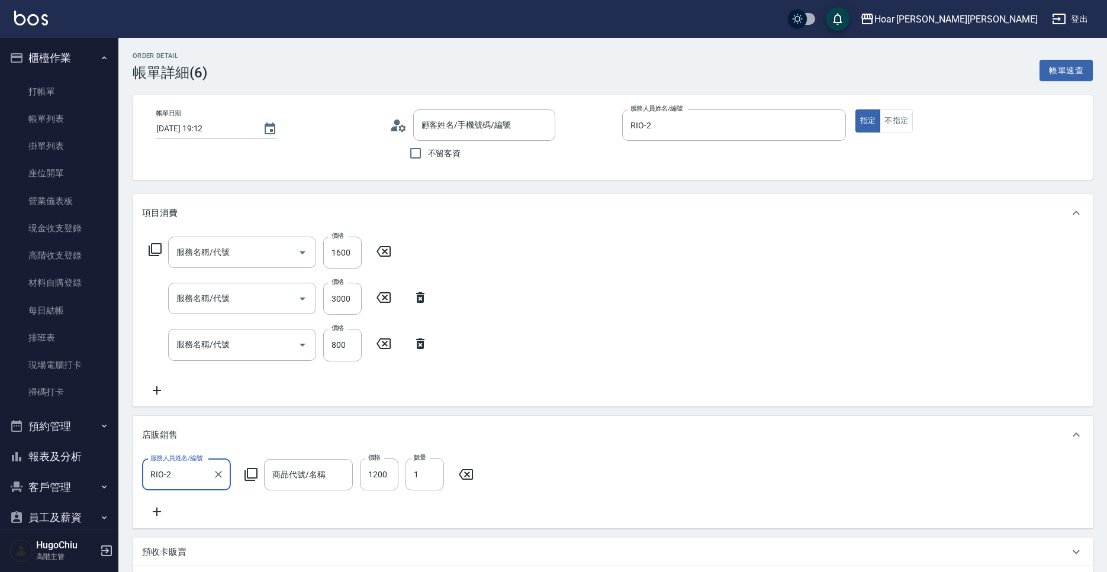
type input "2025/10/04 19:12"
type input "RIO-2"
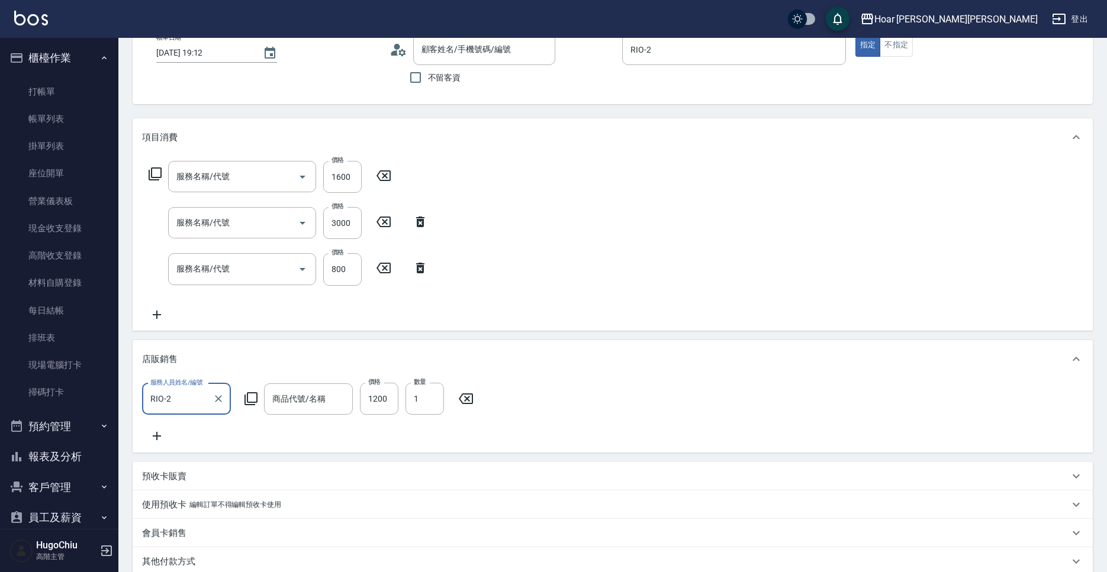
scroll to position [0, 0]
type input "劉芸芝/0989865658/"
type input "極緻堅果慕斯250ml"
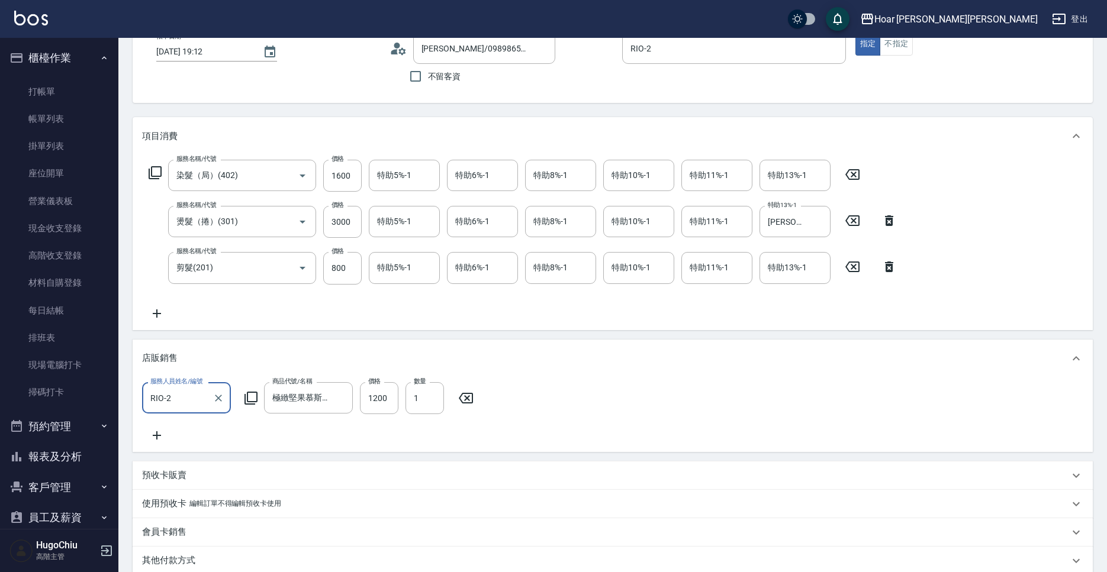
type input "染髮（局）(402)"
type input "燙髮（捲）(301)"
type input "剪髮(201)"
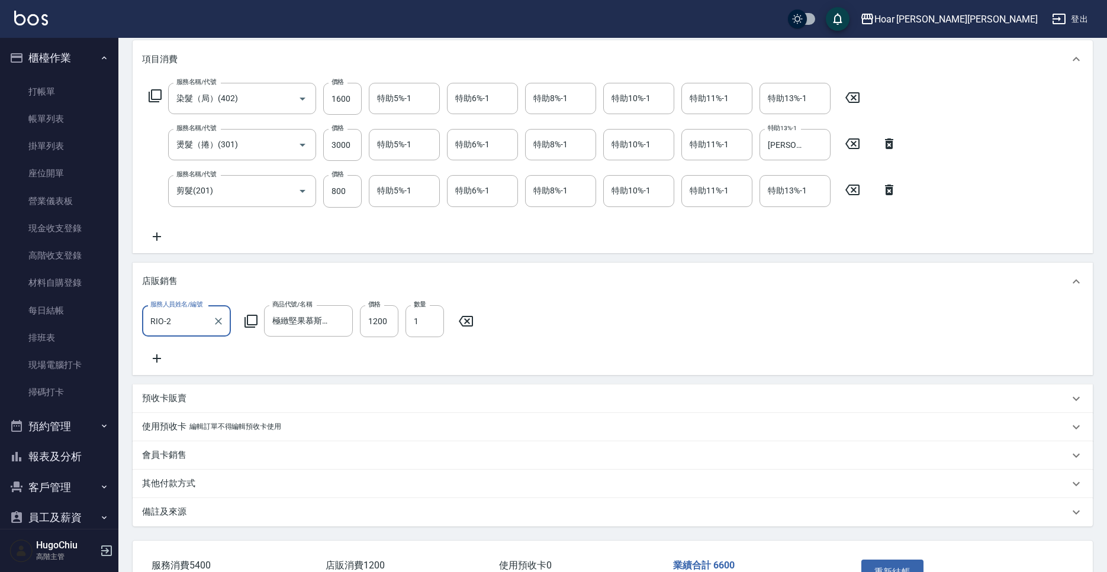
scroll to position [152, 0]
click at [329, 323] on input "極緻堅果慕斯250ml" at bounding box center [299, 323] width 60 height 21
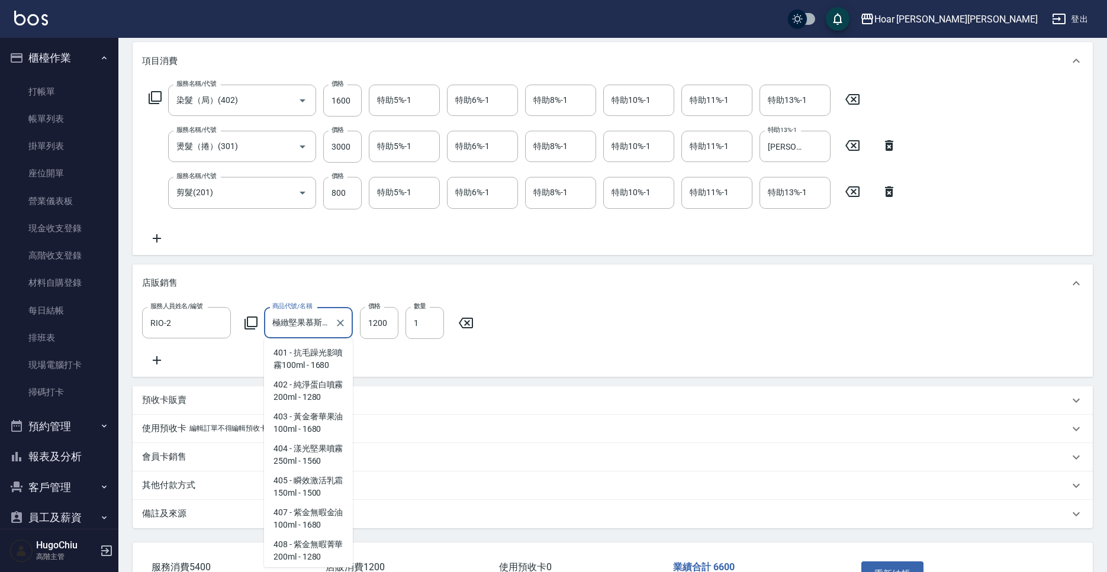
scroll to position [2176, 0]
click at [324, 442] on span "404 - 漾光堅果噴霧250ml - 1560" at bounding box center [308, 458] width 89 height 32
type input "漾光堅果噴霧250ml"
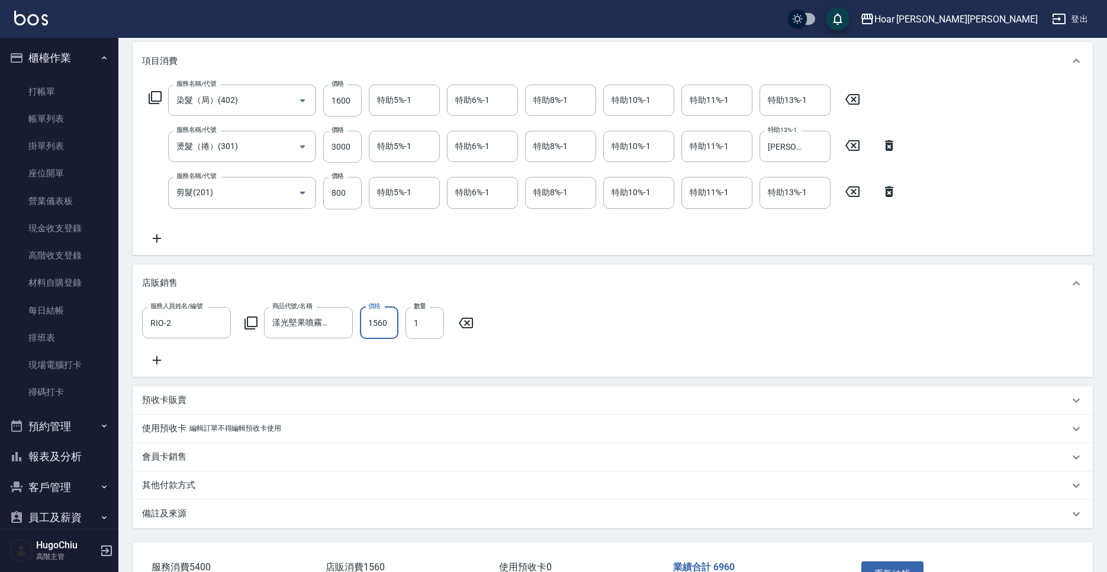
click at [384, 323] on input "1560" at bounding box center [379, 323] width 38 height 32
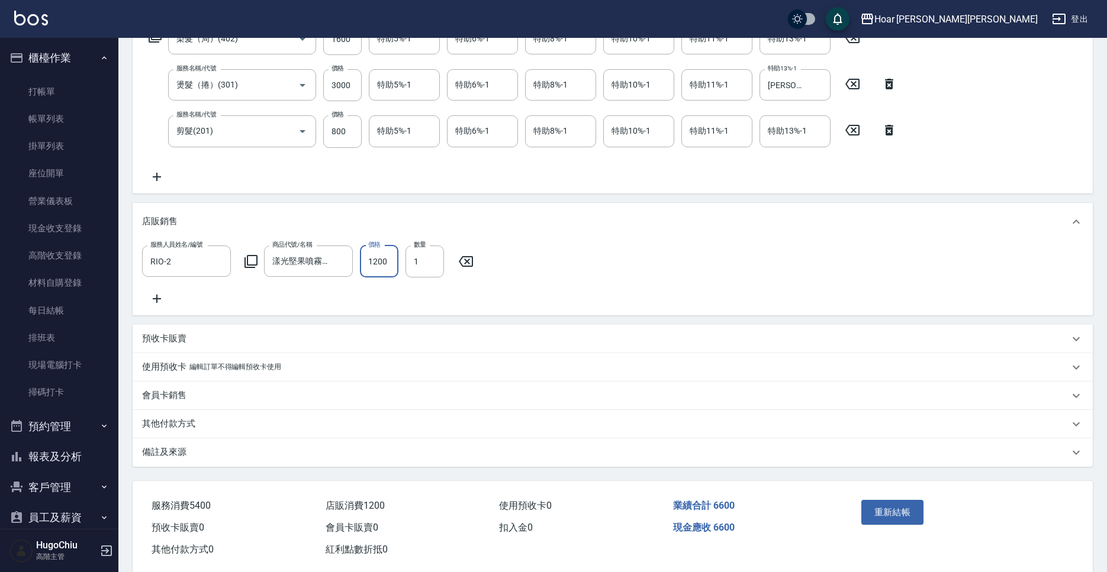
scroll to position [236, 0]
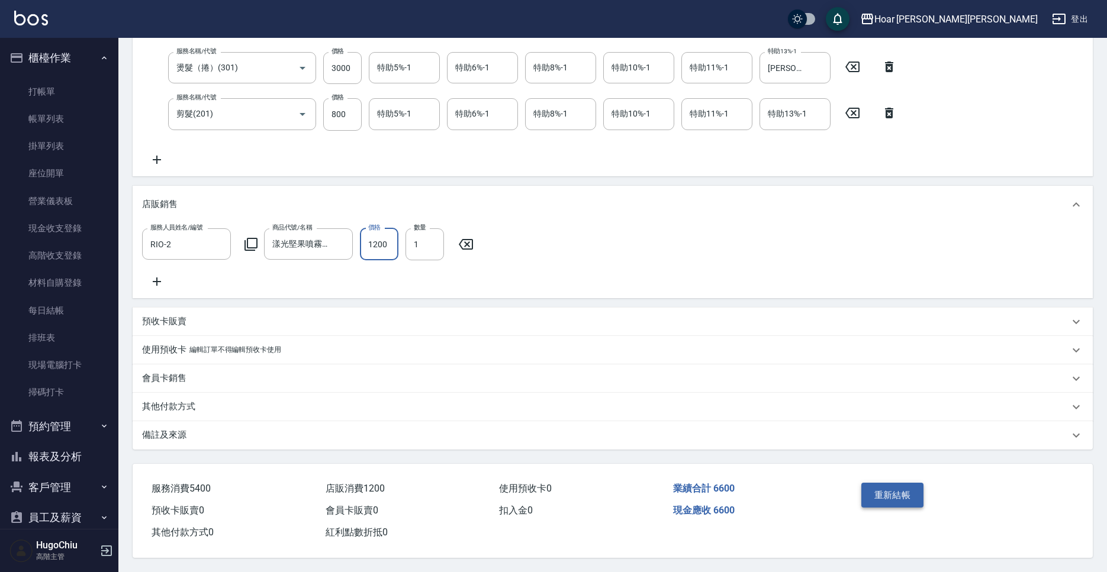
type input "1200"
click at [918, 493] on button "重新結帳" at bounding box center [892, 495] width 63 height 25
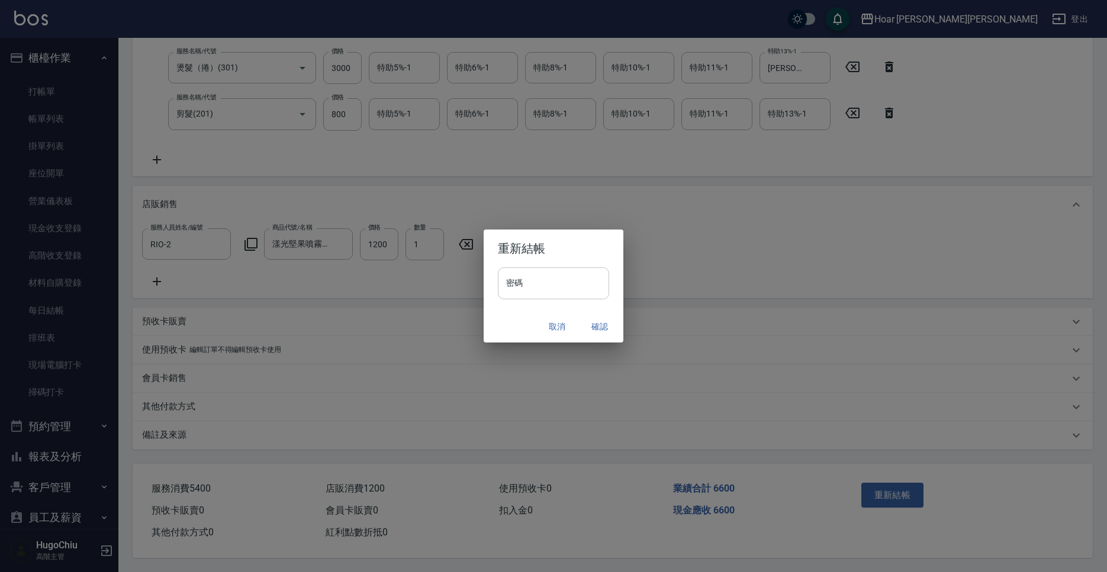
click at [596, 284] on input "密碼" at bounding box center [553, 284] width 111 height 32
type input "********"
click at [619, 327] on button "確認" at bounding box center [600, 327] width 38 height 22
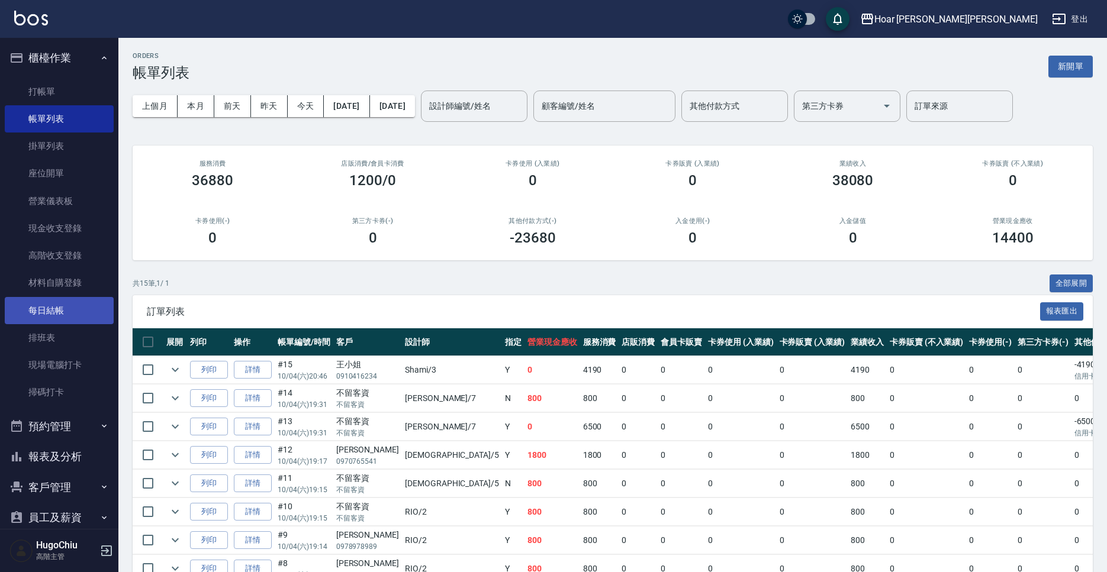
scroll to position [140, 0]
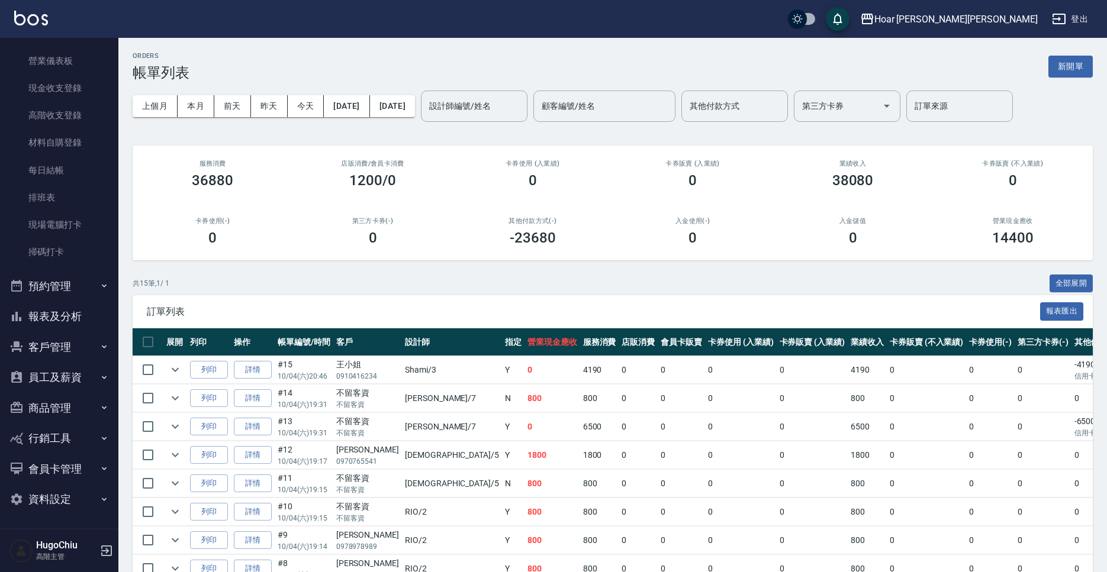
click at [65, 314] on button "報表及分析" at bounding box center [59, 316] width 109 height 31
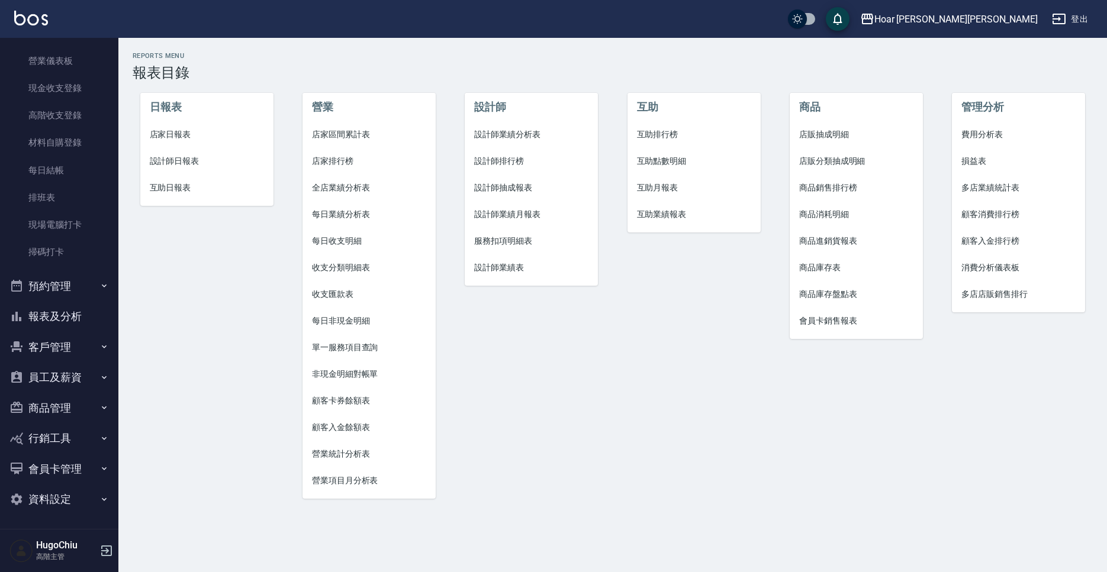
click at [830, 273] on span "商品庫存表" at bounding box center [856, 268] width 114 height 12
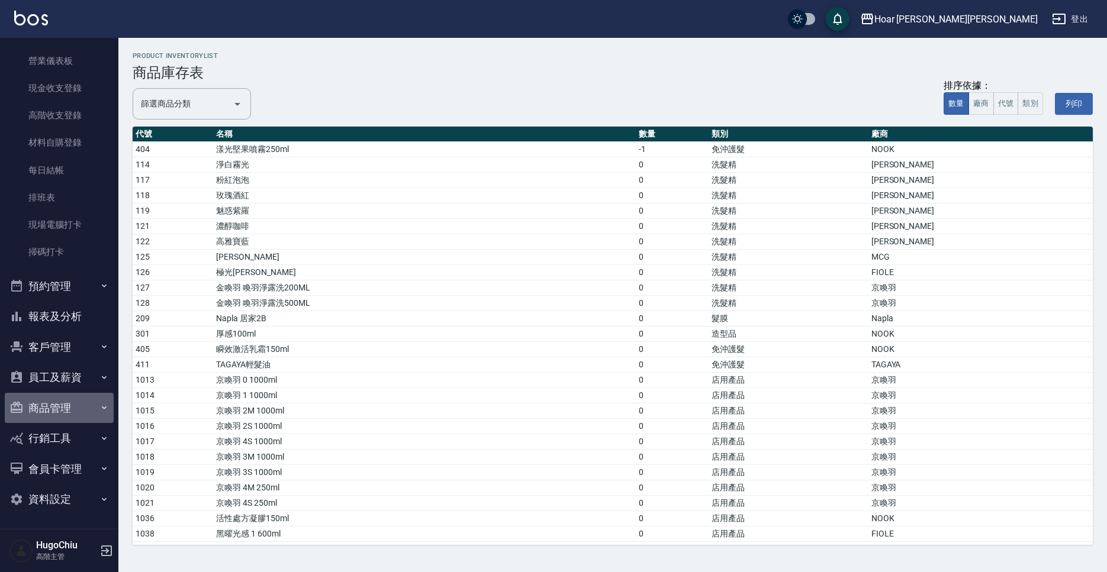
click at [54, 401] on button "商品管理" at bounding box center [59, 408] width 109 height 31
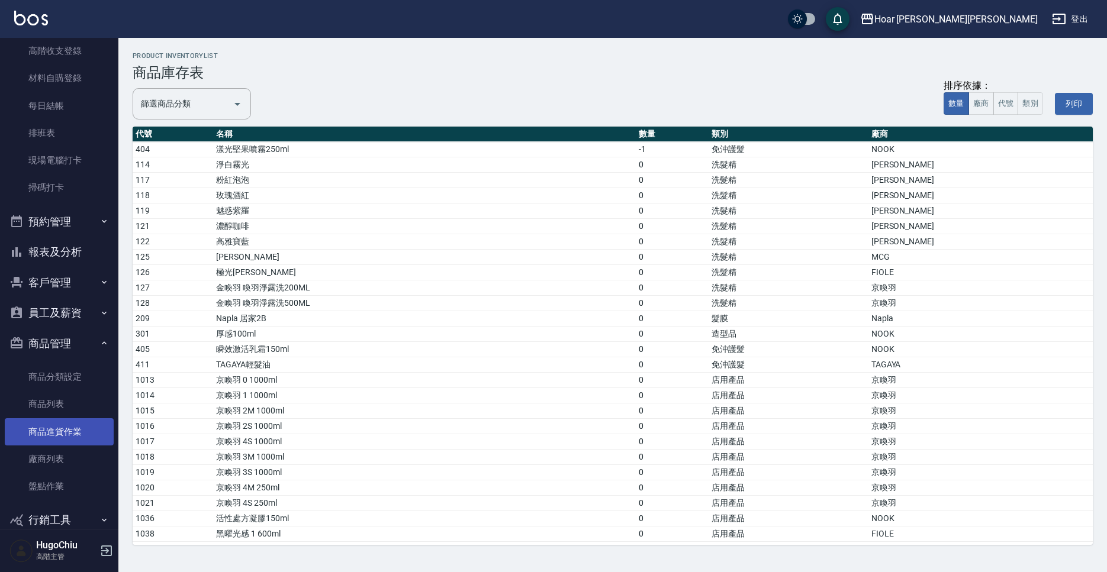
scroll to position [206, 0]
click at [63, 433] on link "商品進貨作業" at bounding box center [59, 430] width 109 height 27
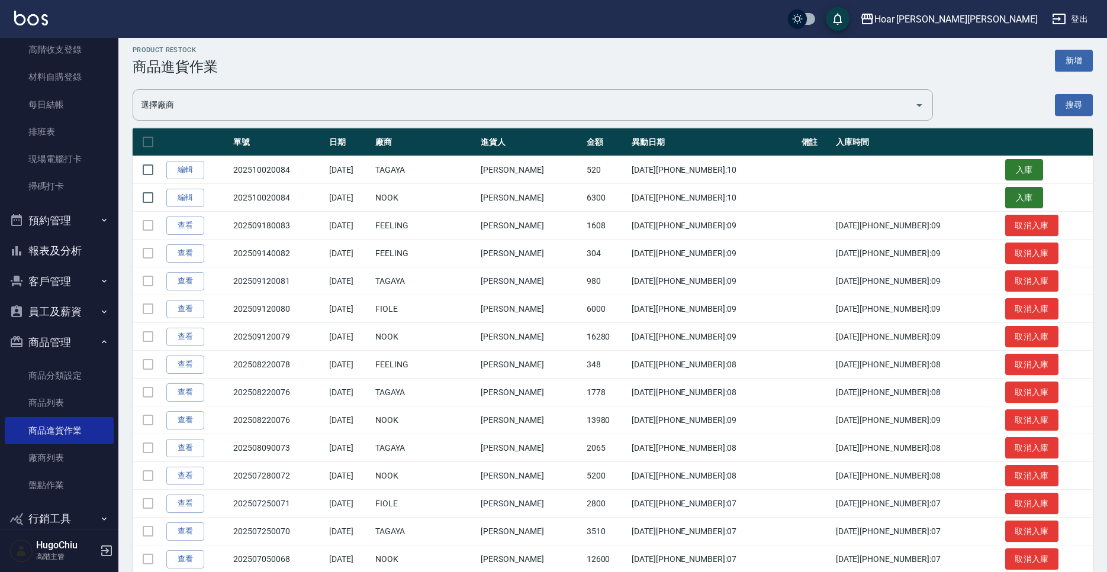
scroll to position [7, 0]
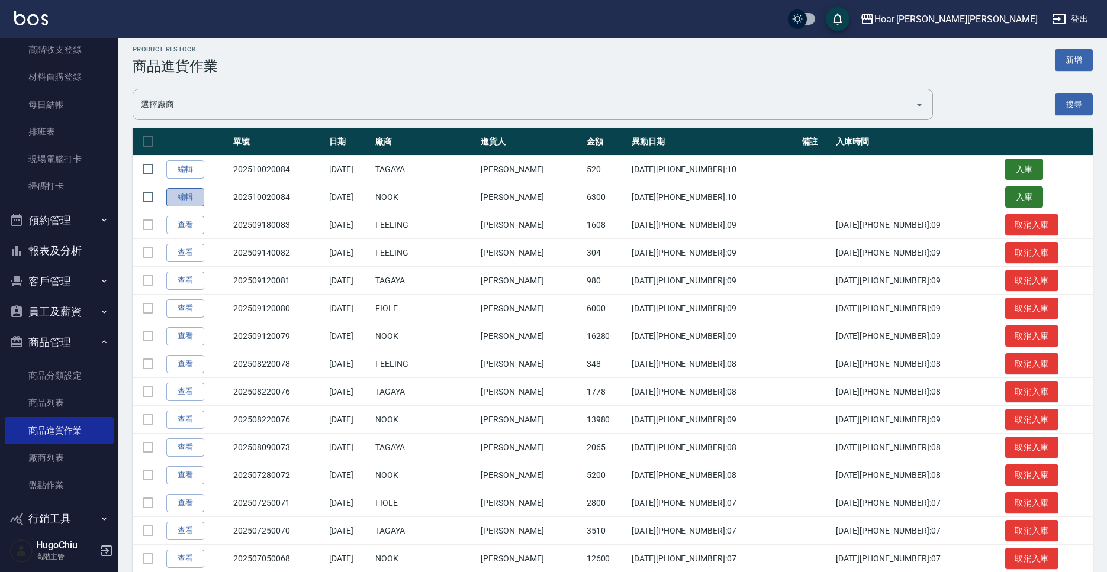
click at [182, 200] on link "編輯" at bounding box center [185, 197] width 38 height 18
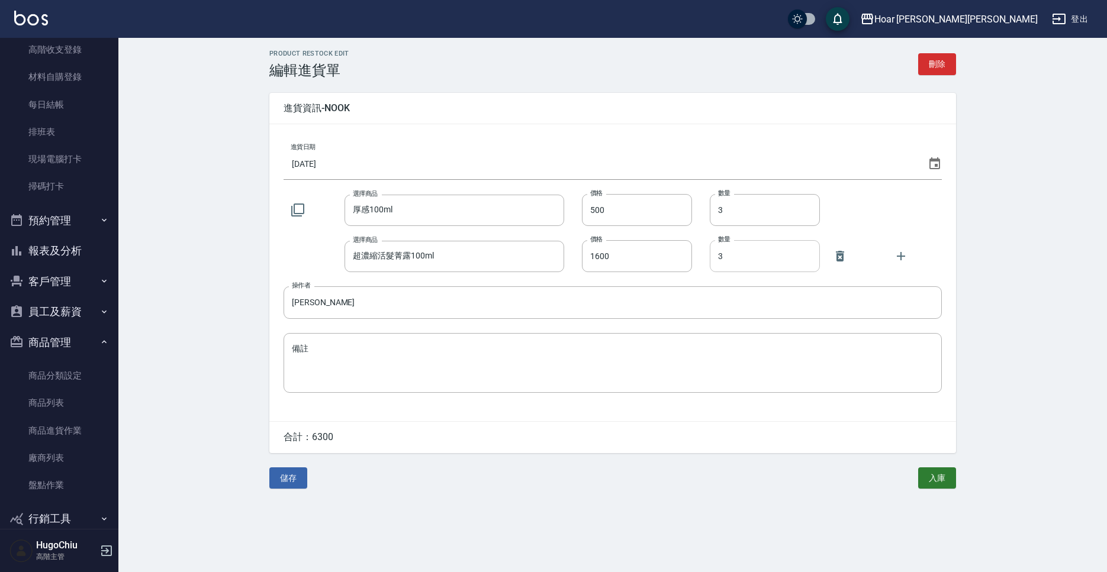
click at [734, 263] on input "3" at bounding box center [765, 256] width 110 height 32
type input "02"
click at [935, 226] on div "選擇商品 厚感100ml 選擇商品 價格 500 價格 數量 3 數量" at bounding box center [613, 210] width 658 height 32
click at [909, 255] on button "button" at bounding box center [901, 256] width 28 height 28
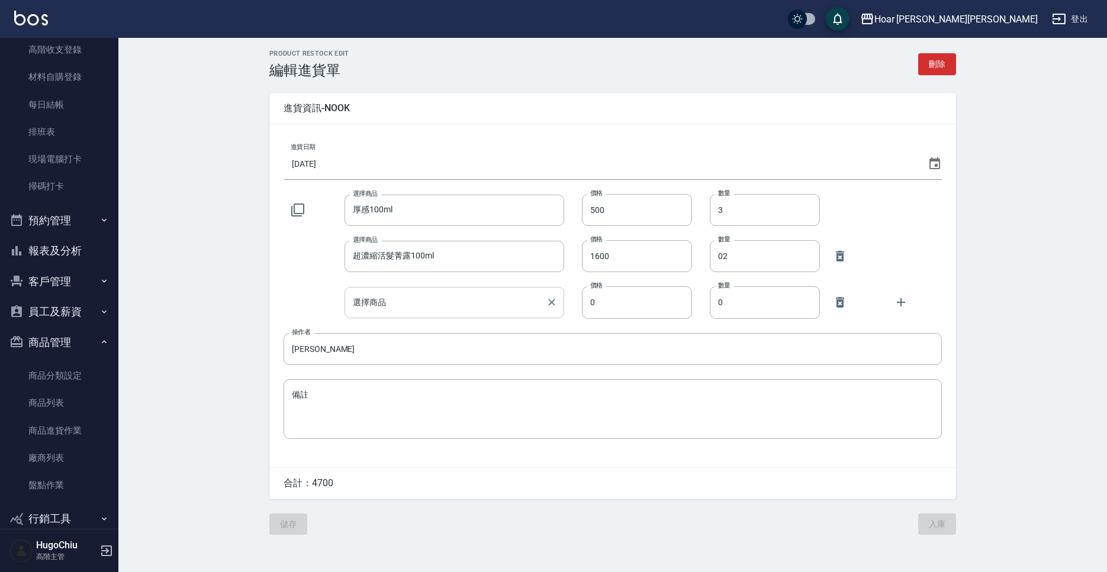
click at [449, 301] on input "選擇商品" at bounding box center [445, 302] width 191 height 21
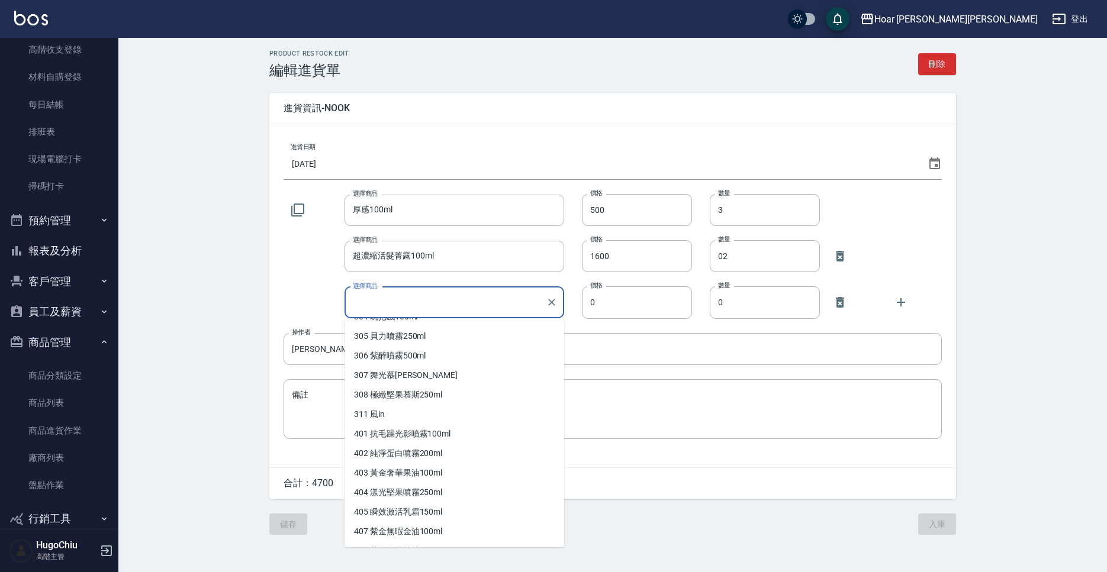
scroll to position [468, 0]
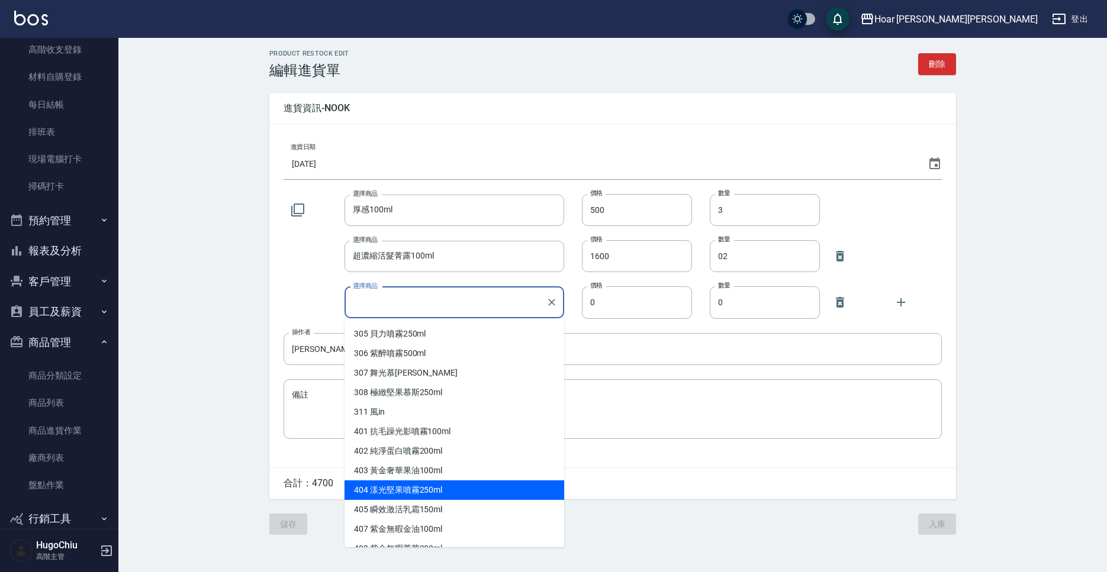
click at [448, 489] on li "404 漾光堅果噴霧250ml" at bounding box center [455, 491] width 220 height 20
type input "漾光堅果噴霧250ml"
type input "780"
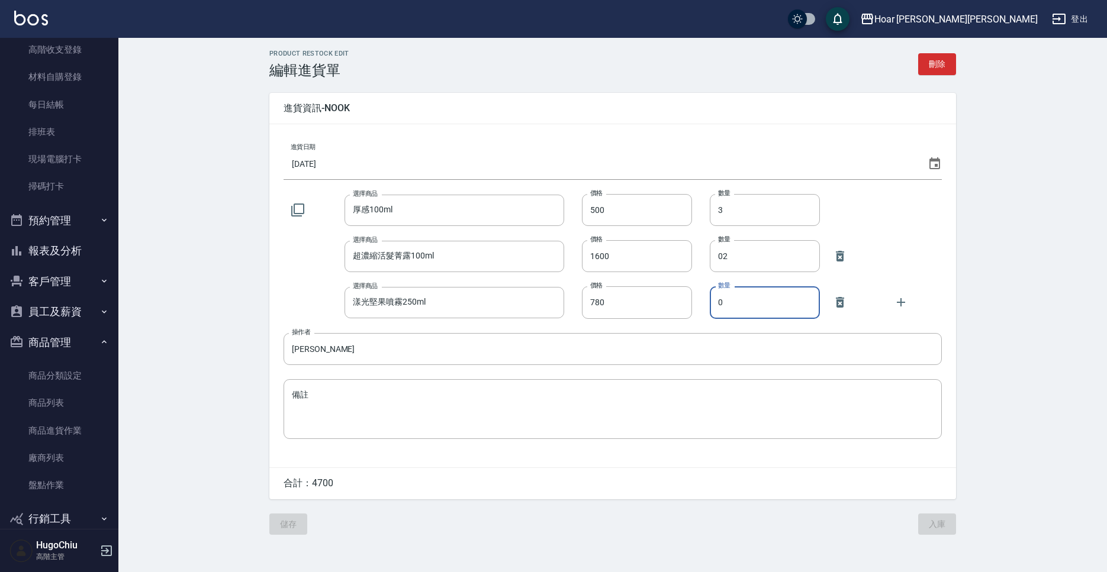
click at [736, 306] on input "0" at bounding box center [765, 303] width 110 height 32
type input "03"
click at [974, 227] on div "PRODUCT RESTOCK EDIT 編輯進貨單 刪除 進貨資訊- NOOK 進貨日期 2025/10/02 選擇商品 厚感100ml 選擇商品 價格 5…" at bounding box center [612, 292] width 989 height 509
click at [301, 522] on button "儲存" at bounding box center [288, 525] width 38 height 22
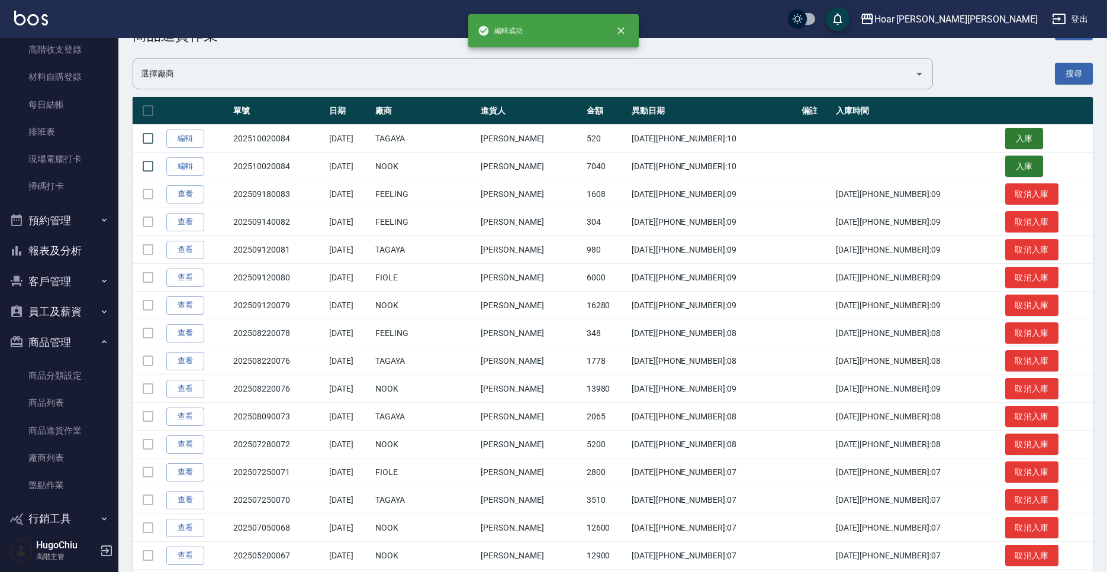
scroll to position [30, 0]
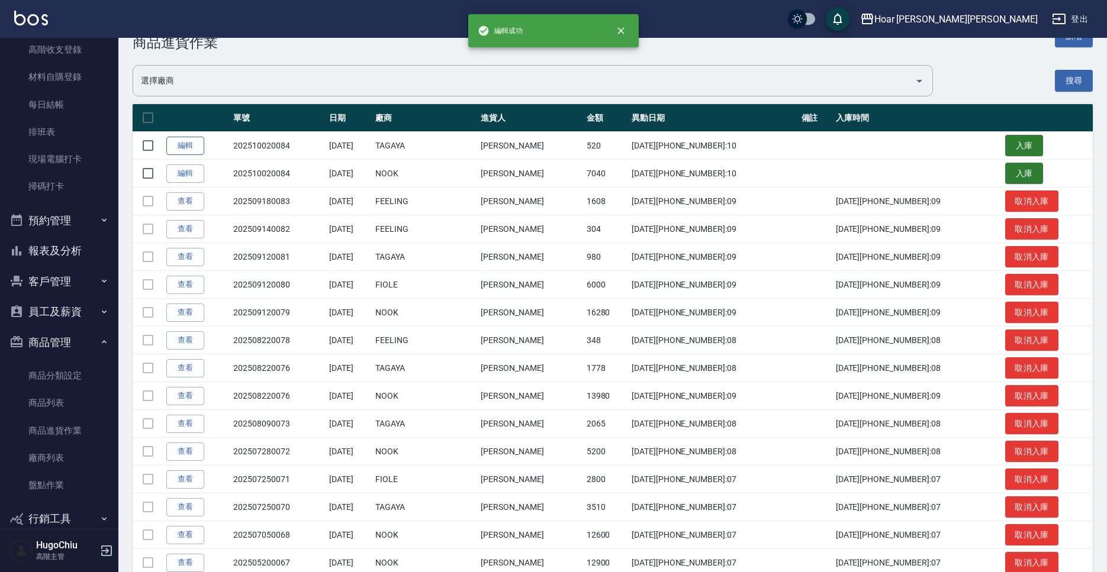
click at [202, 150] on link "編輯" at bounding box center [185, 146] width 38 height 18
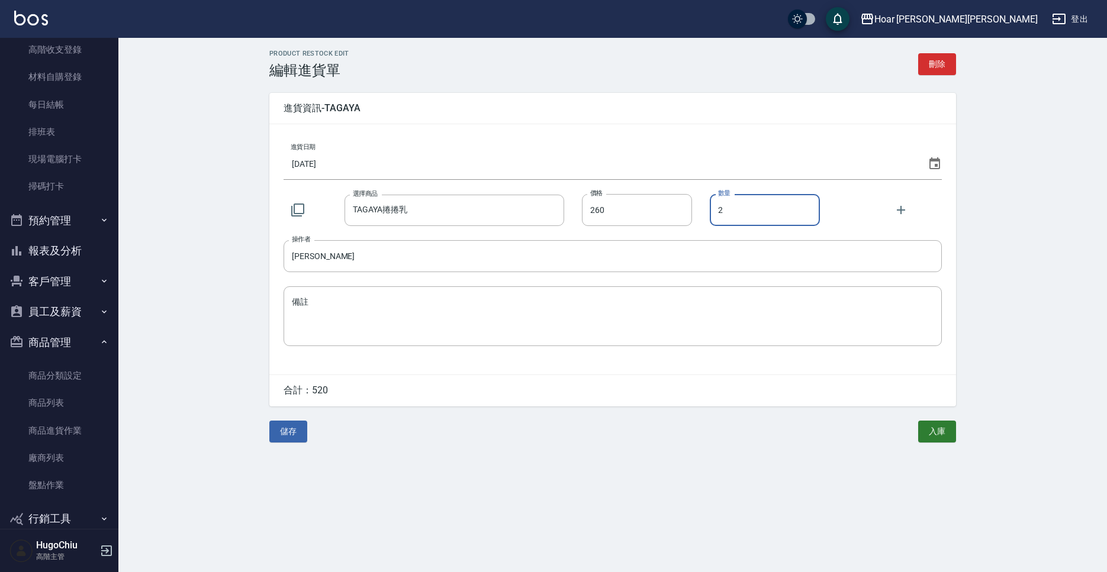
click at [722, 215] on input "2" at bounding box center [765, 210] width 110 height 32
type input "06"
click at [964, 224] on div "PRODUCT RESTOCK EDIT 編輯進貨單 刪除 進貨資訊- TAGAYA 進貨日期 2025/10/02 選擇商品 TAGAYA捲捲乳 選擇商品 …" at bounding box center [613, 246] width 710 height 417
click at [285, 435] on button "儲存" at bounding box center [288, 432] width 38 height 22
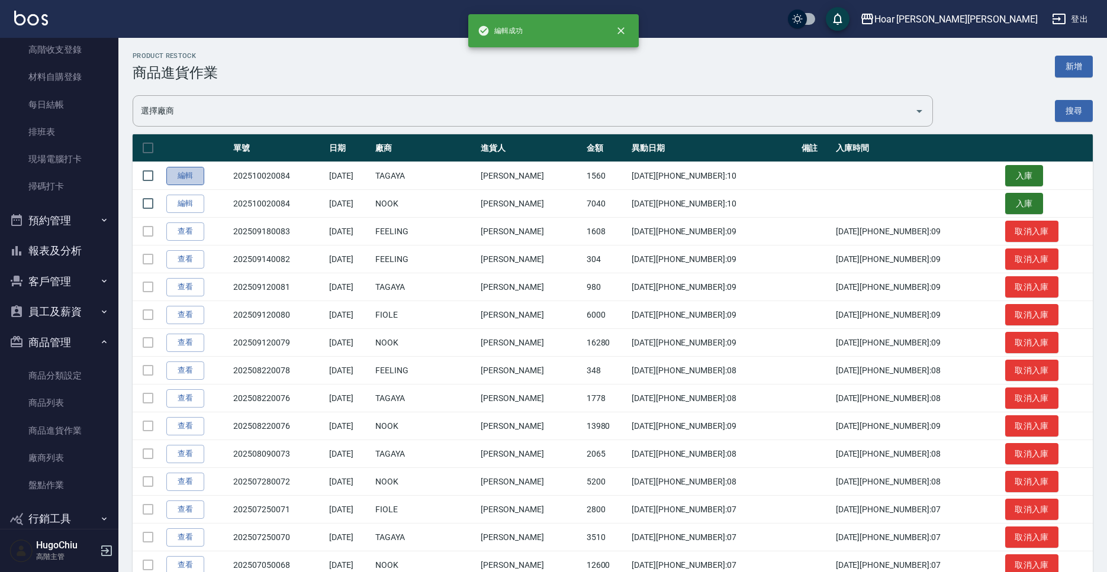
click at [188, 175] on link "編輯" at bounding box center [185, 176] width 38 height 18
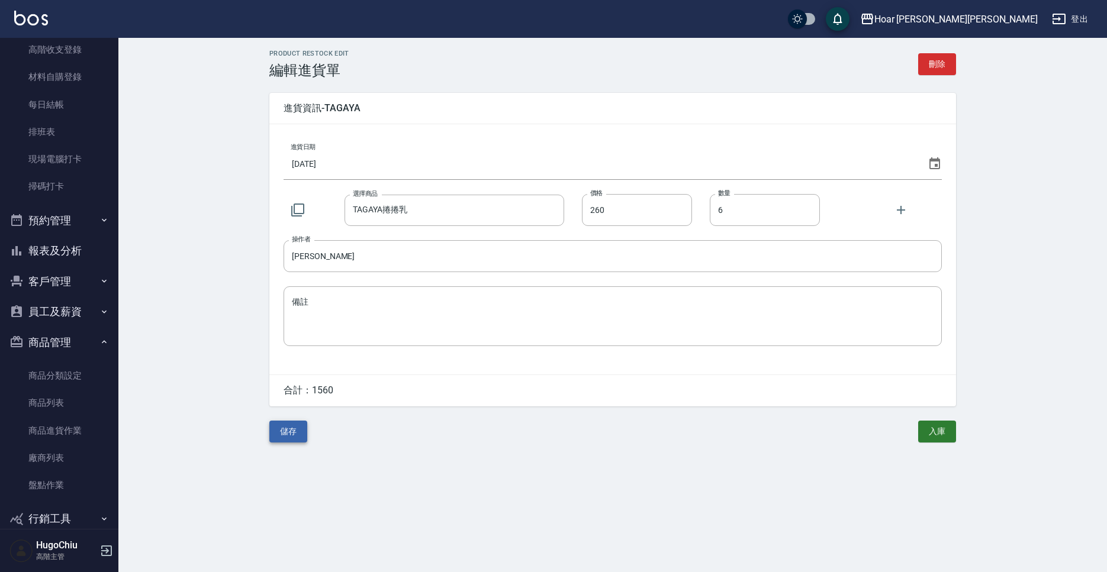
click at [298, 439] on button "儲存" at bounding box center [288, 432] width 38 height 22
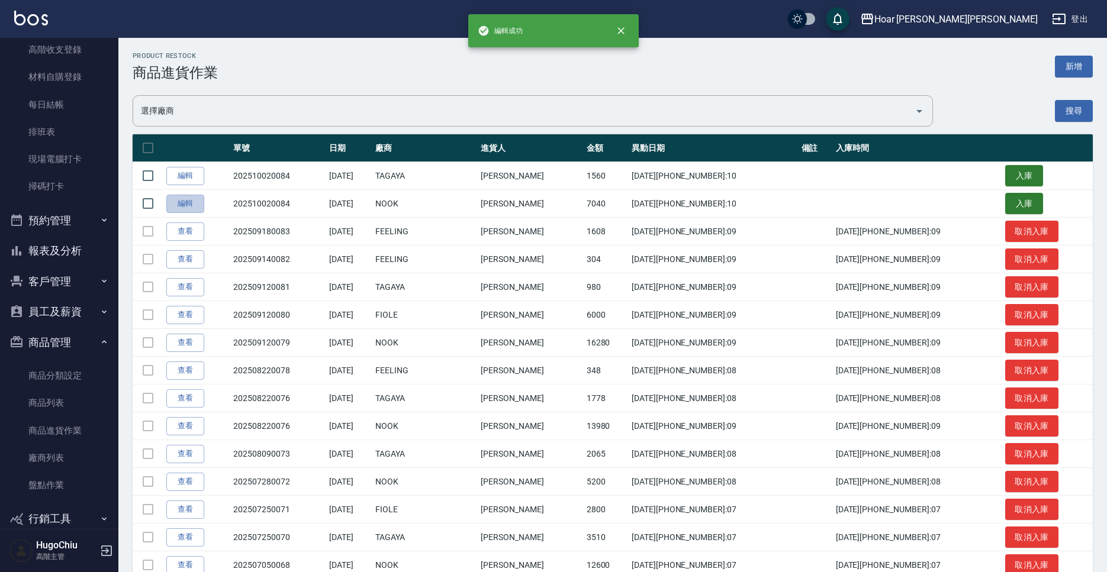
click at [181, 210] on link "編輯" at bounding box center [185, 204] width 38 height 18
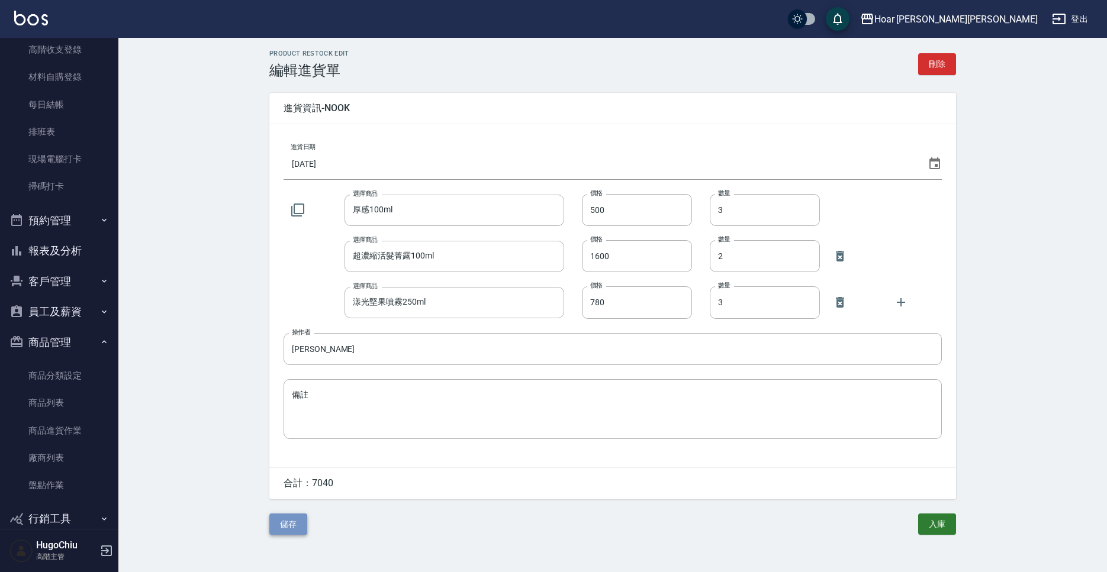
click at [303, 524] on button "儲存" at bounding box center [288, 525] width 38 height 22
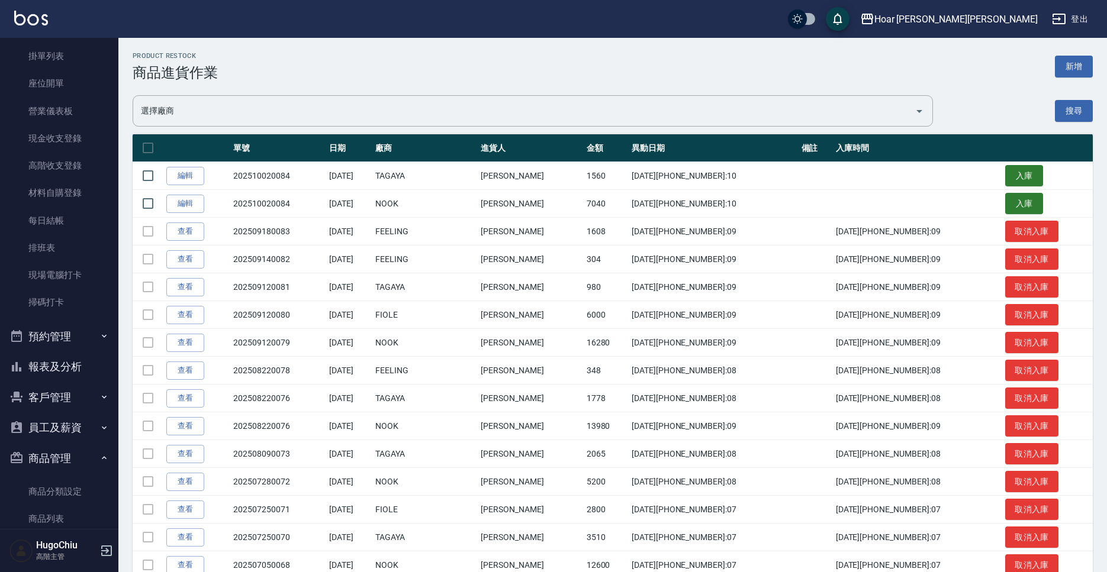
scroll to position [89, 0]
